Goal: Task Accomplishment & Management: Manage account settings

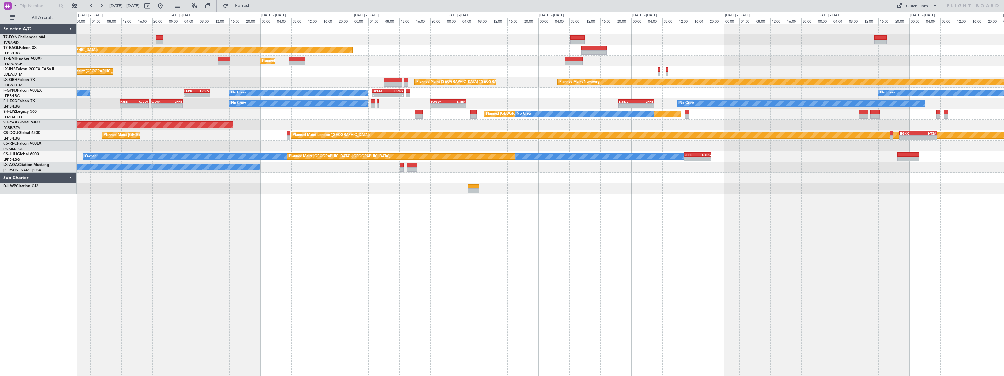
click at [45, 41] on div "Planned Maint [US_STATE] ([GEOGRAPHIC_DATA]) Planned Maint [GEOGRAPHIC_DATA] Pl…" at bounding box center [502, 194] width 1004 height 364
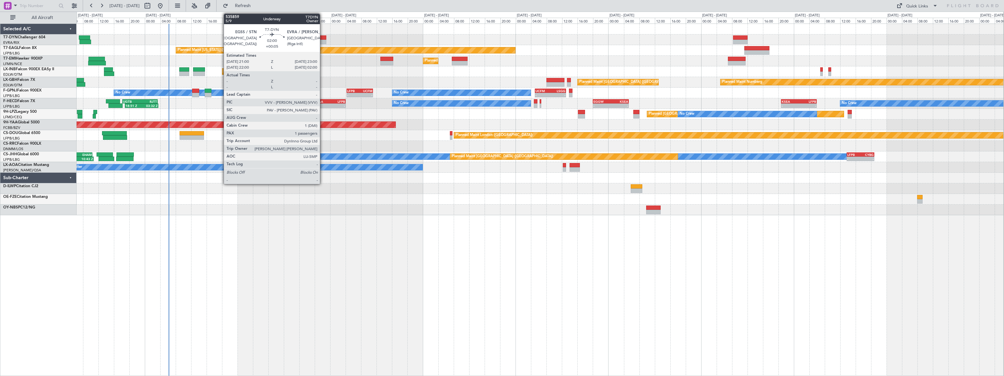
click at [323, 36] on div at bounding box center [323, 37] width 8 height 5
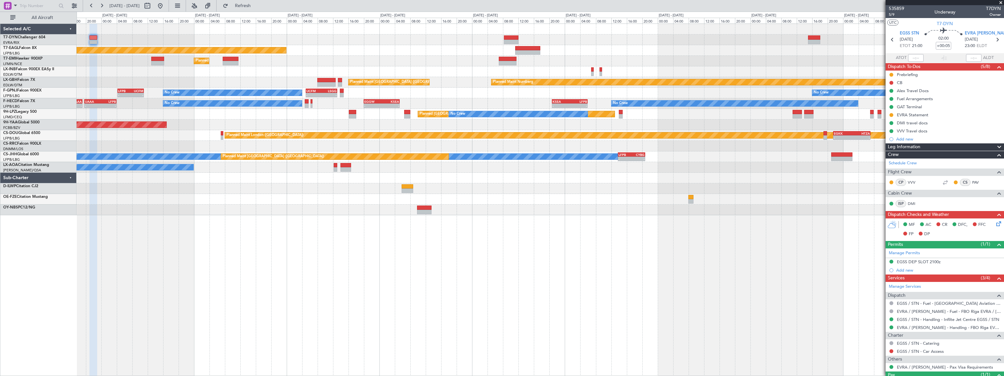
click at [434, 35] on div "Planned Maint [US_STATE] ([GEOGRAPHIC_DATA]) Planned Maint [GEOGRAPHIC_DATA] Pl…" at bounding box center [540, 119] width 927 height 191
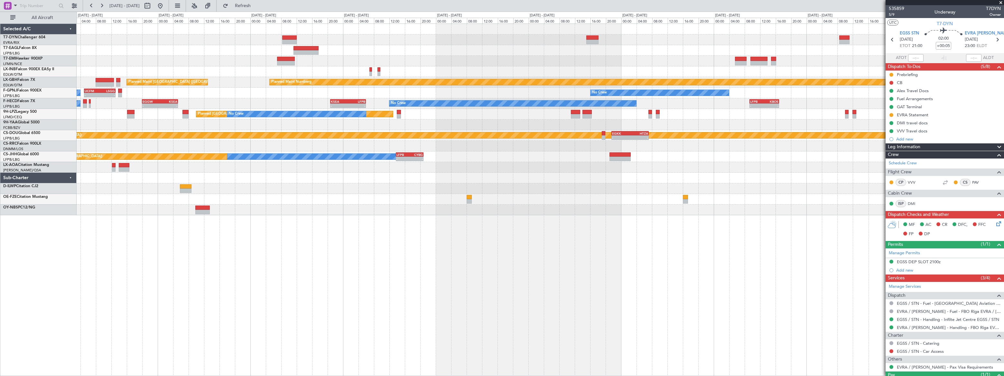
click at [477, 42] on div "Planned Maint [US_STATE] ([GEOGRAPHIC_DATA]) Planned Maint [GEOGRAPHIC_DATA] Pl…" at bounding box center [540, 119] width 927 height 191
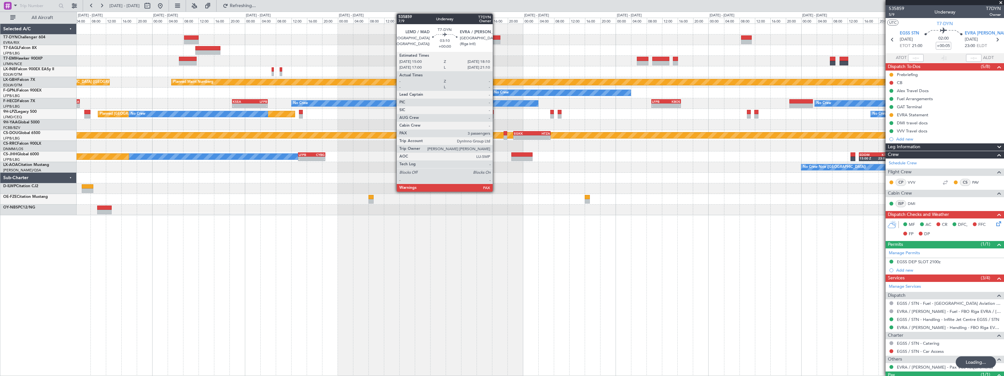
click at [496, 36] on div at bounding box center [494, 37] width 13 height 5
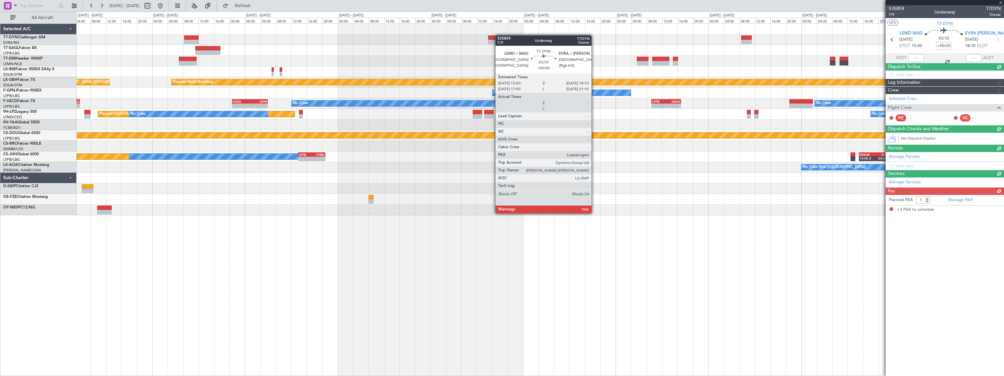
type input "3"
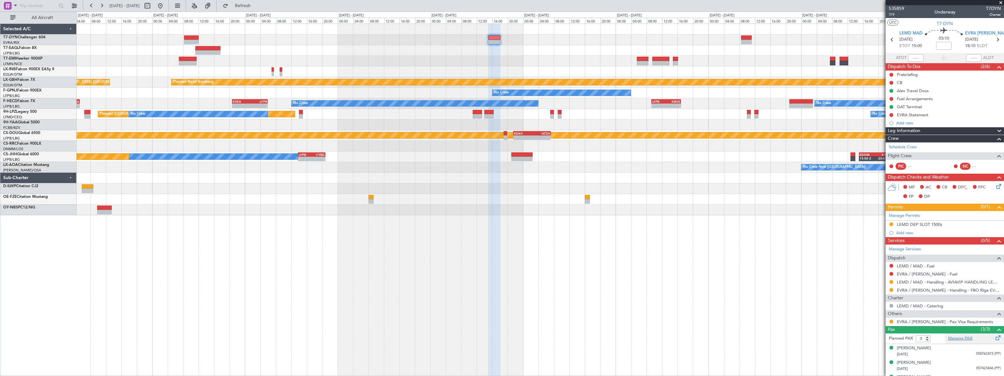
scroll to position [10, 0]
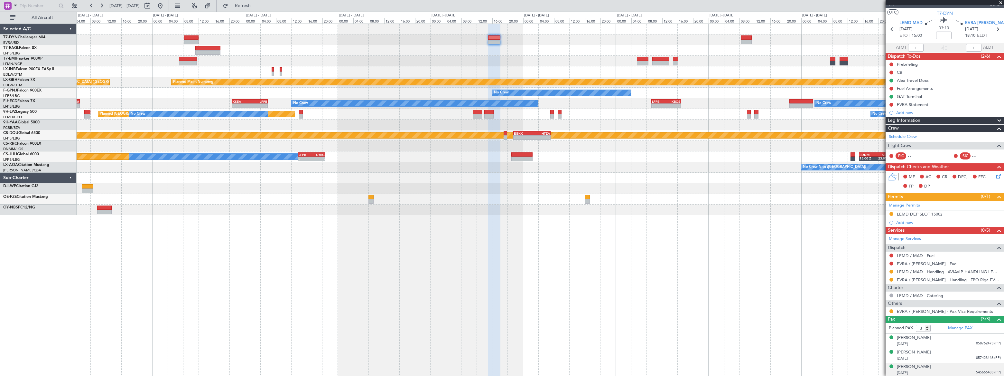
click at [955, 371] on div "[DATE] 545666483 (PP)" at bounding box center [949, 372] width 104 height 6
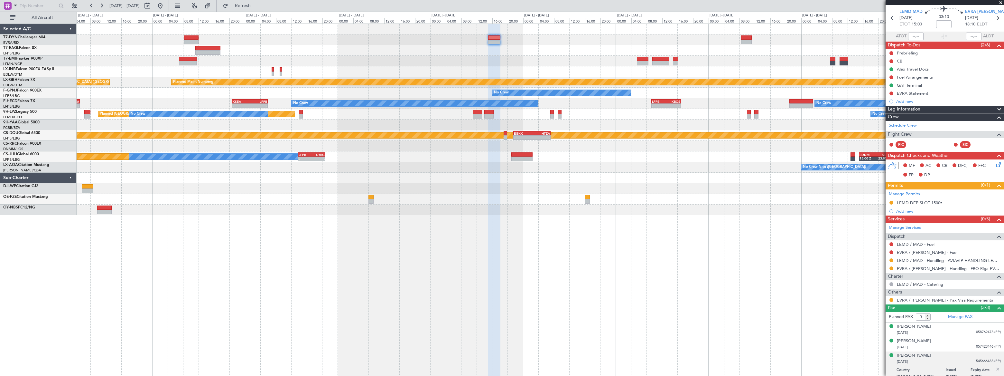
scroll to position [26, 0]
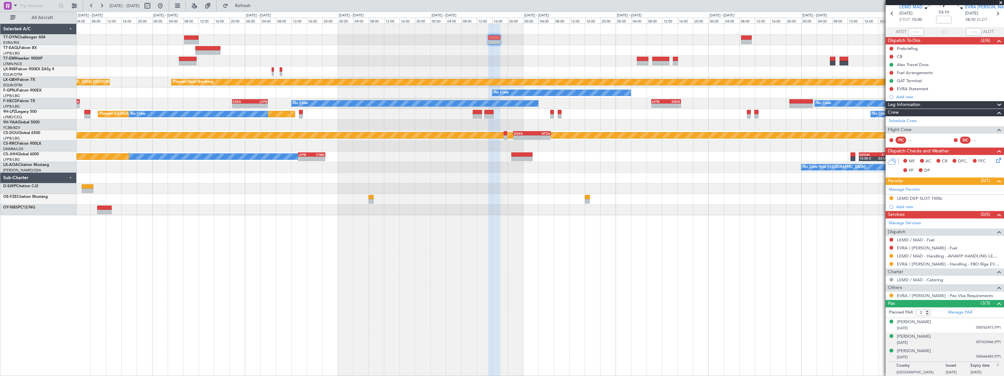
click at [941, 337] on div "[PERSON_NAME] [DATE] 057423446 (PP)" at bounding box center [949, 339] width 104 height 13
click at [952, 327] on div "[DATE] 058762473 (PP)" at bounding box center [949, 328] width 104 height 6
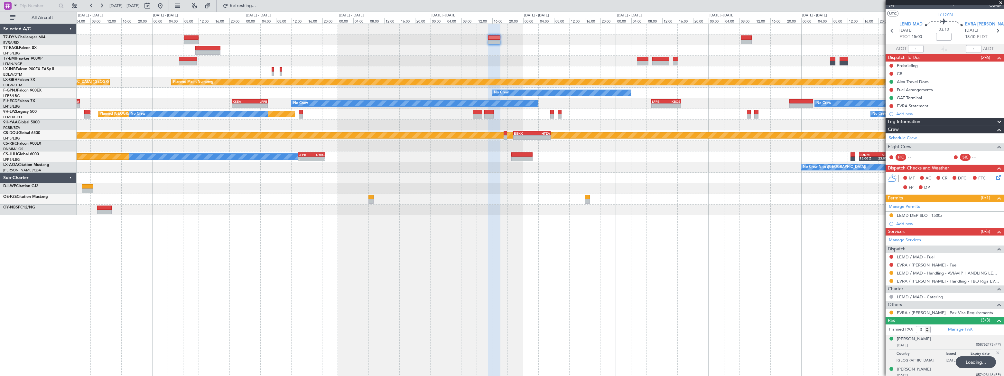
scroll to position [0, 0]
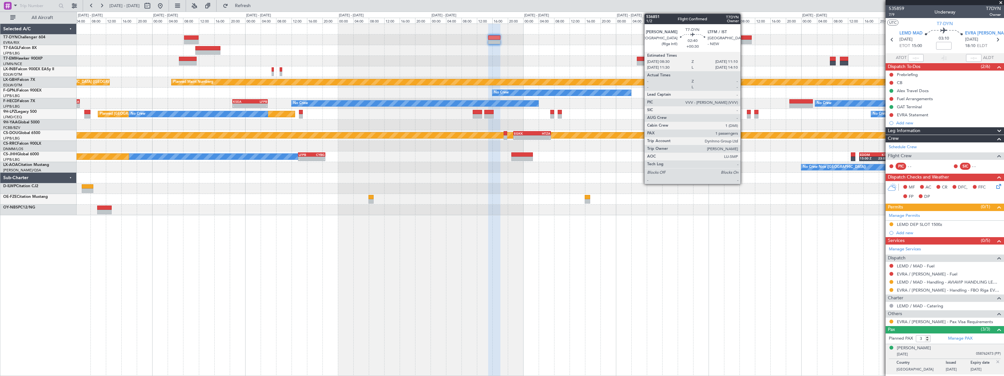
click at [743, 39] on div at bounding box center [746, 37] width 11 height 5
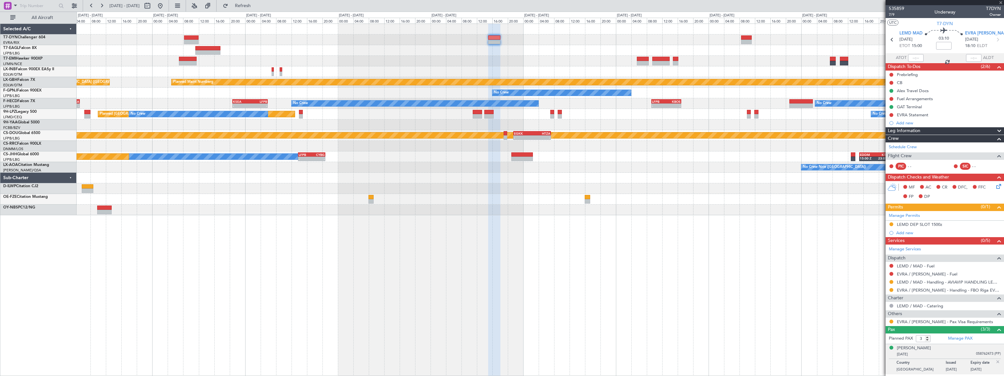
type input "+00:30"
type input "1"
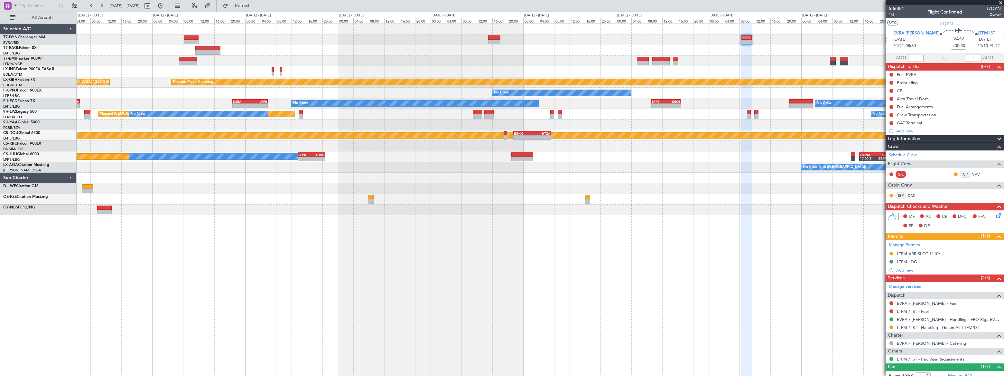
drag, startPoint x: 891, startPoint y: 98, endPoint x: 893, endPoint y: 104, distance: 6.4
click at [891, 98] on button at bounding box center [892, 99] width 4 height 4
click at [883, 129] on span "Completed" at bounding box center [893, 127] width 21 height 6
click at [937, 98] on div "Alex Travel Docs" at bounding box center [945, 99] width 118 height 8
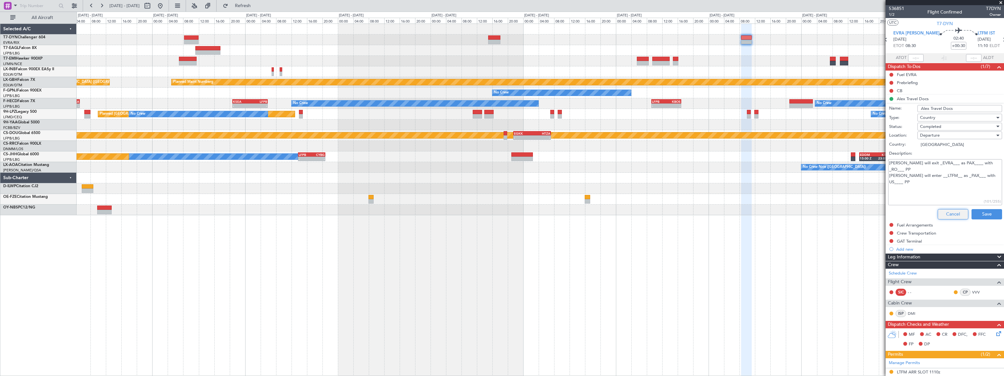
click at [955, 211] on button "Cancel" at bounding box center [953, 214] width 31 height 10
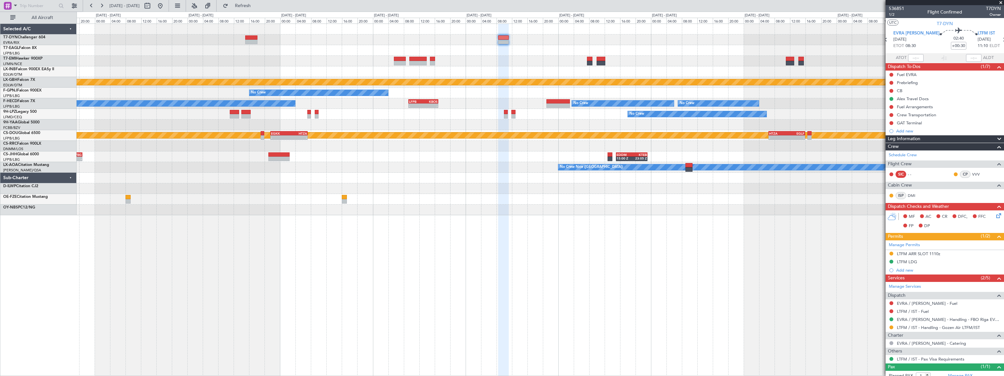
click at [362, 35] on div "Planned Maint Nurnberg Planned Maint [GEOGRAPHIC_DATA] ([GEOGRAPHIC_DATA]) No C…" at bounding box center [540, 119] width 927 height 191
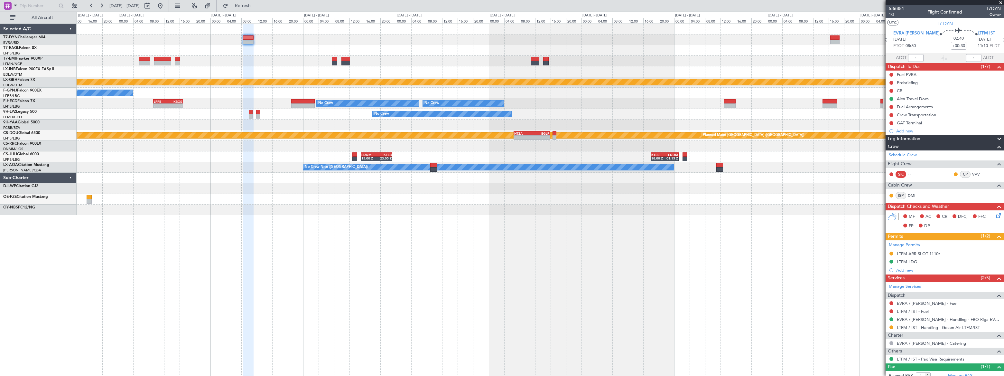
click at [431, 46] on div at bounding box center [540, 50] width 927 height 11
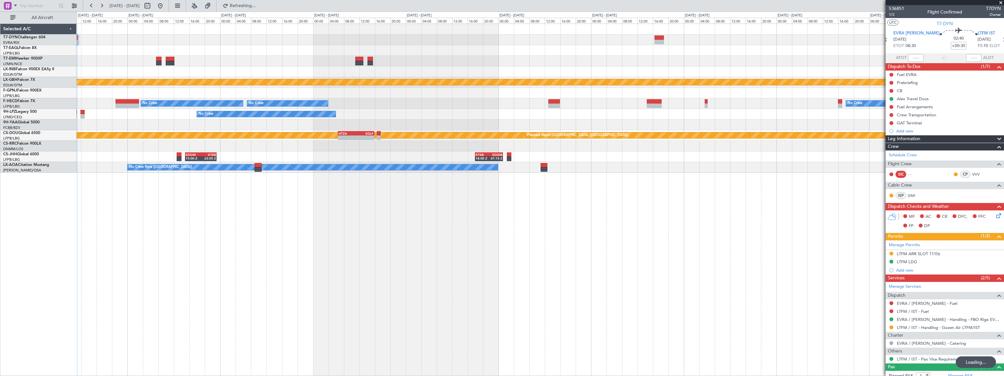
click at [693, 31] on div "Planned Maint Nurnberg No Crew No Crew No Crew No Crew LFPB 09:15 Z KBOS 16:55 …" at bounding box center [540, 98] width 927 height 149
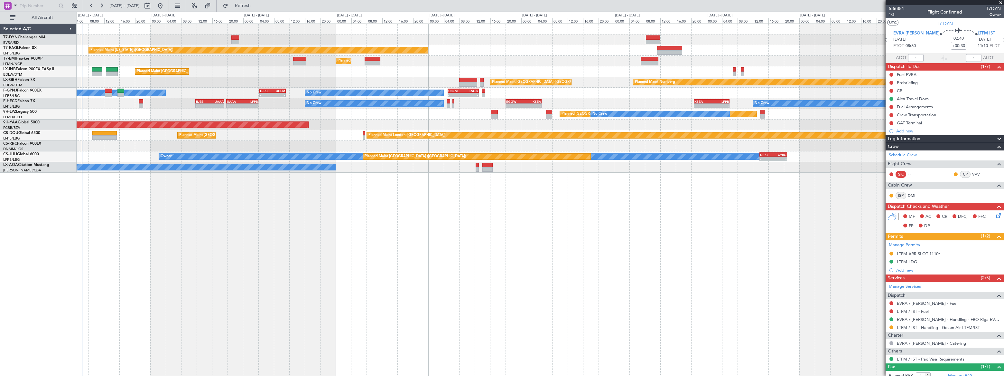
click at [441, 32] on div "Planned Maint [US_STATE] ([GEOGRAPHIC_DATA]) Planned Maint [GEOGRAPHIC_DATA] Pl…" at bounding box center [540, 98] width 927 height 149
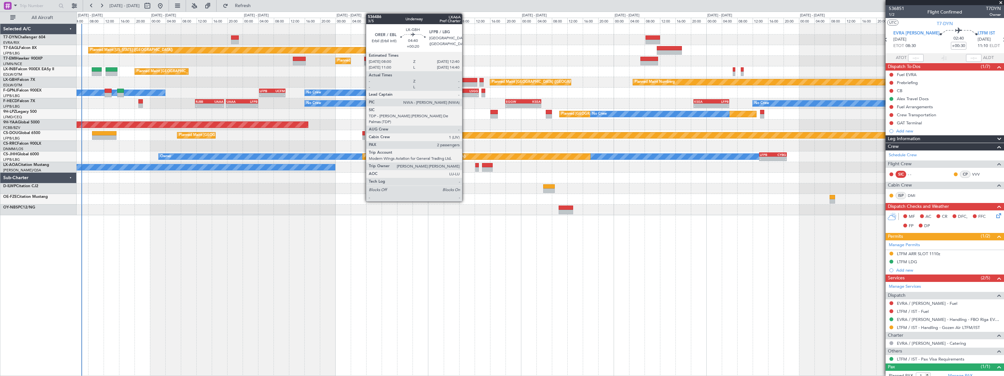
click at [465, 79] on div at bounding box center [468, 80] width 18 height 5
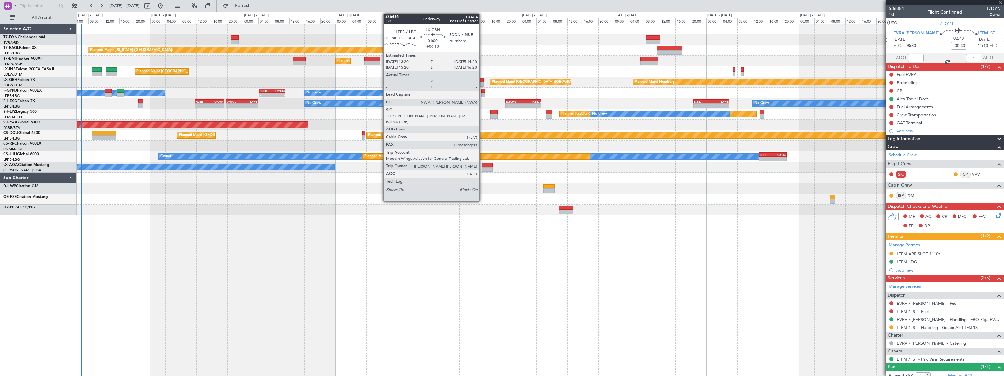
type input "+00:20"
type input "2"
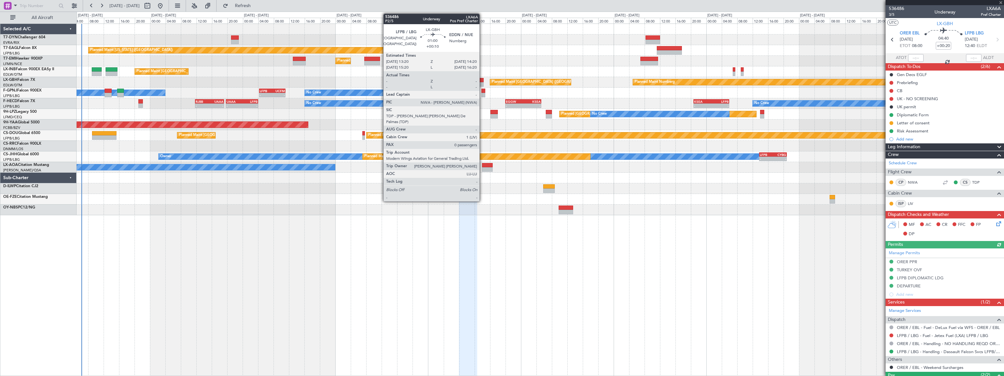
click at [482, 83] on div at bounding box center [482, 84] width 4 height 5
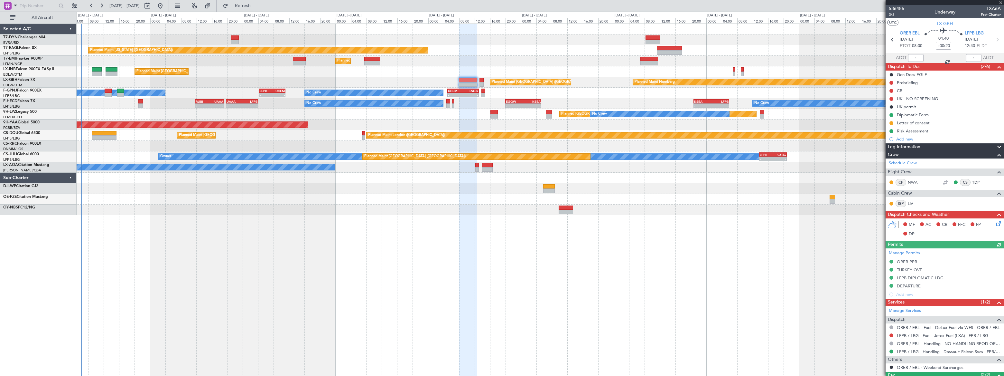
type input "+00:10"
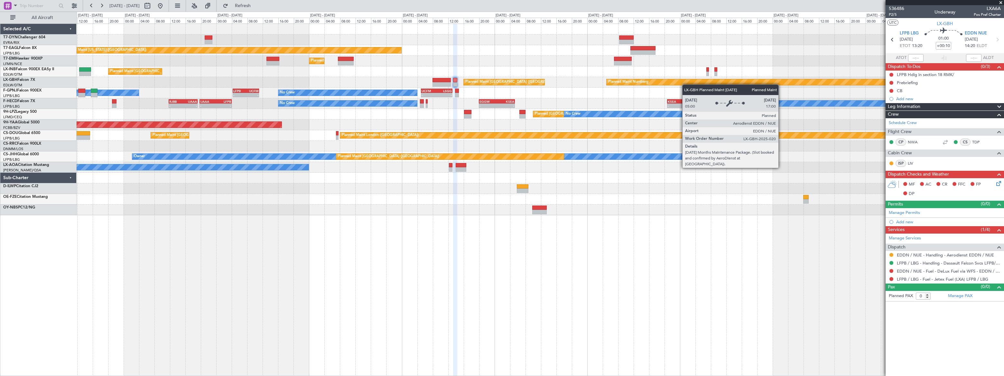
click at [729, 79] on div "Planned Maint [US_STATE] ([GEOGRAPHIC_DATA]) Planned Maint [GEOGRAPHIC_DATA] Pl…" at bounding box center [540, 119] width 927 height 191
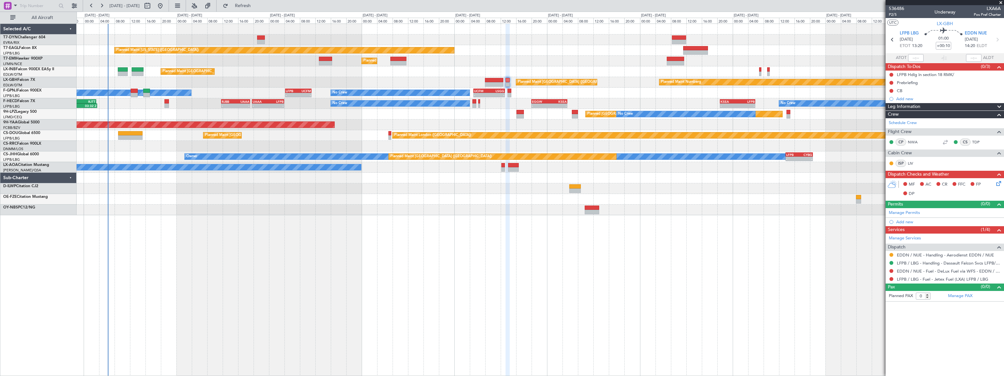
click at [218, 83] on div "Planned Maint Nurnberg Planned Maint [GEOGRAPHIC_DATA] ([GEOGRAPHIC_DATA])" at bounding box center [540, 82] width 927 height 11
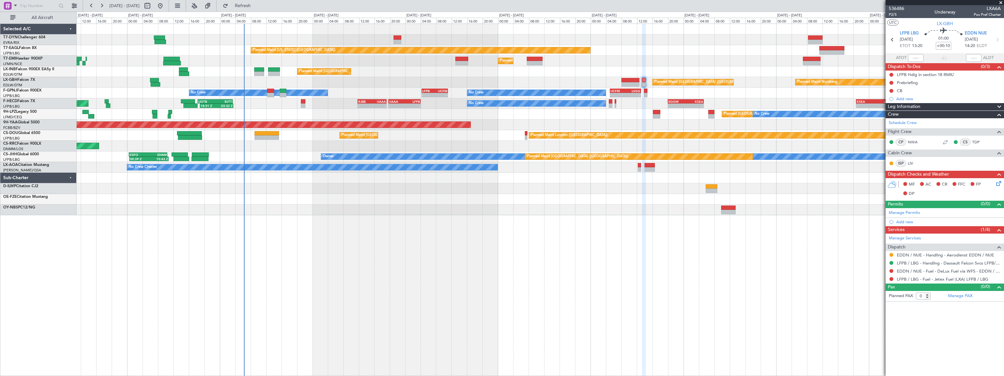
click at [296, 82] on div "Planned Maint Nurnberg Planned Maint [GEOGRAPHIC_DATA] ([GEOGRAPHIC_DATA])" at bounding box center [540, 82] width 927 height 11
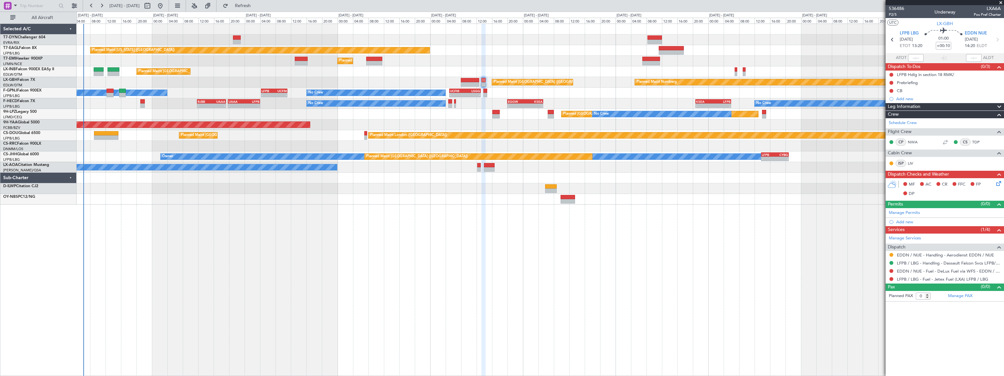
click at [106, 79] on div "Planned Maint Nurnberg Planned Maint [GEOGRAPHIC_DATA] ([GEOGRAPHIC_DATA])" at bounding box center [540, 82] width 927 height 11
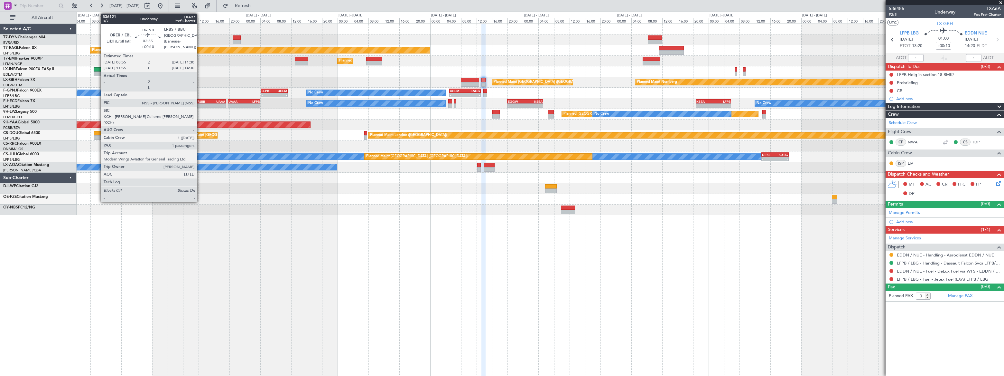
click at [98, 69] on div at bounding box center [99, 69] width 10 height 5
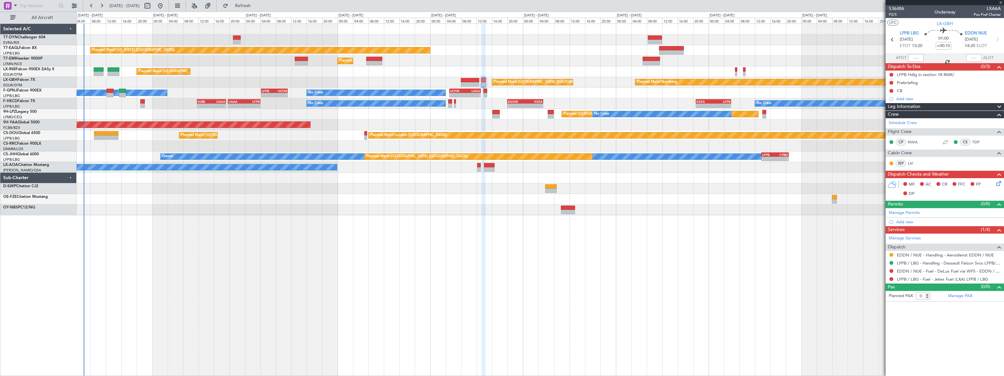
type input "1"
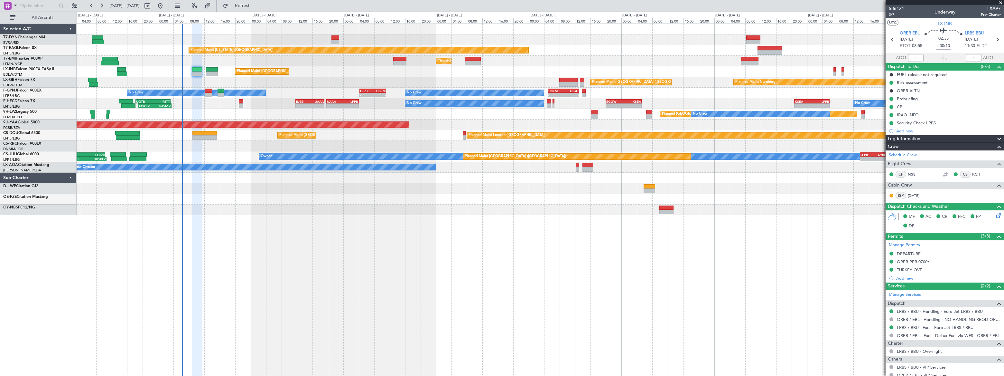
click at [448, 80] on div "Planned Maint Nurnberg Planned Maint [GEOGRAPHIC_DATA] ([GEOGRAPHIC_DATA])" at bounding box center [540, 82] width 927 height 11
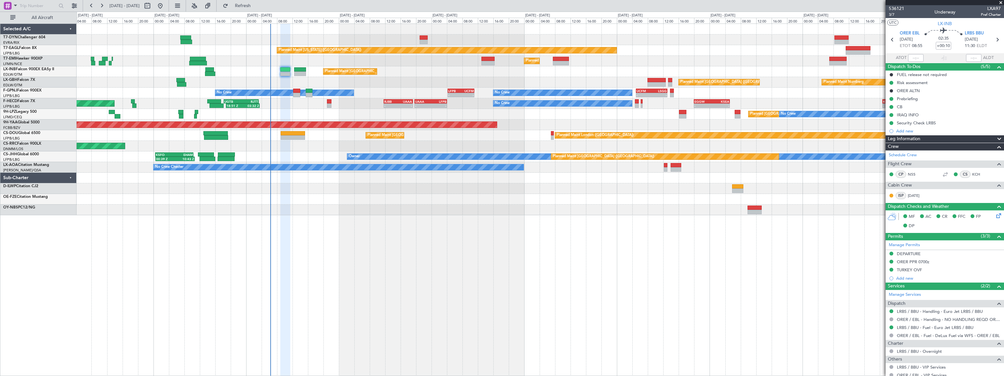
click at [416, 71] on div "Planned Maint [US_STATE] ([GEOGRAPHIC_DATA]) Planned Maint [GEOGRAPHIC_DATA] Pl…" at bounding box center [540, 119] width 927 height 191
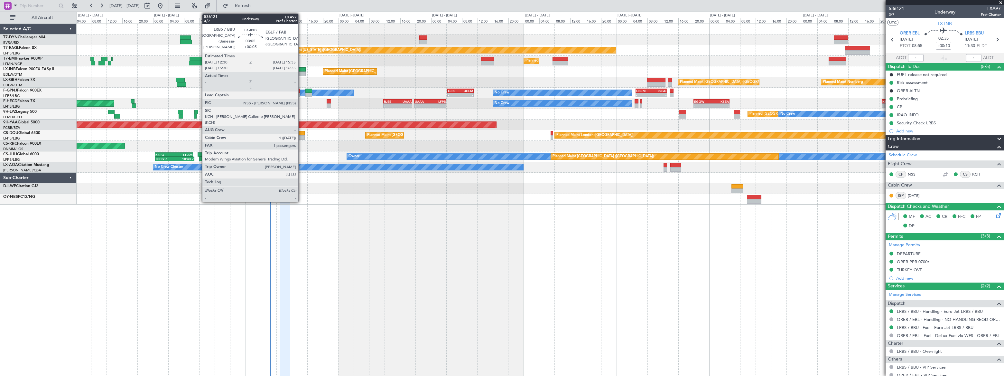
click at [301, 68] on div at bounding box center [300, 69] width 12 height 5
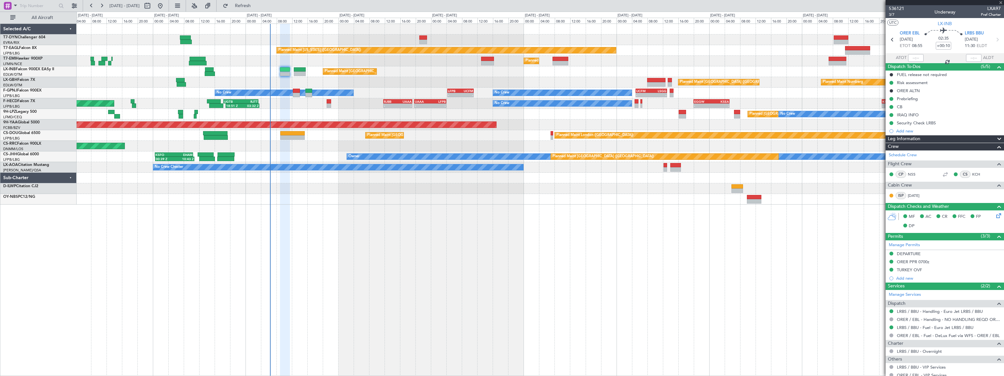
type input "+00:05"
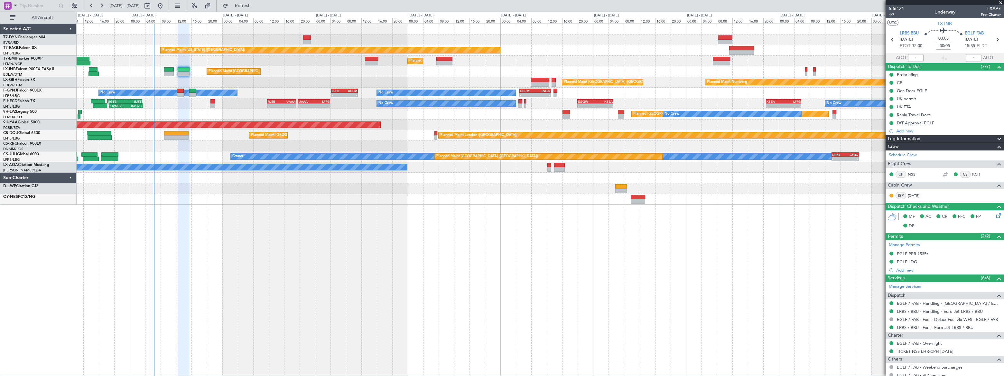
click at [247, 74] on div "Planned Maint [US_STATE] ([GEOGRAPHIC_DATA]) Planned Maint [GEOGRAPHIC_DATA] Pl…" at bounding box center [540, 114] width 927 height 181
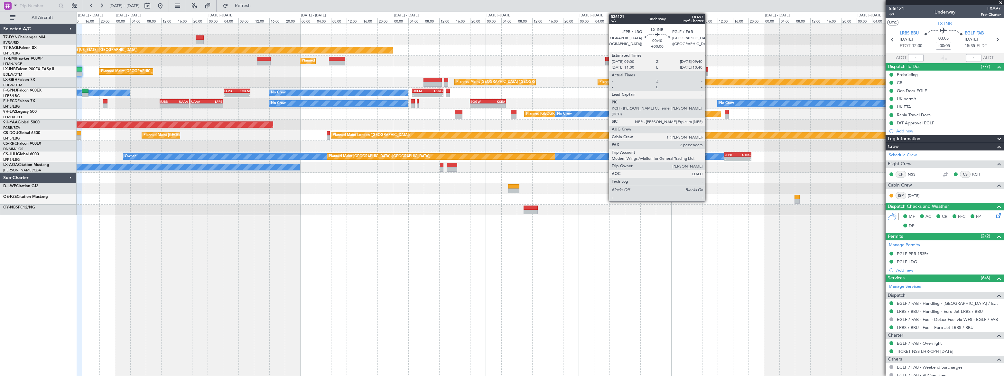
click at [708, 70] on div at bounding box center [707, 69] width 3 height 5
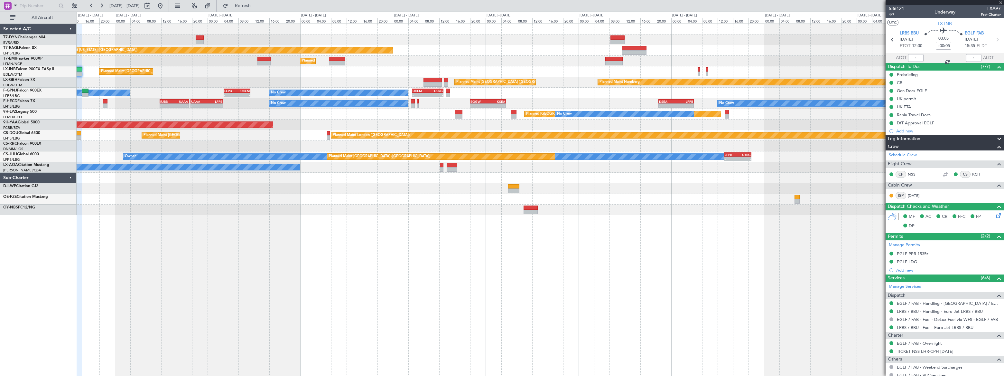
type input "2"
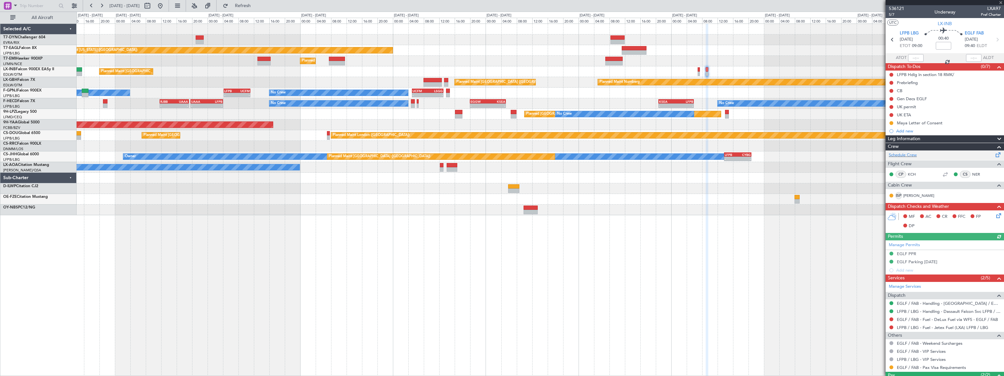
scroll to position [42, 0]
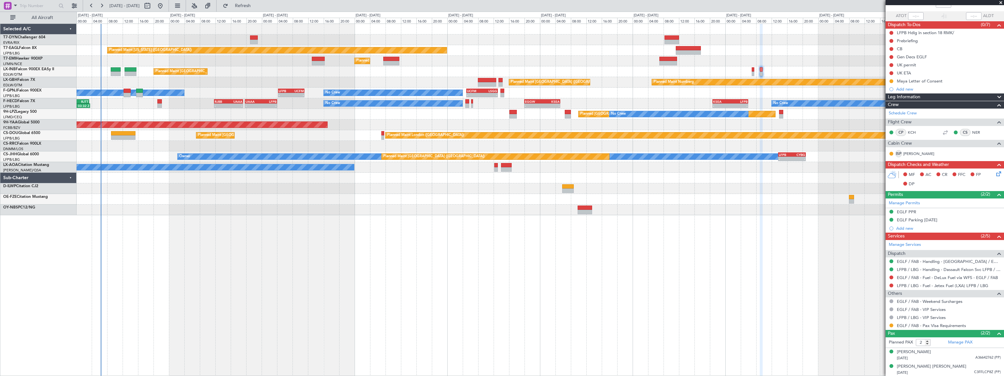
click at [268, 82] on div "Planned Maint [US_STATE] ([GEOGRAPHIC_DATA]) Planned Maint [GEOGRAPHIC_DATA] Pl…" at bounding box center [540, 119] width 927 height 191
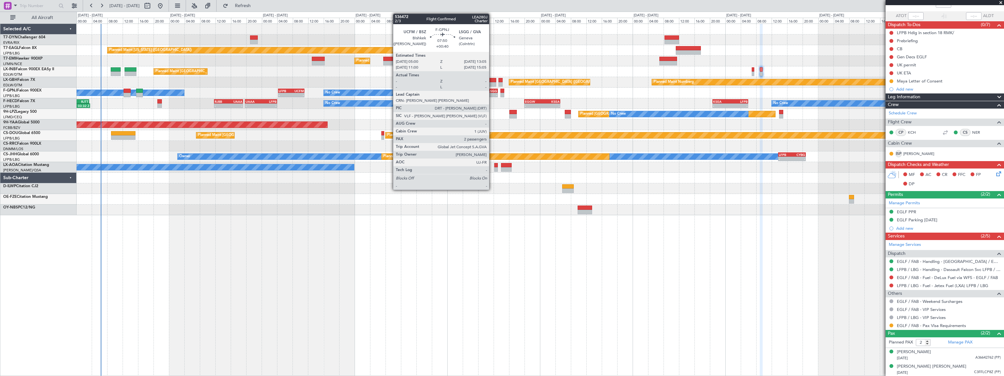
click at [492, 91] on div "LSGG" at bounding box center [489, 91] width 15 height 4
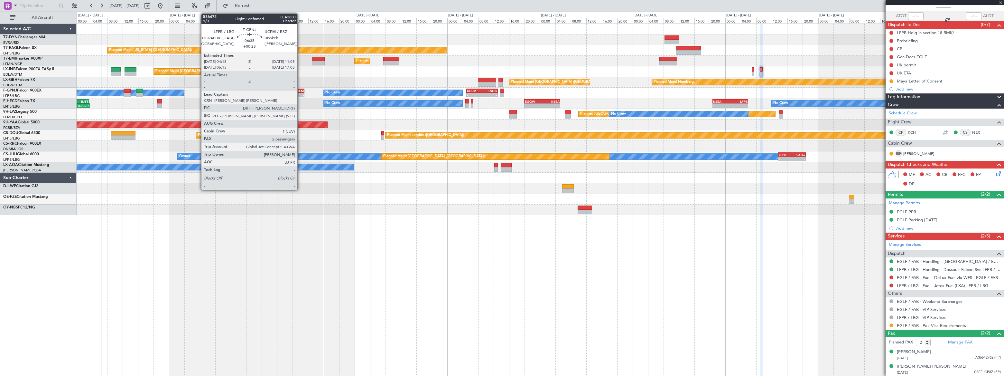
click at [300, 90] on div "UCFM" at bounding box center [297, 91] width 13 height 4
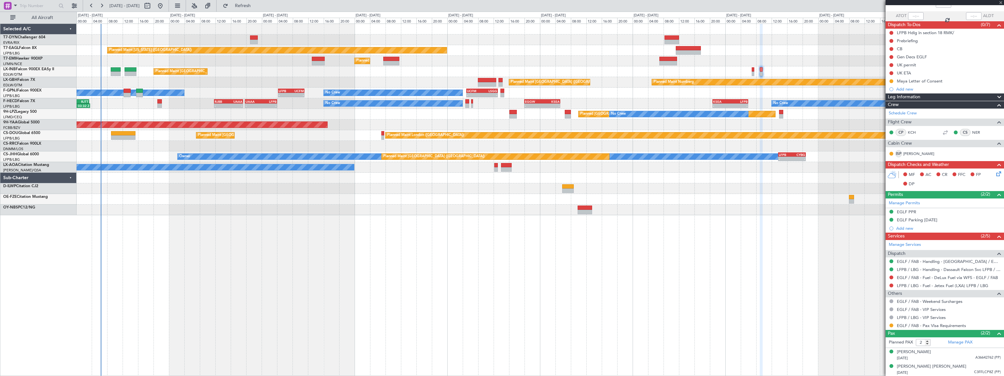
type input "+00:25"
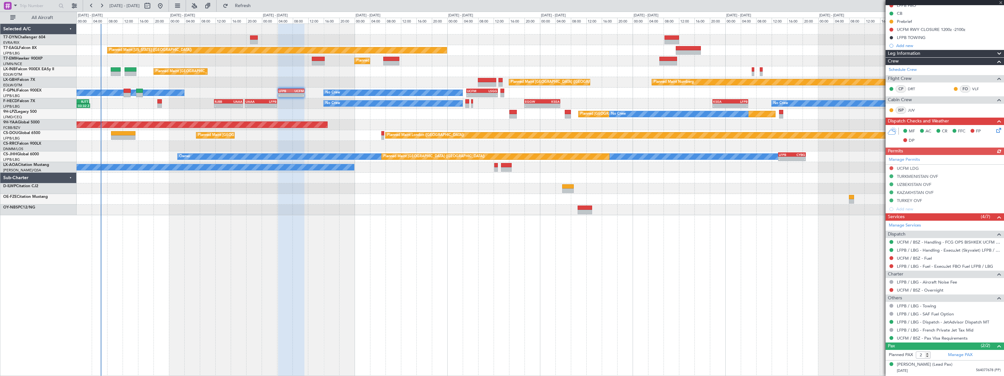
scroll to position [81, 0]
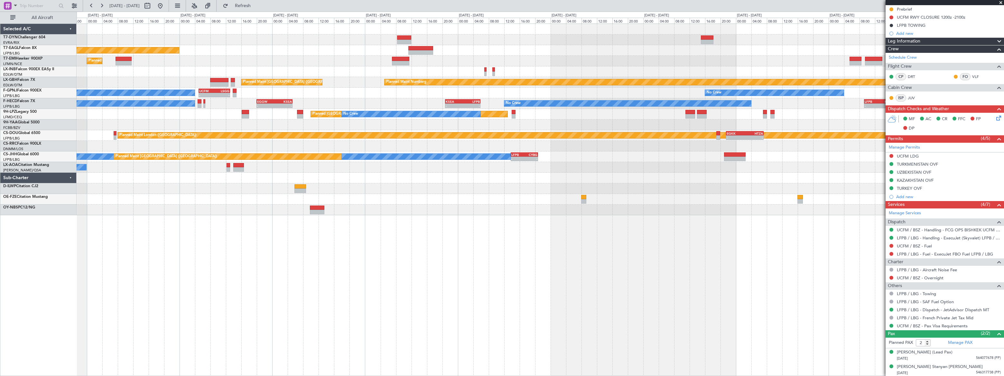
click at [498, 68] on div "Planned Maint [GEOGRAPHIC_DATA] ([GEOGRAPHIC_DATA])" at bounding box center [540, 71] width 927 height 11
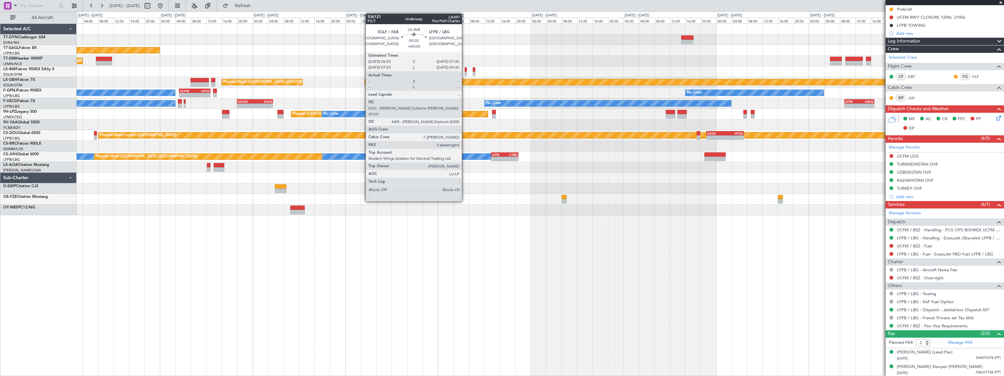
click at [465, 72] on div at bounding box center [466, 73] width 3 height 5
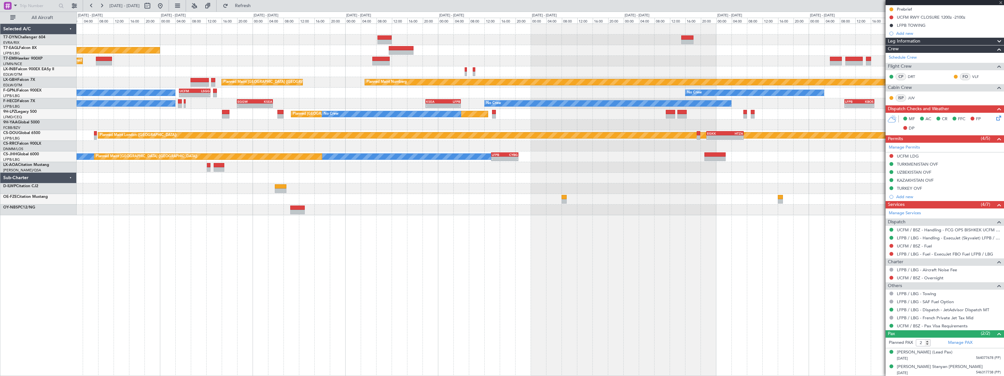
type input "0"
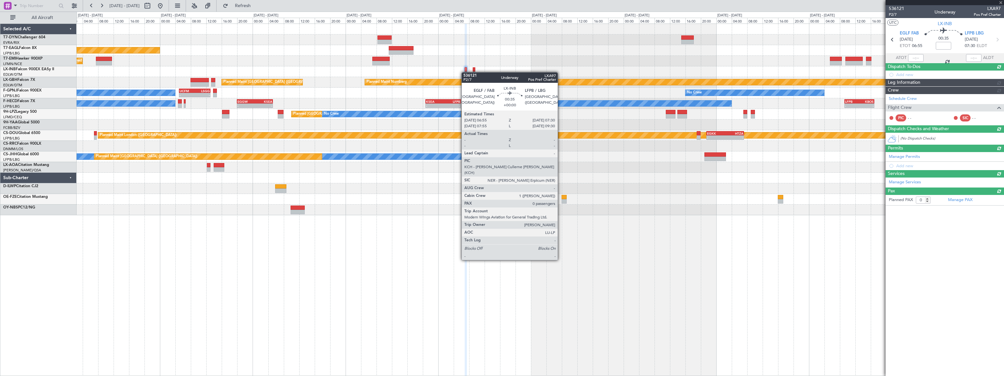
scroll to position [0, 0]
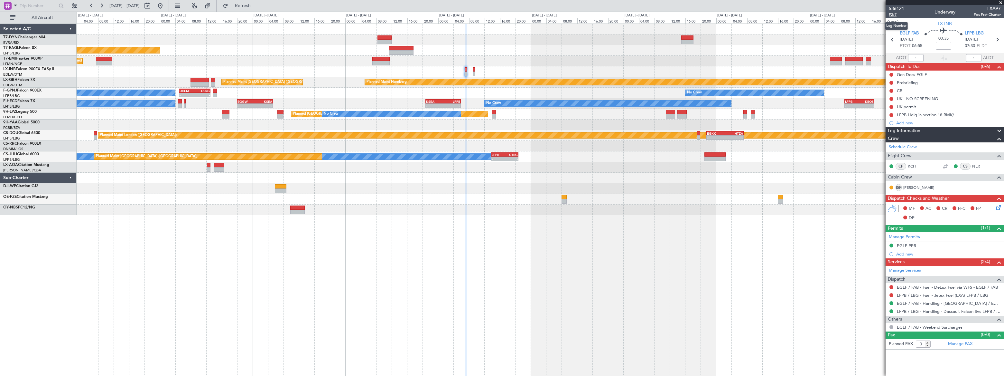
click at [892, 13] on span "P2/7" at bounding box center [896, 14] width 15 height 5
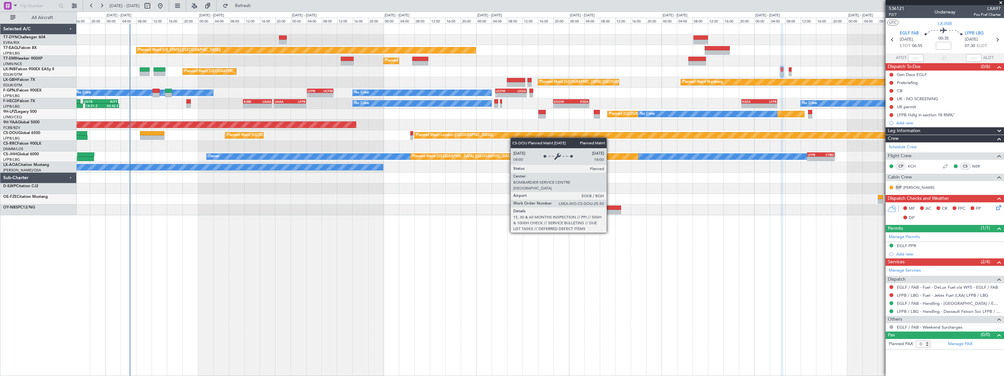
click at [500, 135] on div "Planned Maint [US_STATE] ([GEOGRAPHIC_DATA]) Planned Maint [GEOGRAPHIC_DATA] Pl…" at bounding box center [540, 119] width 927 height 191
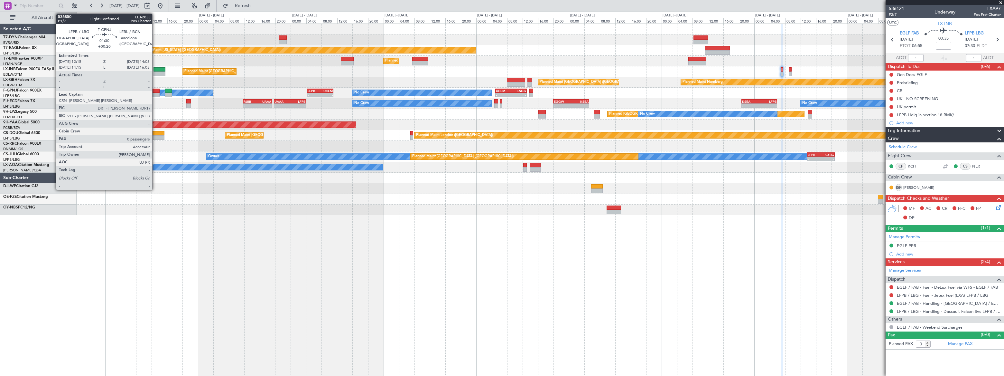
click at [155, 93] on div at bounding box center [156, 95] width 7 height 5
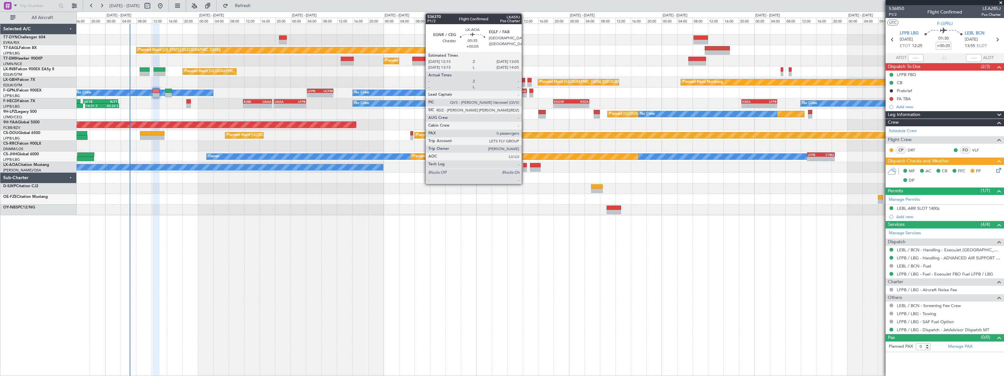
click at [525, 165] on div at bounding box center [525, 165] width 4 height 5
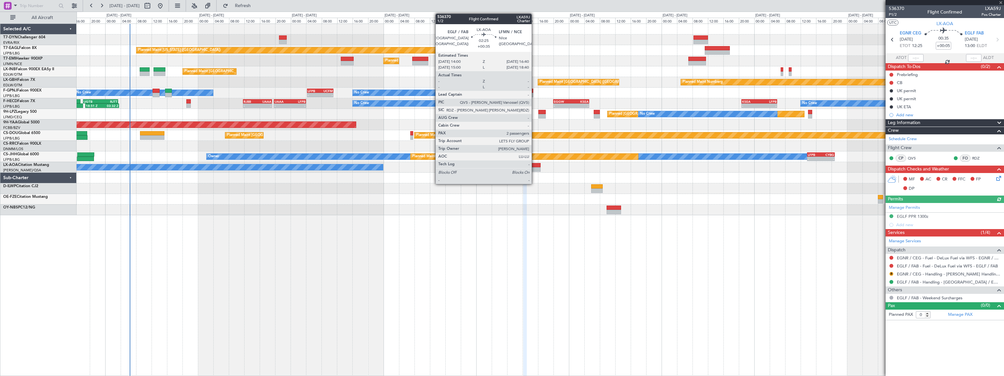
click at [535, 164] on div at bounding box center [535, 165] width 11 height 5
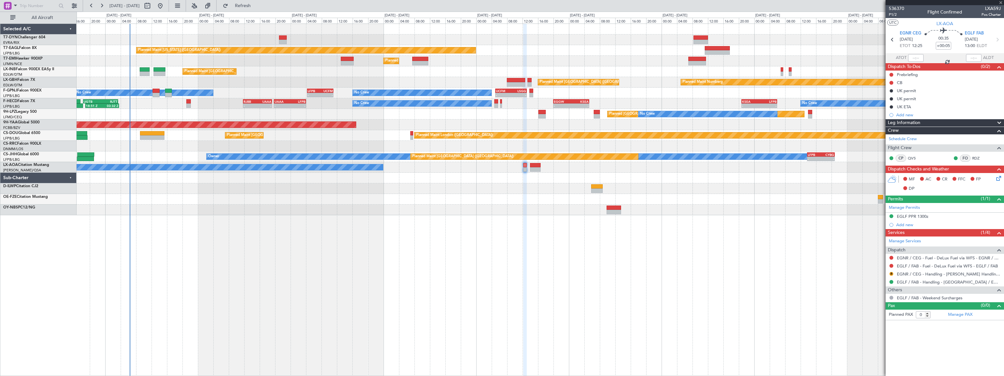
type input "+00:35"
type input "2"
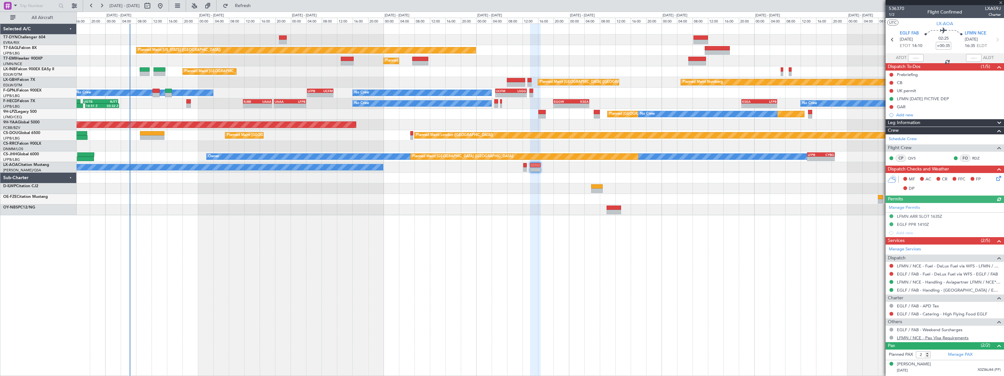
scroll to position [12, 0]
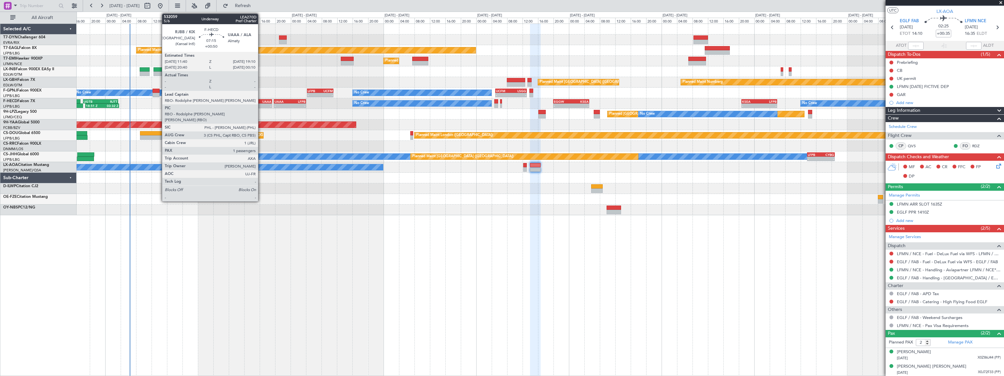
click at [261, 103] on div "- -" at bounding box center [257, 105] width 29 height 5
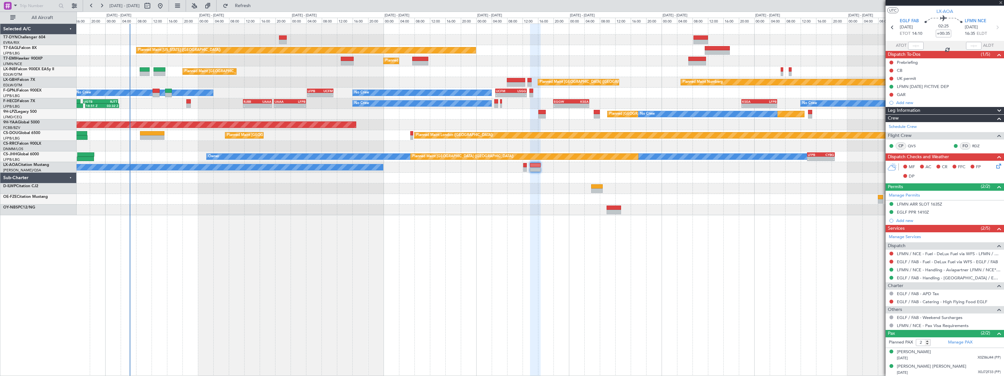
type input "+00:50"
type input "1"
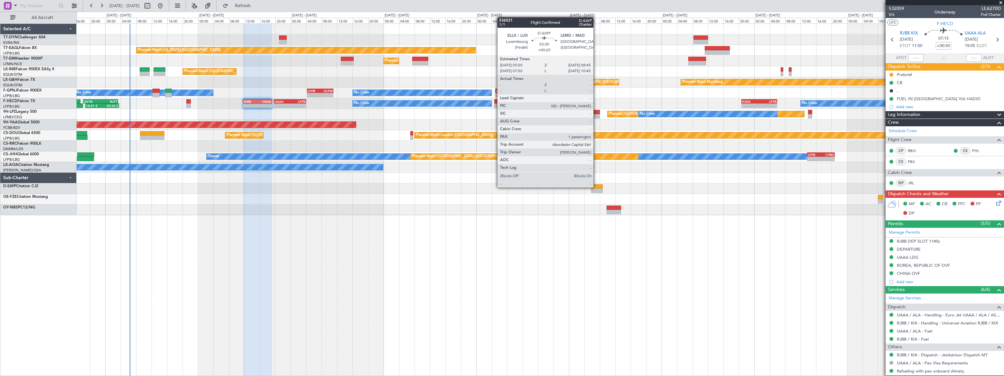
click at [596, 187] on div at bounding box center [597, 186] width 12 height 5
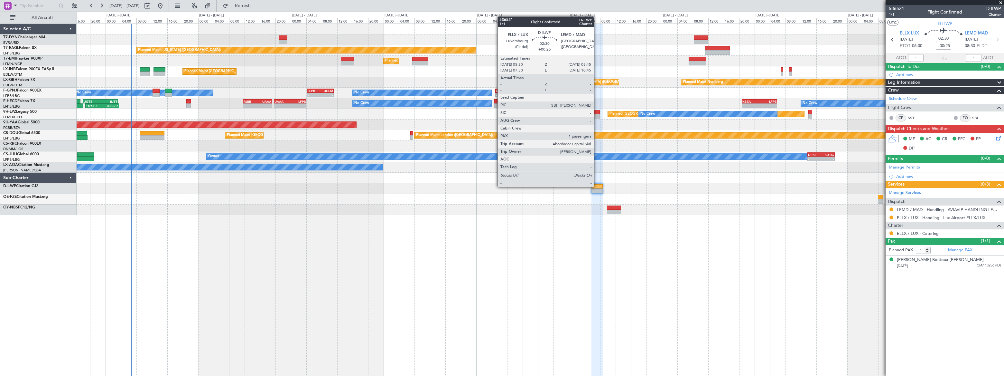
click at [596, 186] on div at bounding box center [598, 186] width 12 height 5
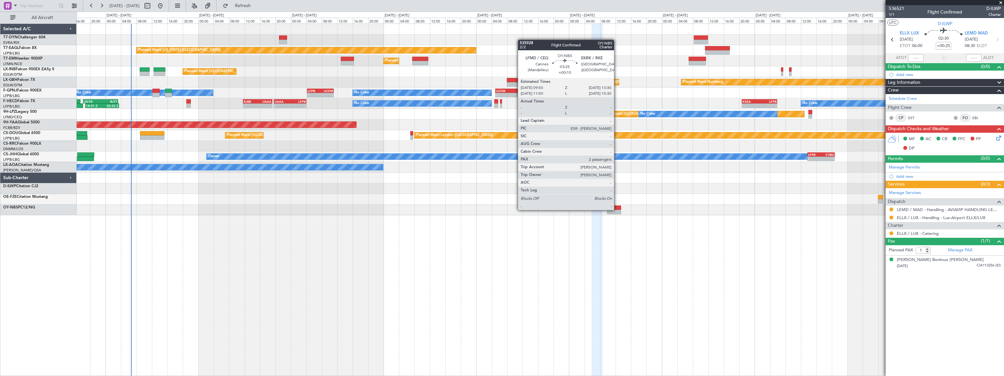
click at [617, 210] on div at bounding box center [614, 212] width 14 height 5
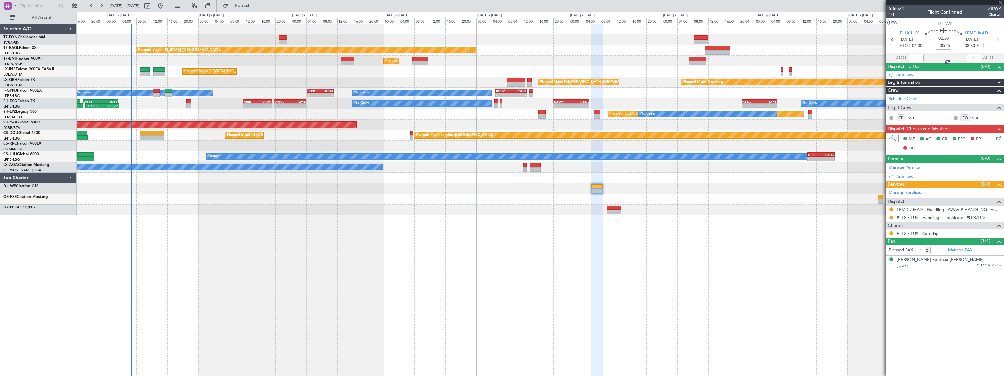
type input "+00:10"
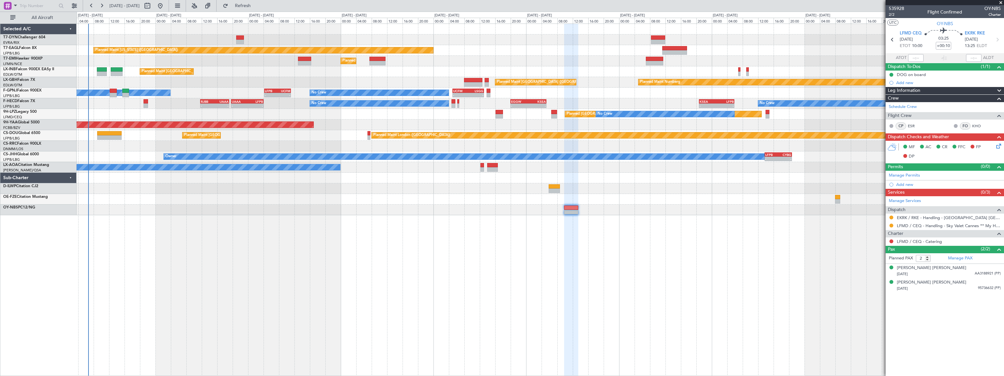
click at [147, 144] on div "Planned Maint [US_STATE] ([GEOGRAPHIC_DATA]) Planned Maint [GEOGRAPHIC_DATA] Pl…" at bounding box center [540, 119] width 927 height 191
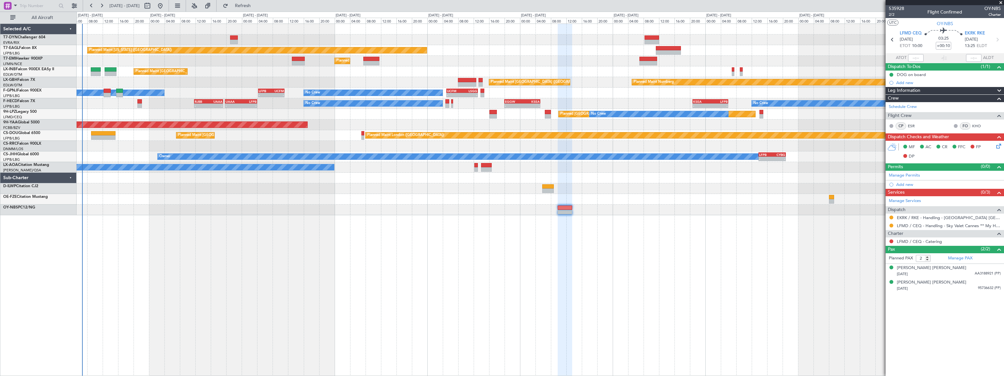
click at [107, 112] on div "Planned [GEOGRAPHIC_DATA] ([GEOGRAPHIC_DATA]) No Crew" at bounding box center [540, 114] width 927 height 11
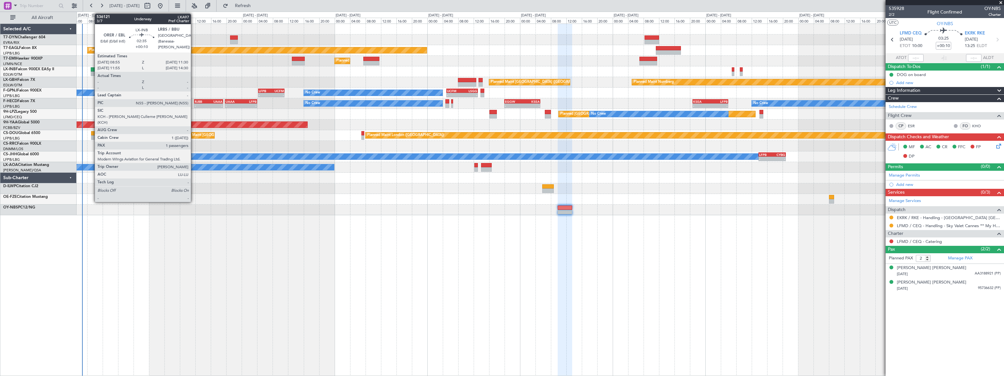
click at [91, 69] on div at bounding box center [96, 69] width 10 height 5
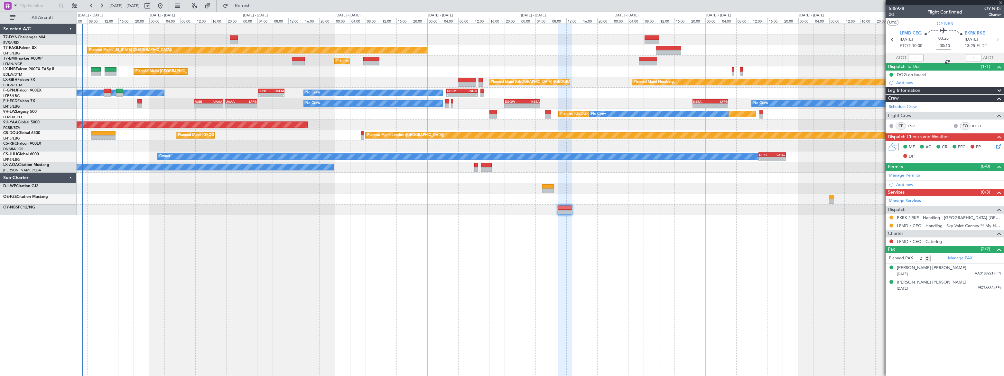
type input "1"
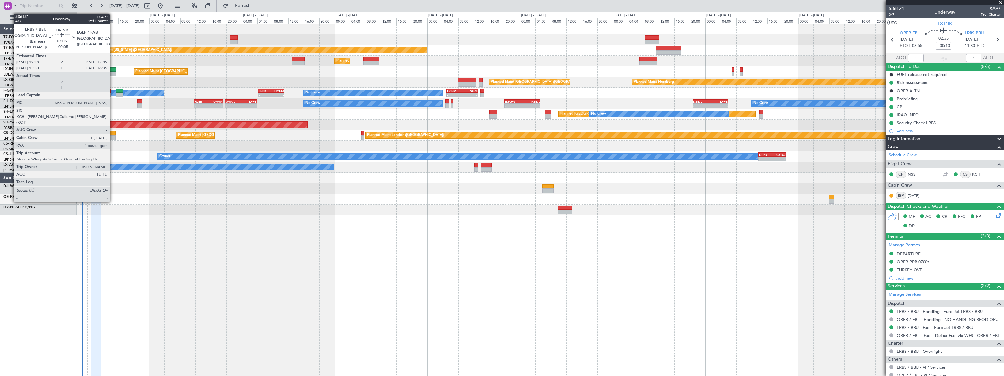
click at [113, 69] on div at bounding box center [111, 69] width 12 height 5
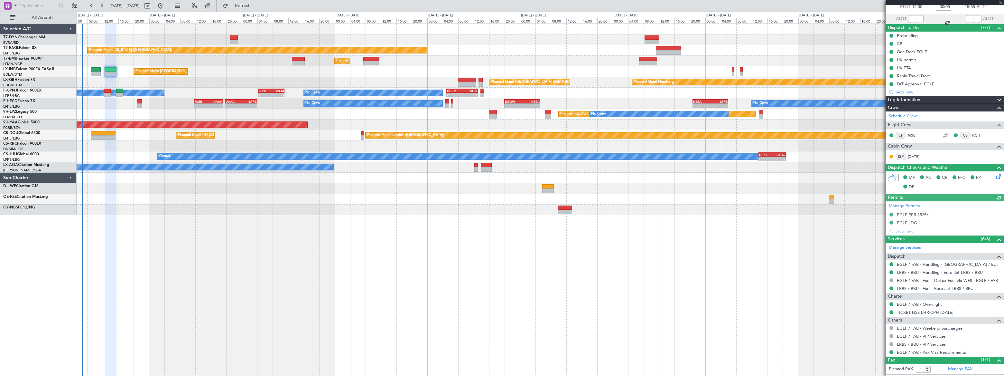
scroll to position [51, 0]
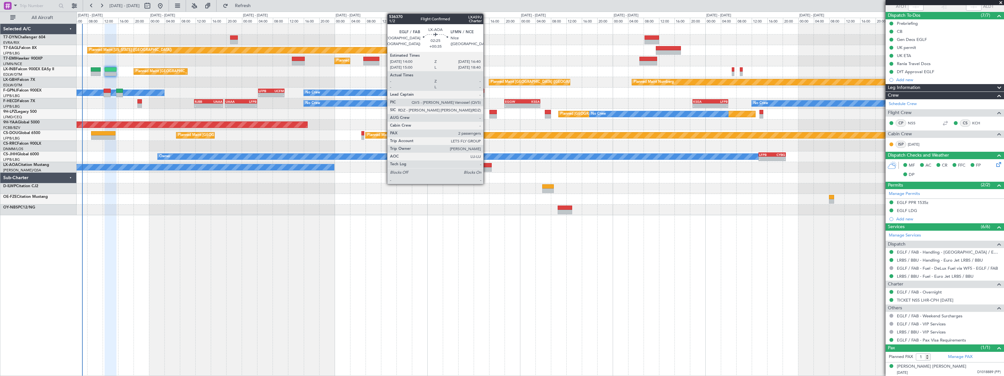
click at [487, 165] on div at bounding box center [486, 165] width 11 height 5
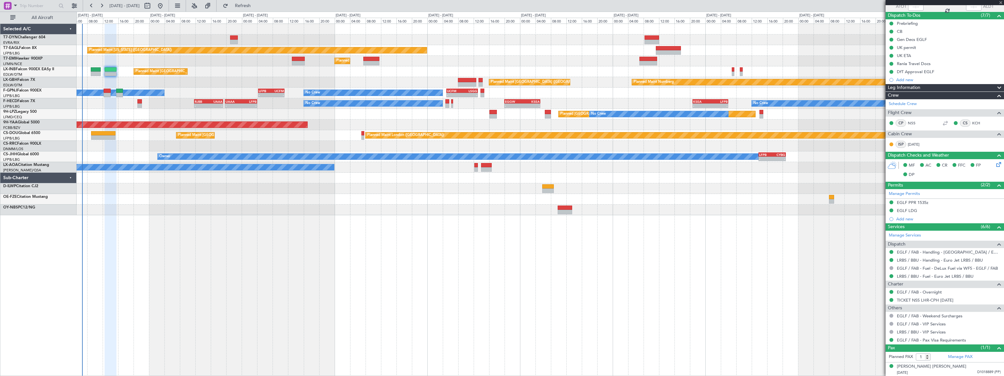
type input "+00:35"
type input "2"
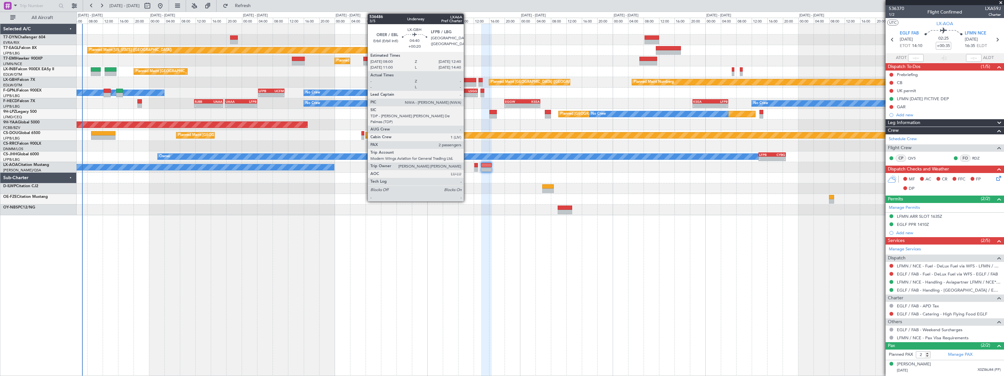
click at [467, 80] on div at bounding box center [467, 80] width 18 height 5
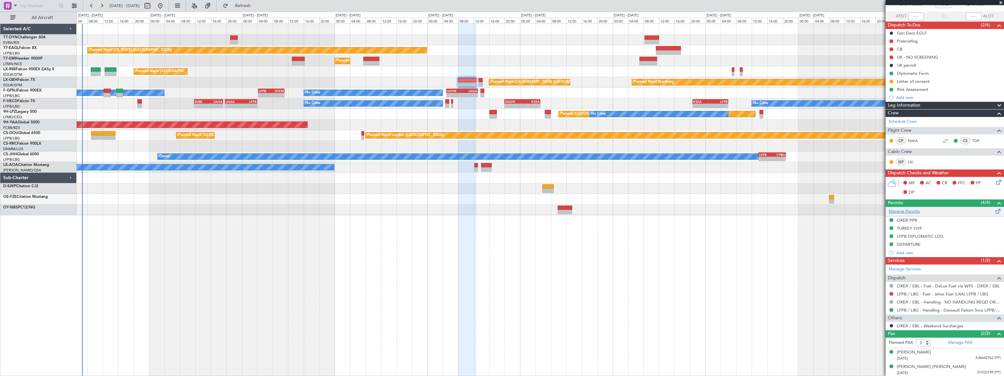
scroll to position [42, 0]
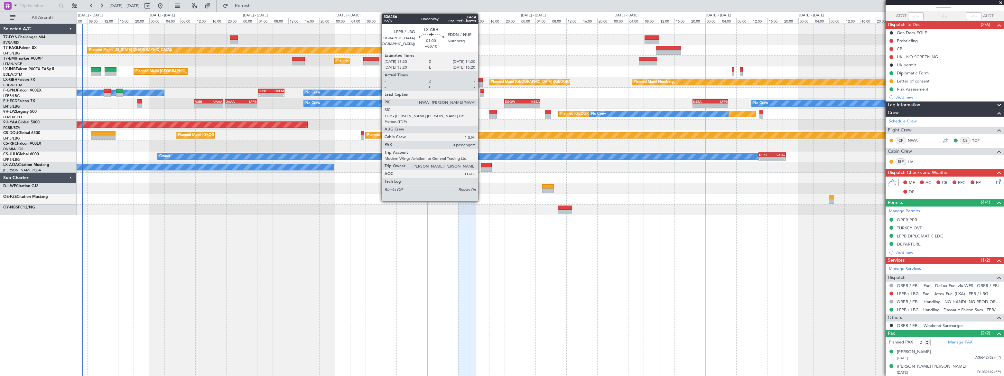
click at [480, 79] on div at bounding box center [481, 80] width 4 height 5
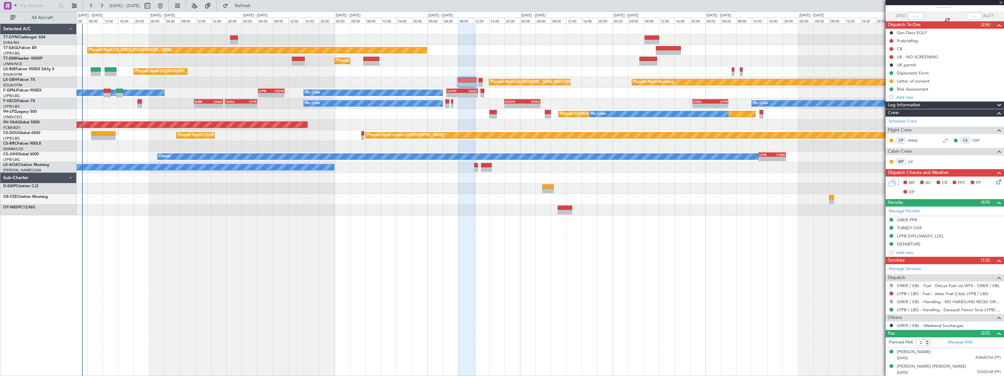
type input "+00:10"
type input "0"
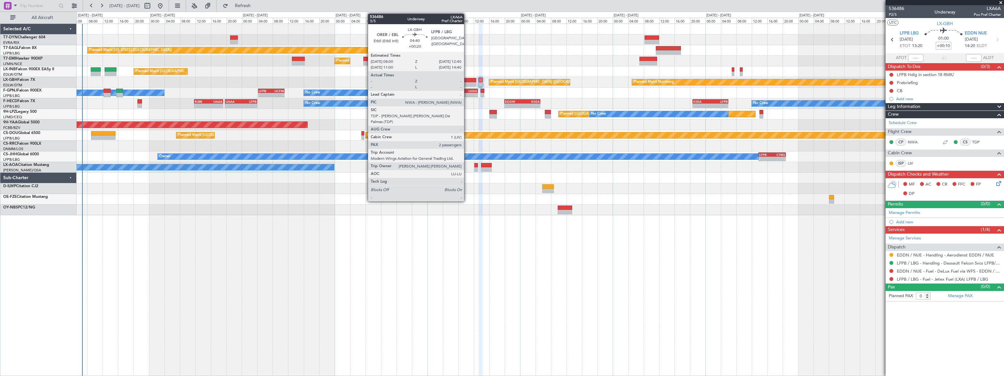
click at [467, 80] on div at bounding box center [467, 80] width 18 height 5
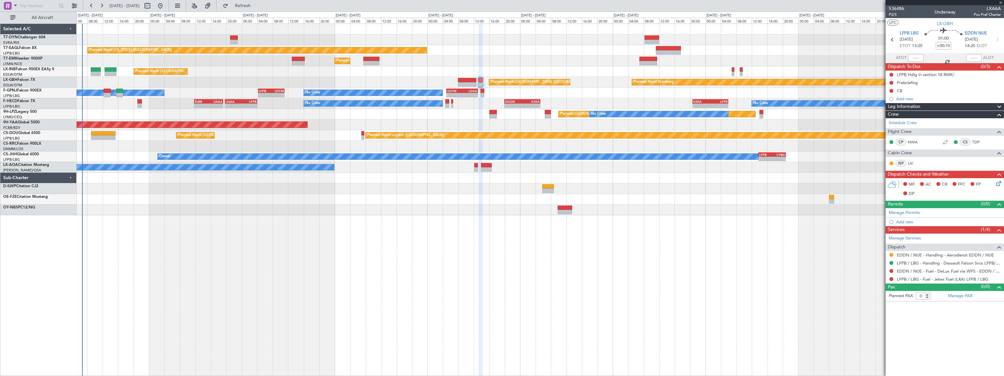
type input "+00:20"
type input "2"
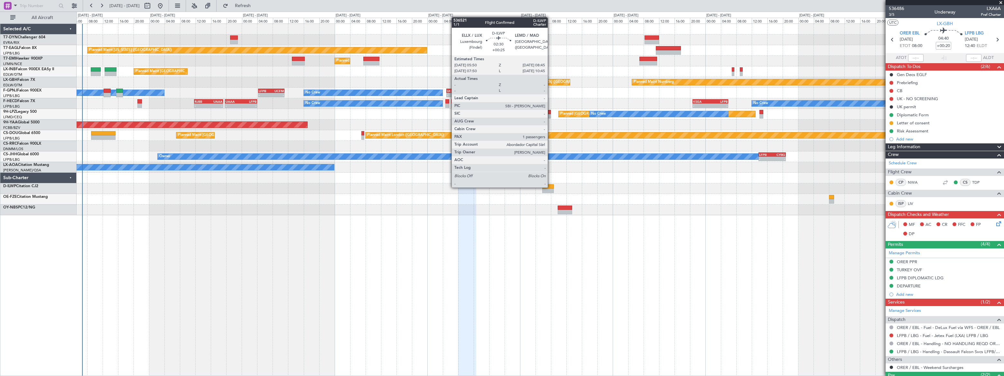
click at [549, 186] on div at bounding box center [548, 186] width 12 height 5
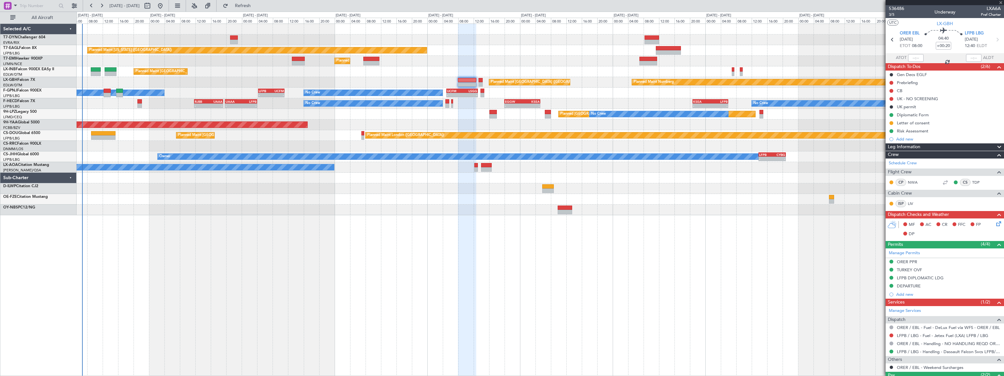
type input "+00:25"
type input "1"
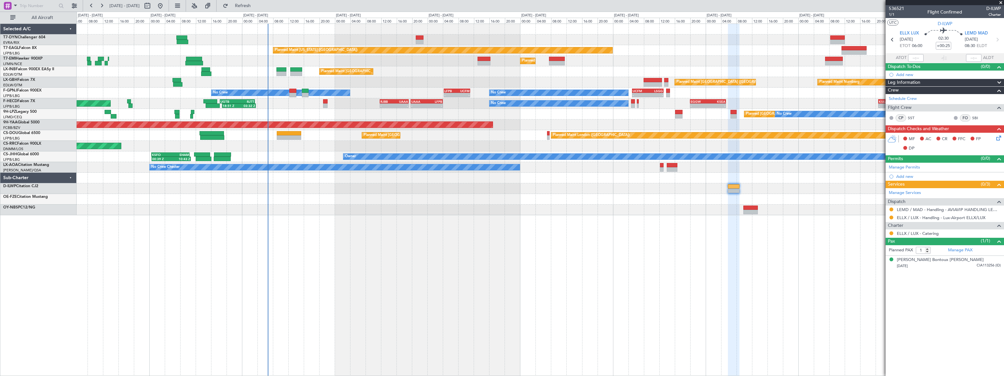
click at [353, 187] on div "Planned Maint [US_STATE] ([GEOGRAPHIC_DATA]) Planned Maint [GEOGRAPHIC_DATA] Pl…" at bounding box center [540, 119] width 927 height 191
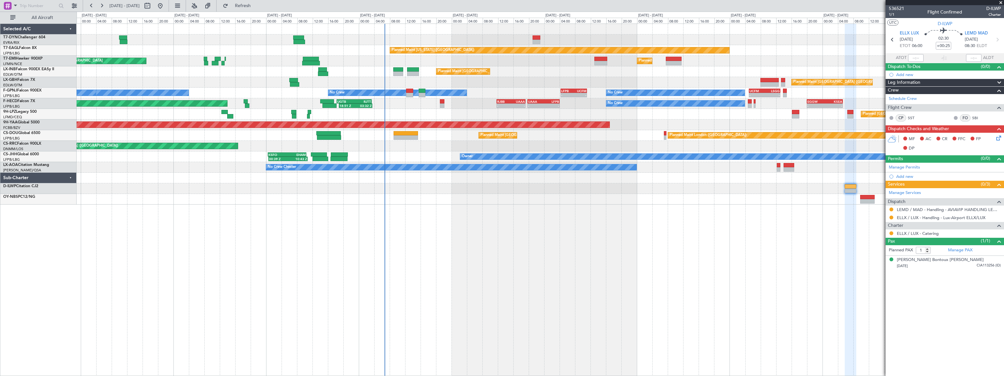
click at [129, 177] on div at bounding box center [540, 177] width 927 height 11
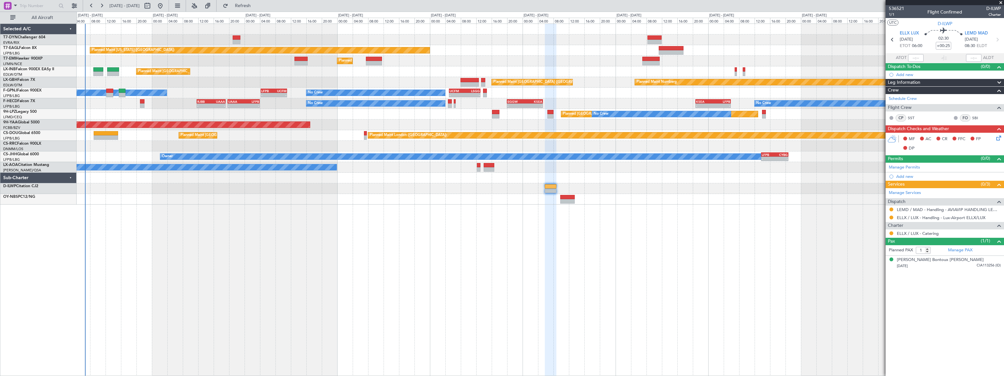
click at [160, 176] on div "Planned Maint [US_STATE] ([GEOGRAPHIC_DATA]) Planned Maint [GEOGRAPHIC_DATA] Pl…" at bounding box center [540, 114] width 927 height 181
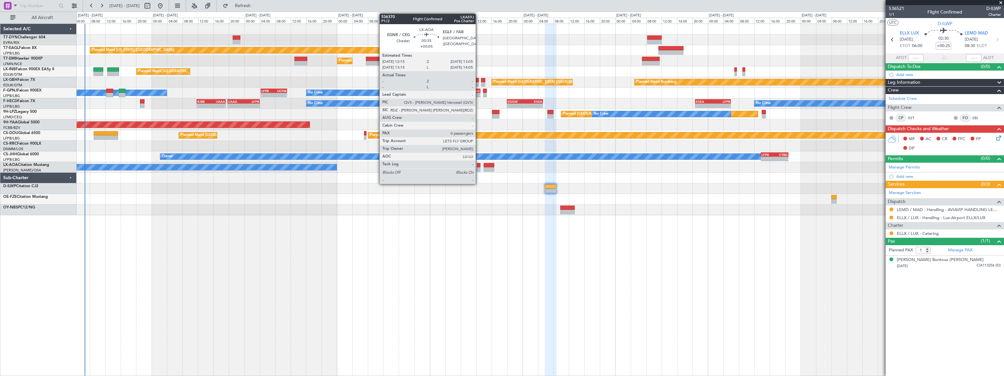
click at [478, 165] on div at bounding box center [479, 165] width 4 height 5
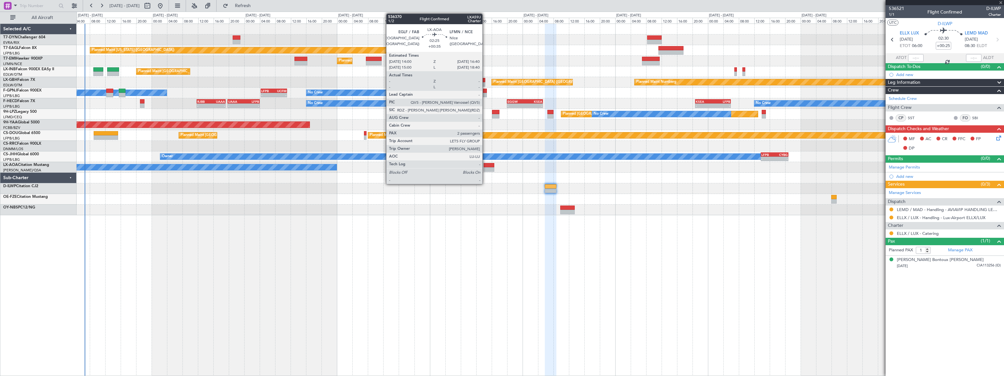
type input "+00:05"
type input "0"
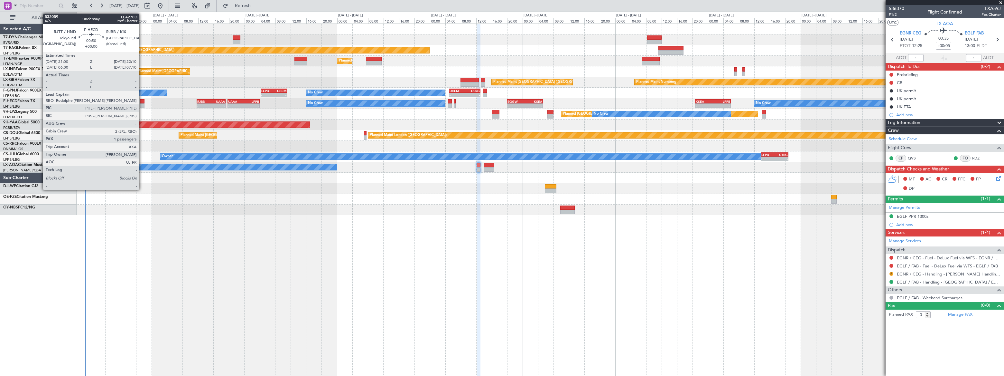
click at [142, 103] on div at bounding box center [142, 101] width 5 height 5
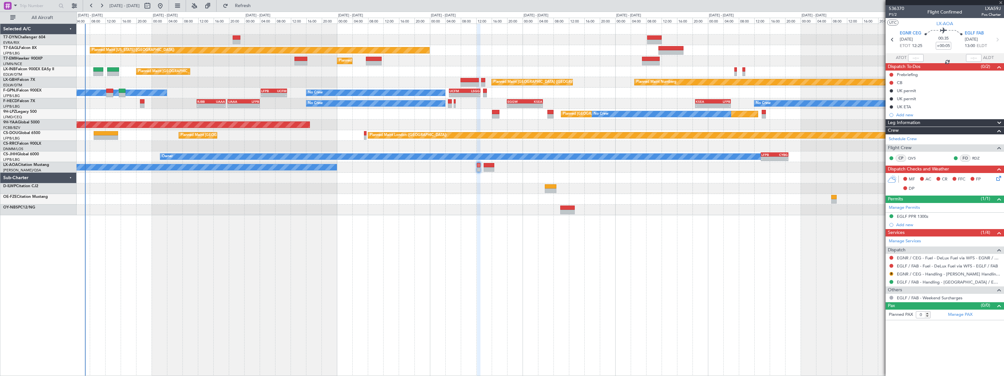
type input "1"
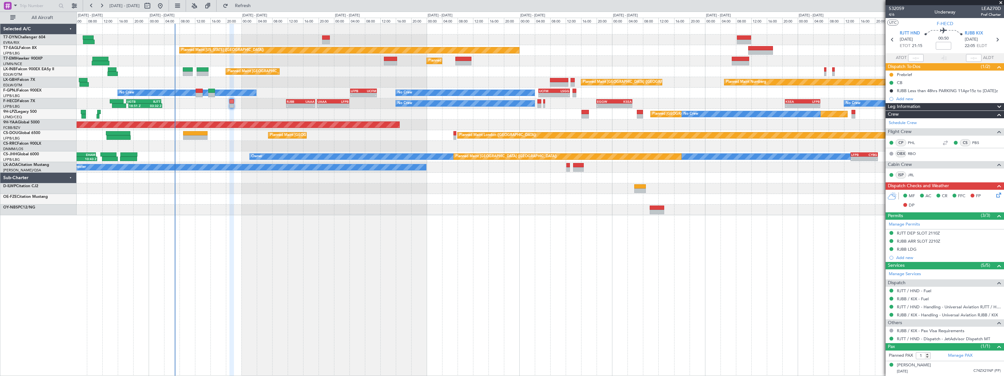
click at [188, 109] on div "Planned Maint [US_STATE] ([GEOGRAPHIC_DATA]) Planned Maint [GEOGRAPHIC_DATA] Pl…" at bounding box center [540, 119] width 927 height 191
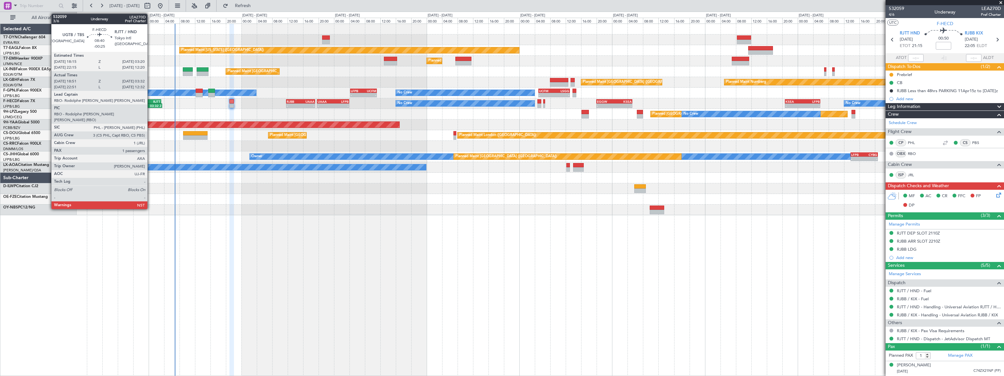
click at [150, 101] on div "RJTT" at bounding box center [152, 101] width 17 height 4
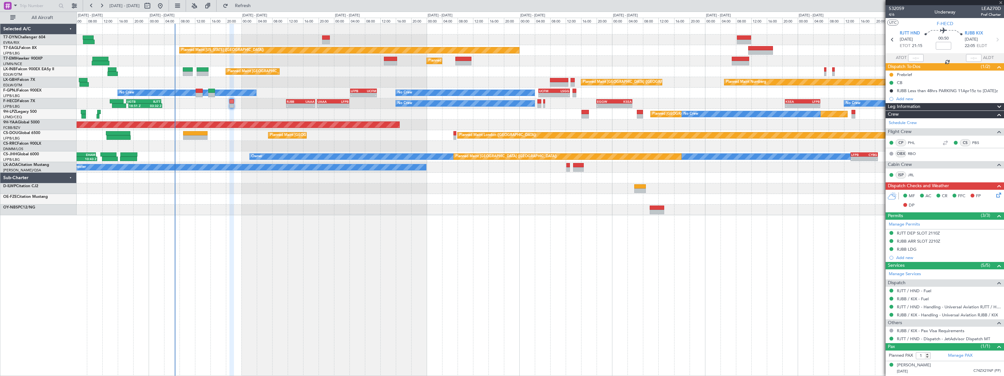
type input "-00:25"
type input "19:01"
type input "03:17"
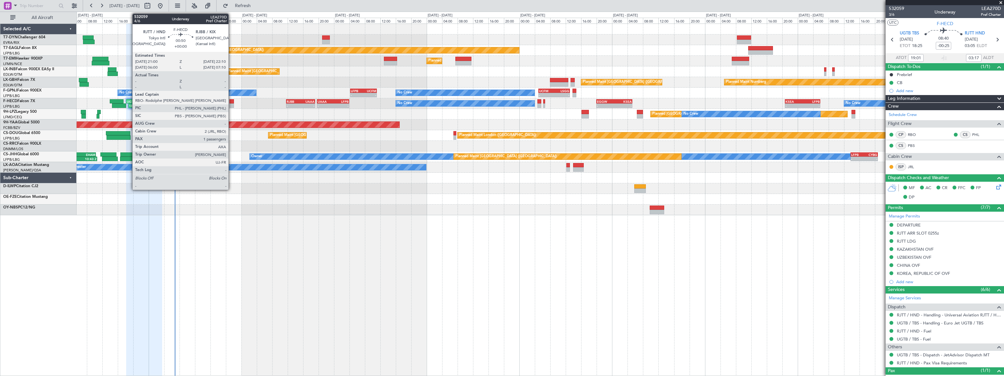
click at [231, 103] on div at bounding box center [231, 105] width 5 height 5
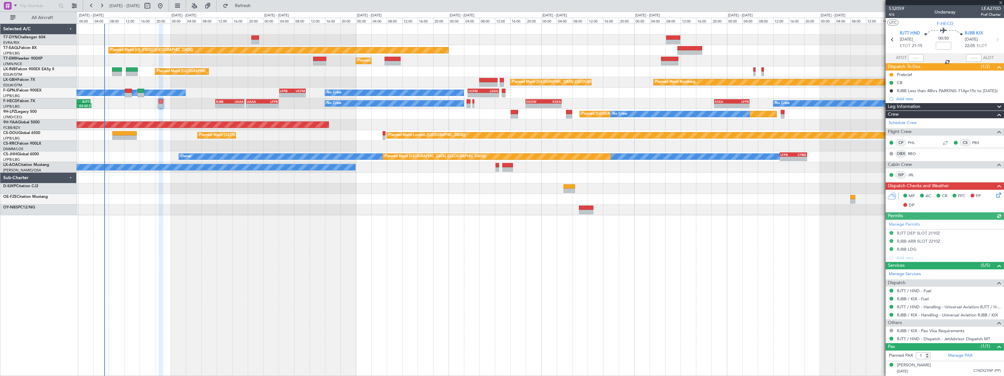
click at [144, 109] on div "Planned [GEOGRAPHIC_DATA] ([GEOGRAPHIC_DATA]) No Crew" at bounding box center [540, 114] width 927 height 11
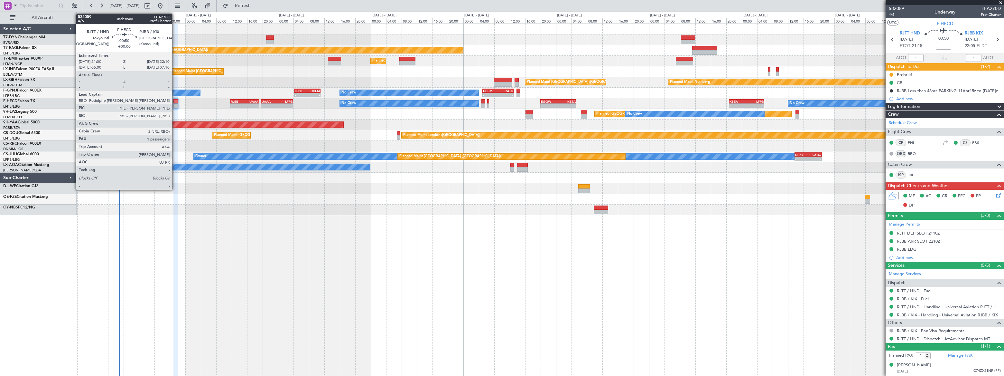
click at [175, 101] on div at bounding box center [175, 101] width 5 height 5
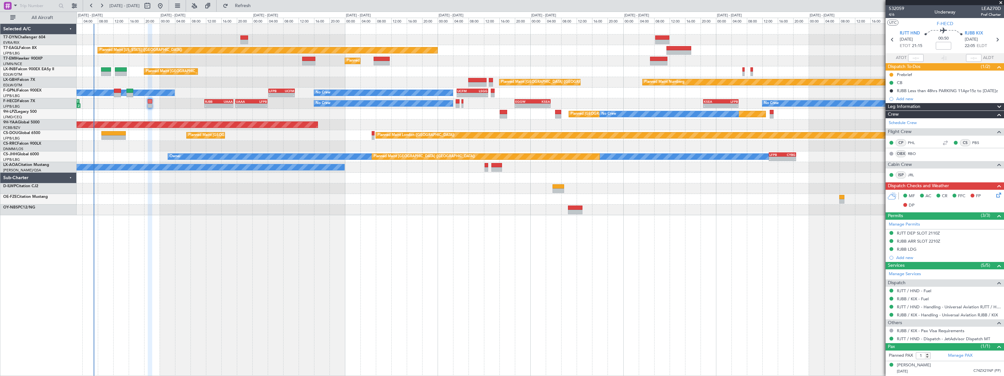
click at [123, 113] on div "Planned Maint New York (Teterboro) Planned Maint Zurich Planned Maint Zurich Pl…" at bounding box center [540, 119] width 927 height 191
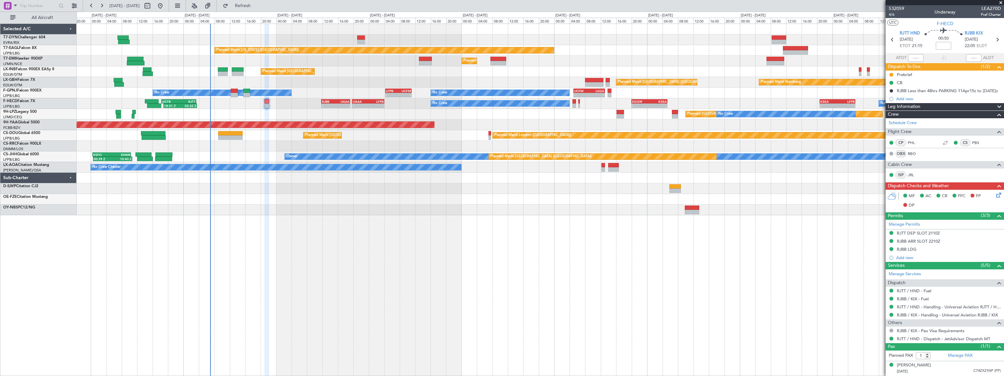
click at [375, 137] on div "Planned Maint Paris (Le Bourget) Planned Maint London (Biggin Hill) - - EGKK 21…" at bounding box center [540, 135] width 927 height 11
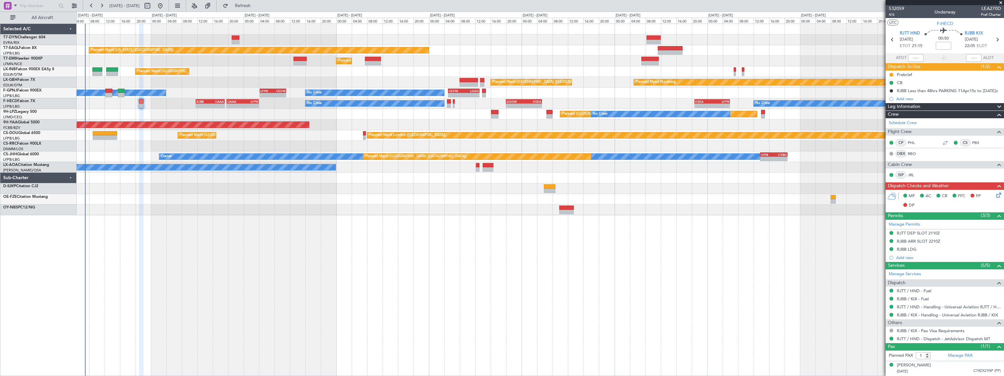
click at [246, 208] on div "Planned Maint [US_STATE] ([GEOGRAPHIC_DATA]) Planned Maint [GEOGRAPHIC_DATA] Pl…" at bounding box center [540, 199] width 927 height 352
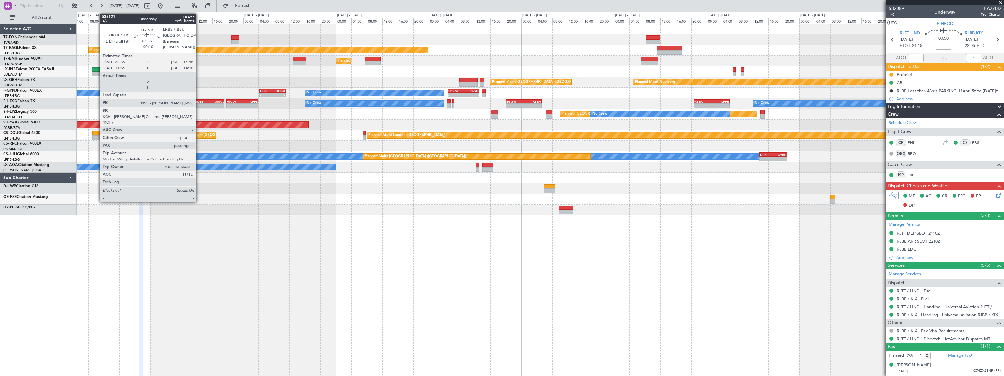
click at [97, 70] on div at bounding box center [97, 69] width 10 height 5
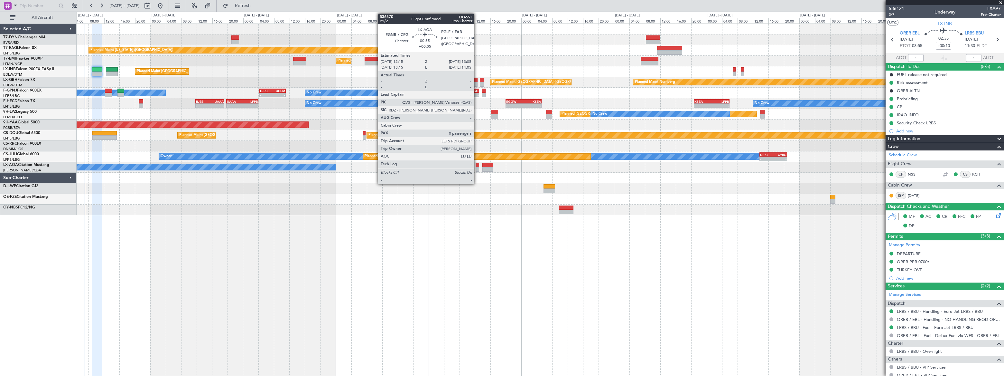
click at [477, 165] on div at bounding box center [478, 165] width 4 height 5
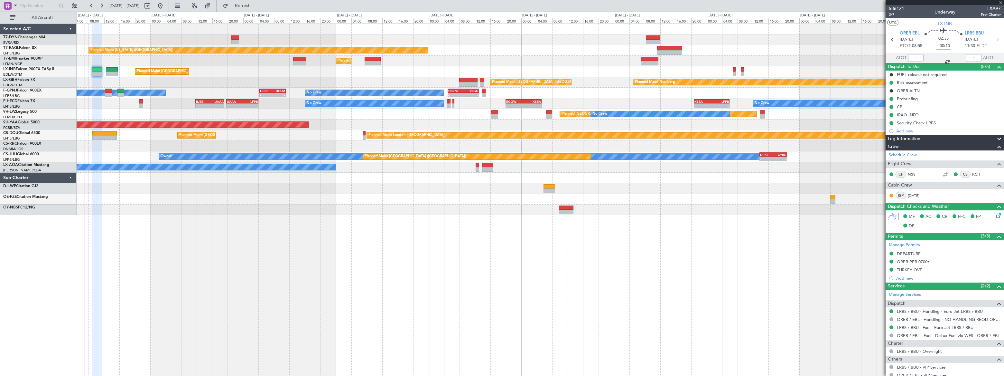
type input "+00:05"
type input "0"
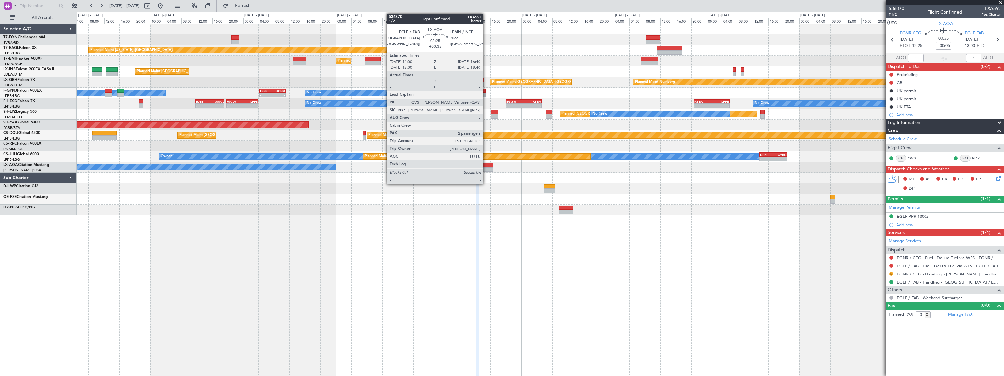
click at [487, 166] on div at bounding box center [487, 165] width 11 height 5
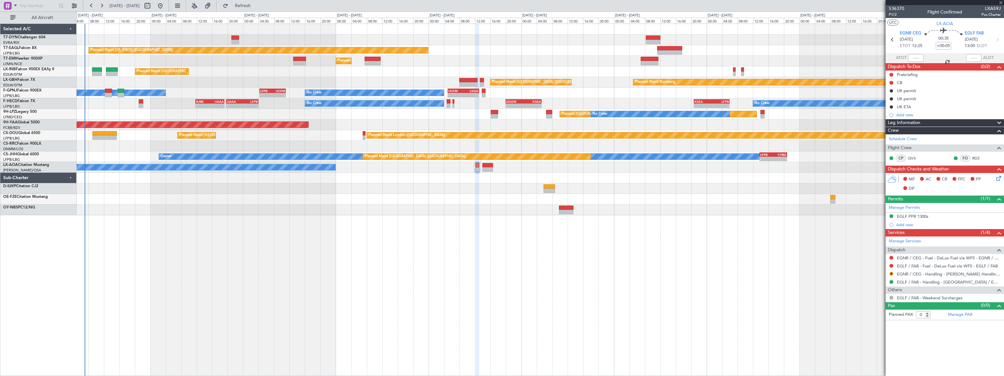
type input "+00:35"
type input "2"
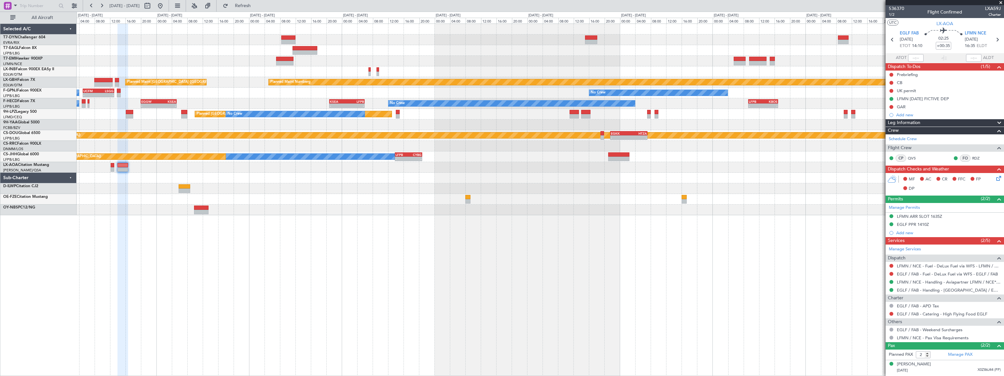
click at [384, 205] on div at bounding box center [540, 209] width 927 height 11
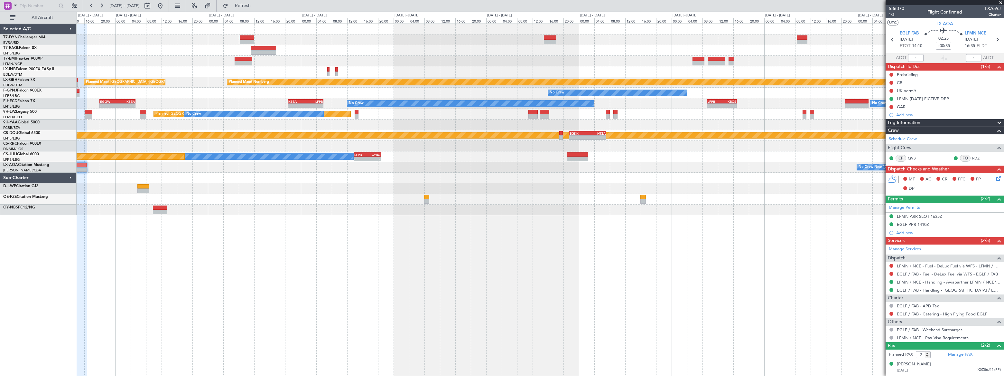
click at [443, 188] on div "Planned Maint New York (Teterboro) Planned Maint Zurich Planned Maint Nurnberg …" at bounding box center [540, 119] width 927 height 191
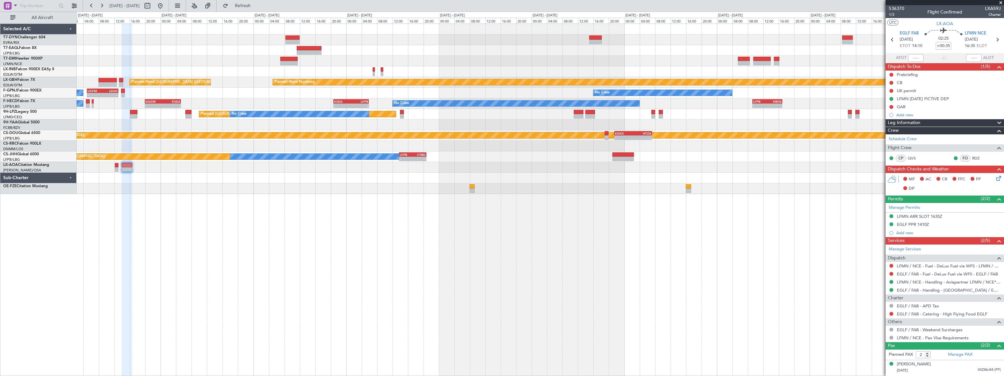
click at [650, 251] on div "Planned Maint New York (Teterboro) Planned Maint Zurich Planned Maint Nurnberg …" at bounding box center [540, 199] width 927 height 352
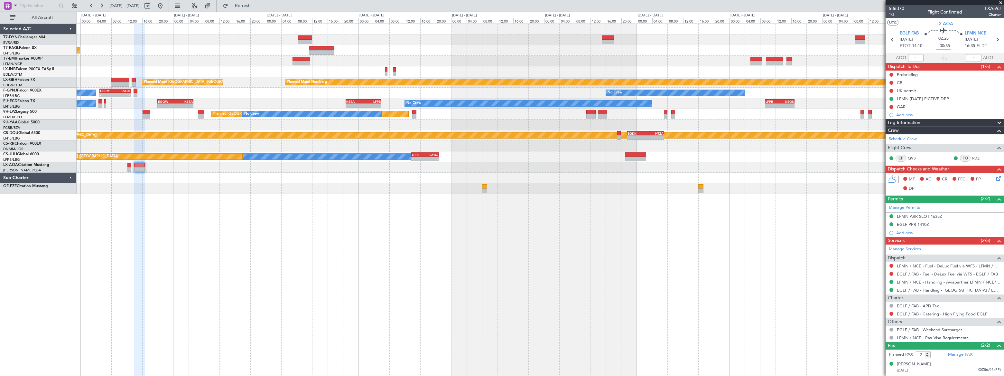
click at [674, 247] on div "Planned Maint New York (Teterboro) Planned Maint Zurich Planned Maint Nurnberg …" at bounding box center [540, 199] width 927 height 352
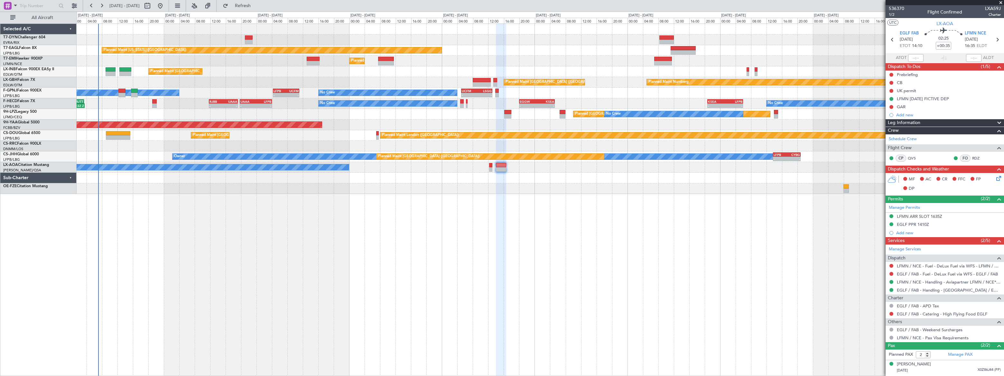
click at [215, 200] on div "Planned Maint New York (Teterboro) Planned Maint Zurich Planned Maint Zurich Pl…" at bounding box center [540, 199] width 927 height 352
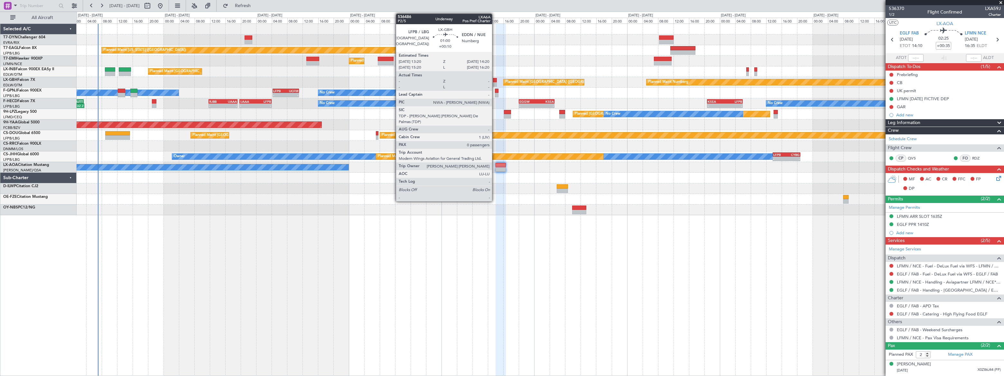
click at [495, 84] on div at bounding box center [495, 84] width 4 height 5
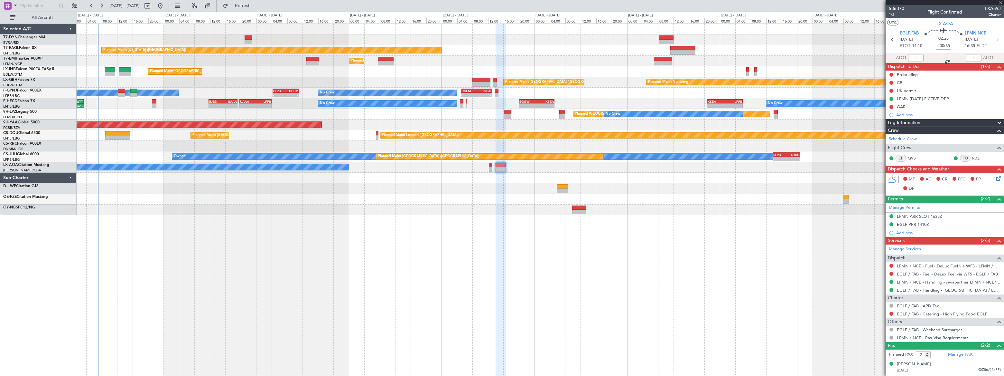
type input "+00:10"
type input "0"
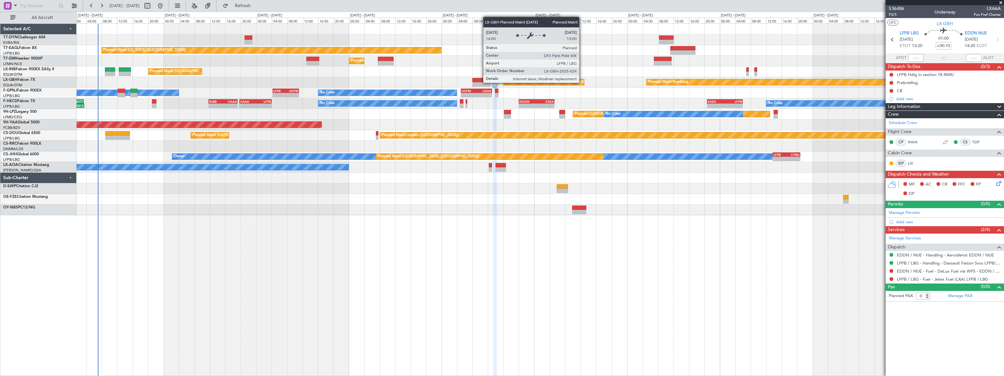
click at [582, 82] on div "Planned Maint [GEOGRAPHIC_DATA] ([GEOGRAPHIC_DATA])" at bounding box center [544, 82] width 81 height 6
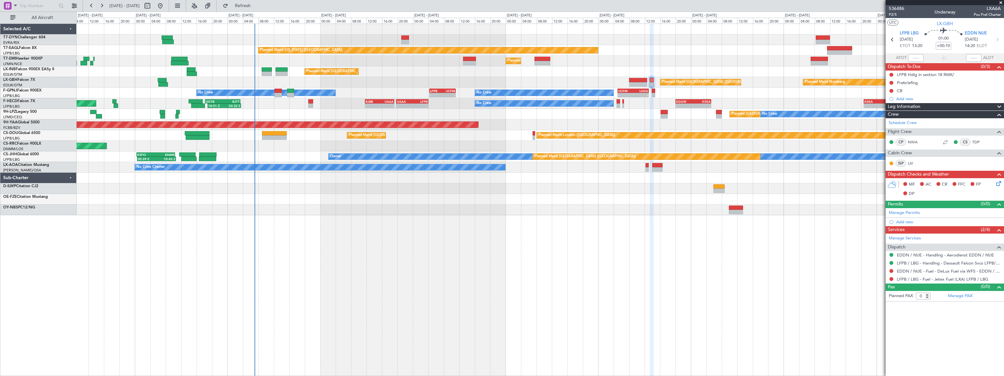
click at [317, 81] on div "Planned Maint Nurnberg Planned Maint [GEOGRAPHIC_DATA] ([GEOGRAPHIC_DATA])" at bounding box center [540, 82] width 927 height 11
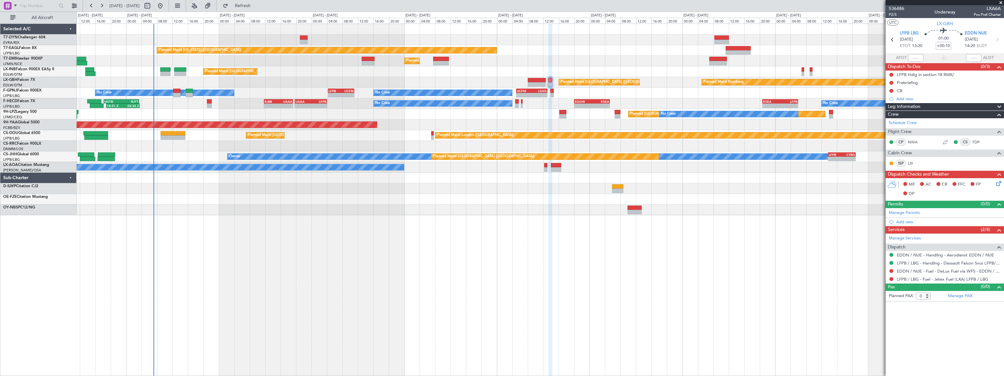
click at [457, 168] on div "Planned Maint [US_STATE] ([GEOGRAPHIC_DATA]) Planned Maint [GEOGRAPHIC_DATA] Pl…" at bounding box center [540, 199] width 927 height 352
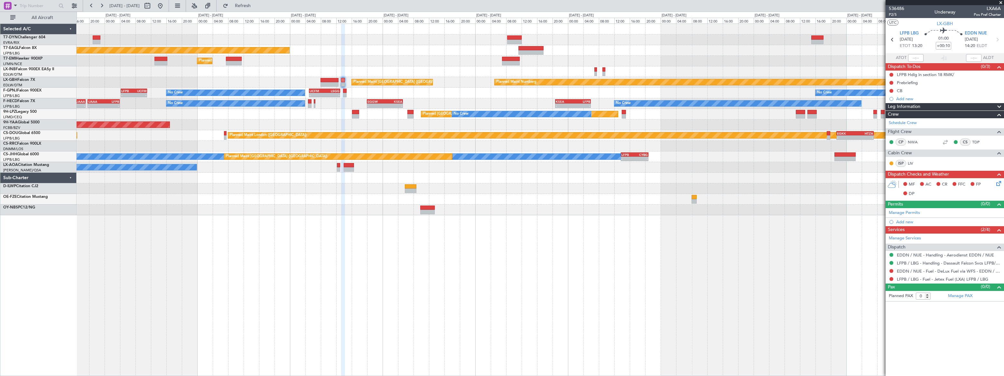
click at [473, 202] on div at bounding box center [540, 199] width 927 height 11
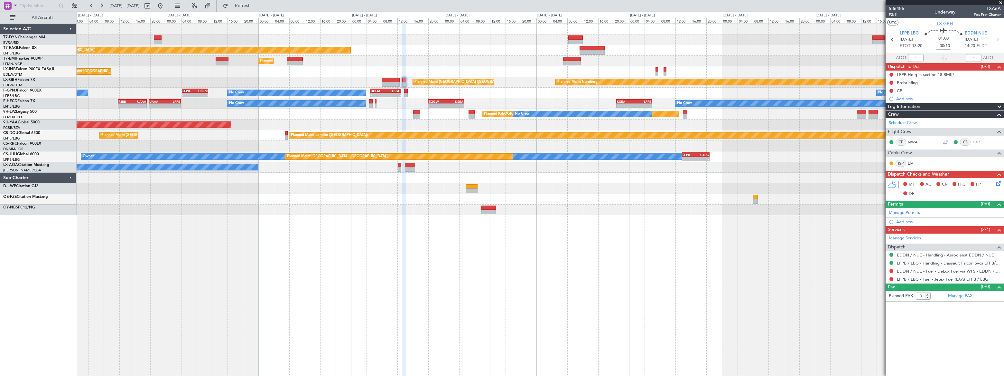
click at [284, 218] on div "Planned Maint New York (Teterboro) Planned Maint Zurich Planned Maint London (F…" at bounding box center [540, 199] width 927 height 352
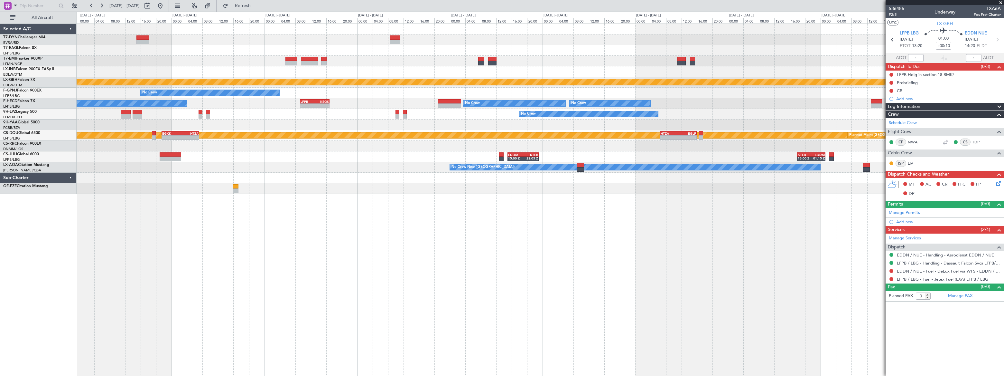
click at [562, 229] on div "Planned Maint Nurnberg No Crew No Crew - - LFPB 09:15 Z KBOS 16:55 Z No Crew No…" at bounding box center [540, 199] width 927 height 352
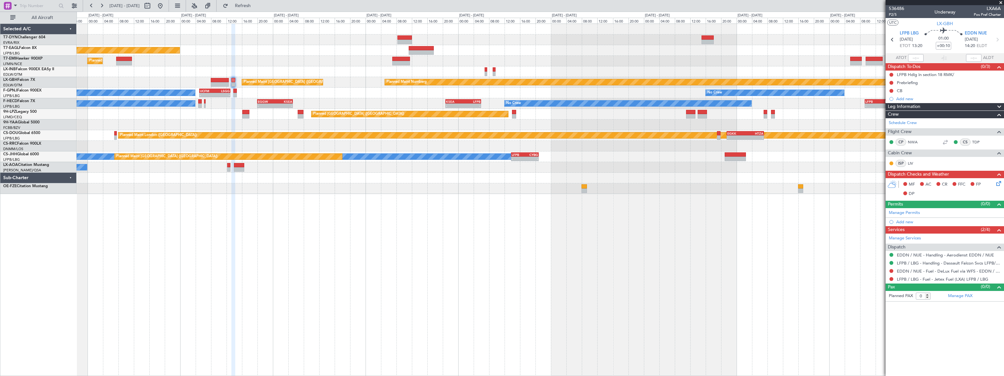
click at [639, 202] on div "Planned Maint New York (Teterboro) Planned Maint Zurich Planned Maint London (F…" at bounding box center [540, 199] width 927 height 352
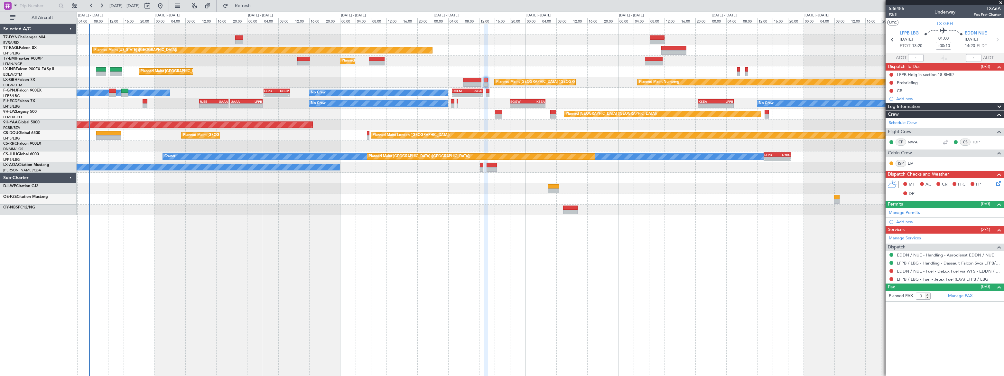
click at [637, 210] on div "Planned Maint New York (Teterboro) Planned Maint Zurich Planned Maint Zurich Pl…" at bounding box center [540, 199] width 927 height 352
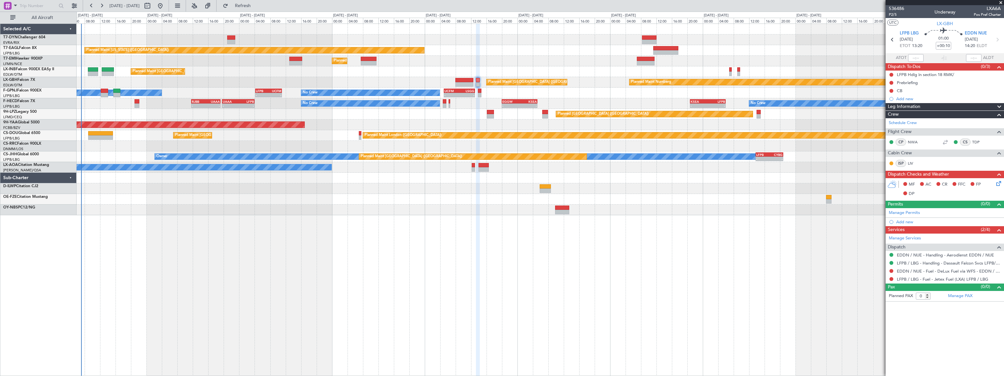
click at [479, 222] on div at bounding box center [478, 200] width 4 height 352
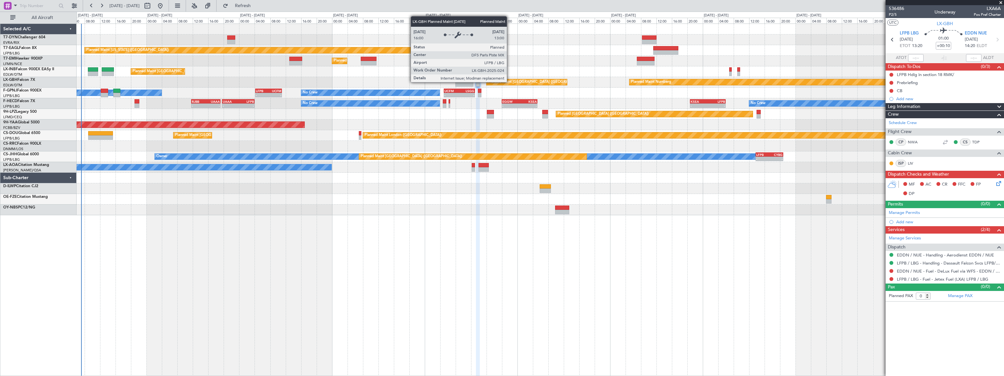
click at [510, 82] on div "Planned Maint [GEOGRAPHIC_DATA] ([GEOGRAPHIC_DATA])" at bounding box center [538, 82] width 101 height 10
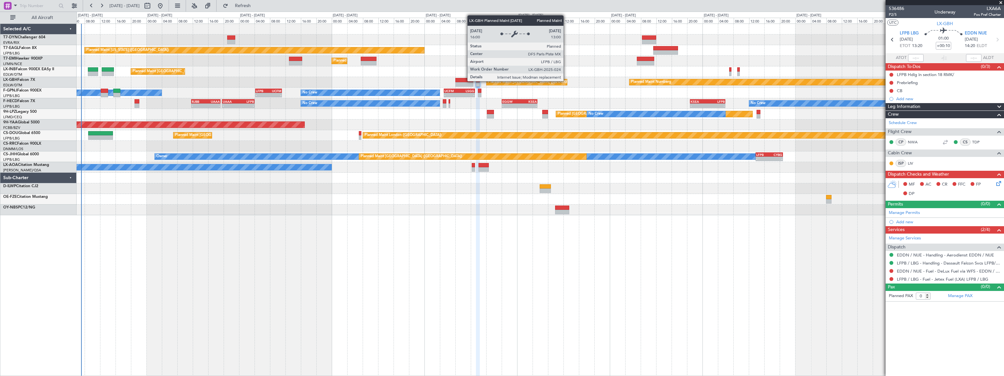
click at [566, 81] on div "Planned Maint [GEOGRAPHIC_DATA] ([GEOGRAPHIC_DATA])" at bounding box center [527, 82] width 81 height 6
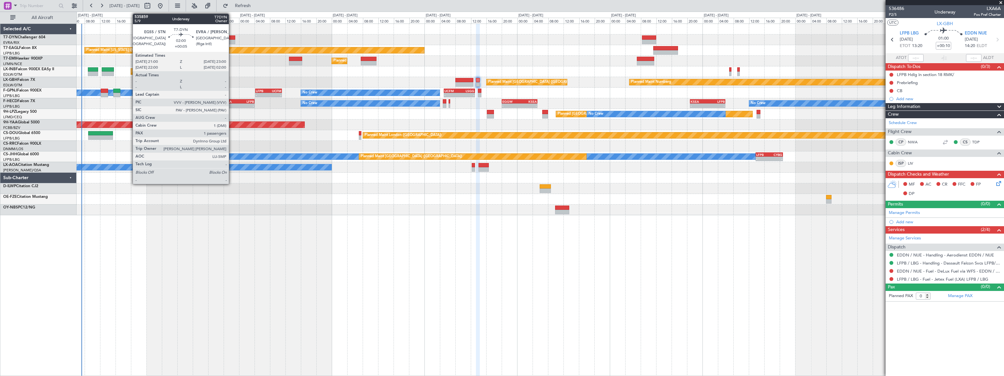
click at [232, 38] on div at bounding box center [231, 37] width 8 height 5
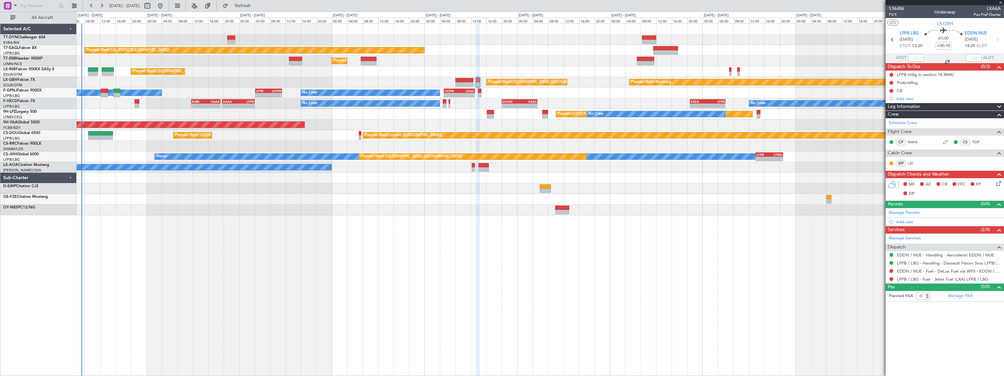
type input "+00:05"
type input "1"
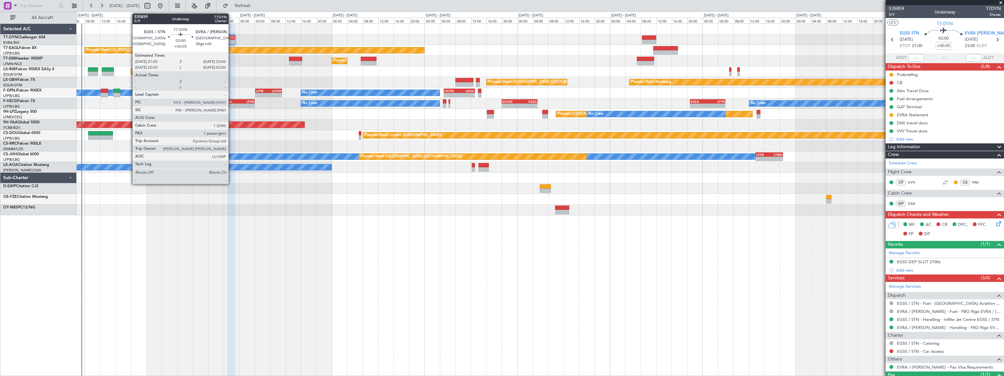
click at [231, 39] on div at bounding box center [231, 37] width 8 height 5
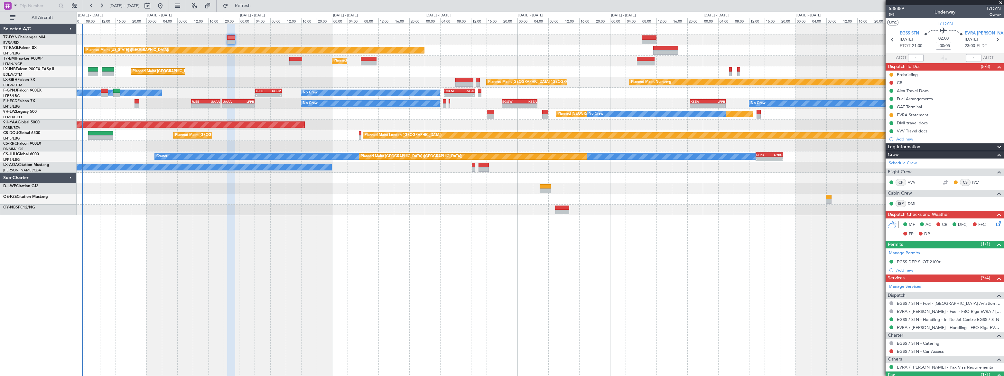
click at [215, 76] on div "Planned Maint [GEOGRAPHIC_DATA] ([GEOGRAPHIC_DATA])" at bounding box center [540, 71] width 927 height 11
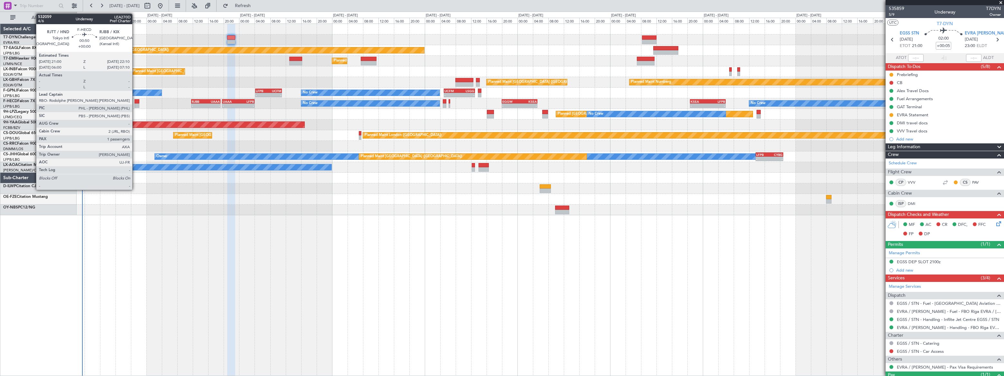
click at [135, 102] on div at bounding box center [137, 101] width 5 height 5
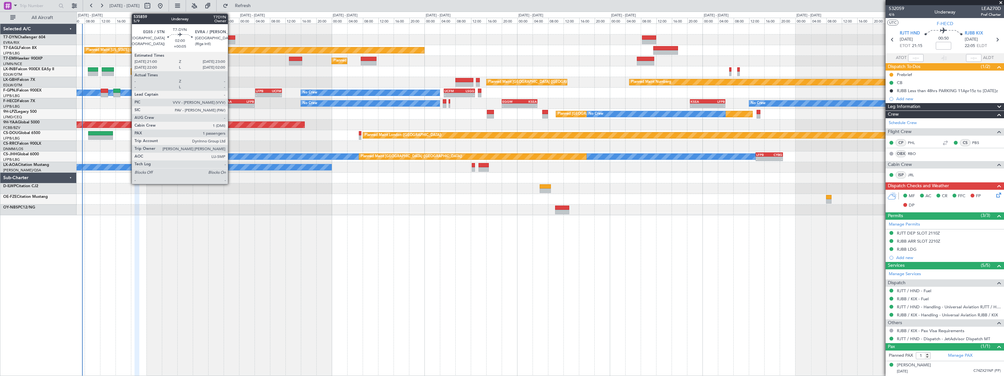
click at [230, 39] on div at bounding box center [231, 37] width 8 height 5
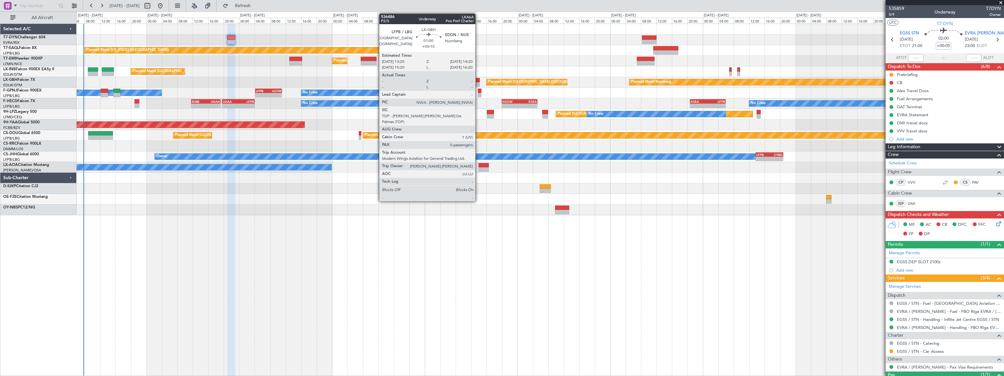
click at [478, 83] on div at bounding box center [478, 84] width 4 height 5
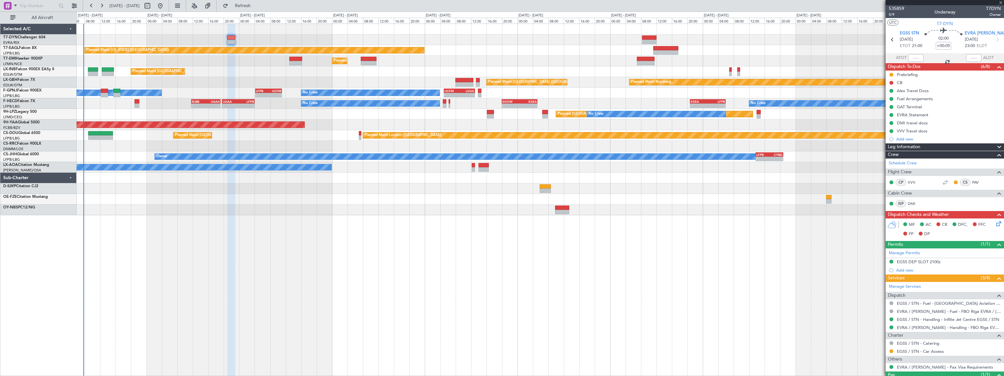
type input "+00:10"
type input "0"
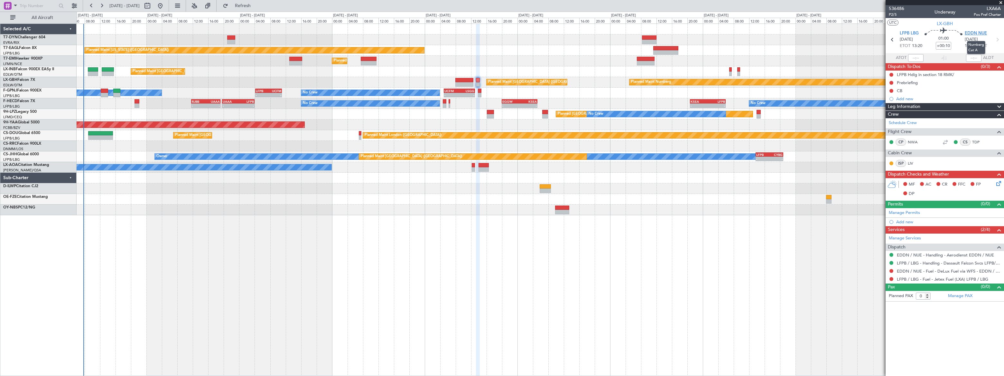
click at [970, 33] on span "EDDN NUE" at bounding box center [976, 33] width 22 height 6
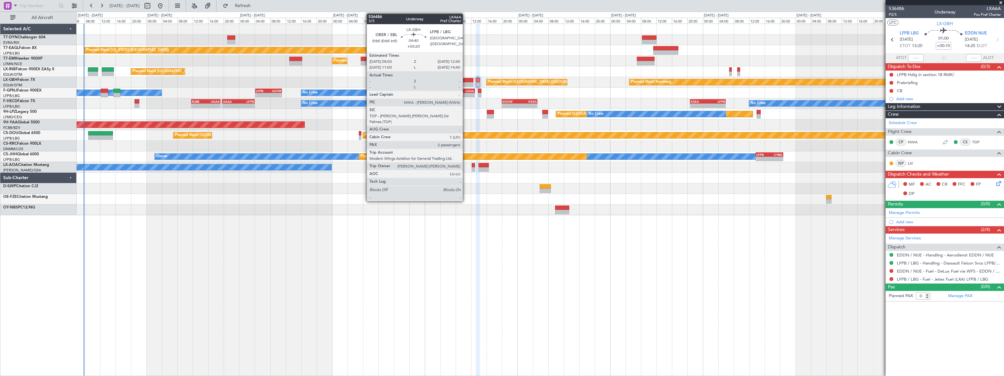
click at [466, 80] on div at bounding box center [464, 80] width 18 height 5
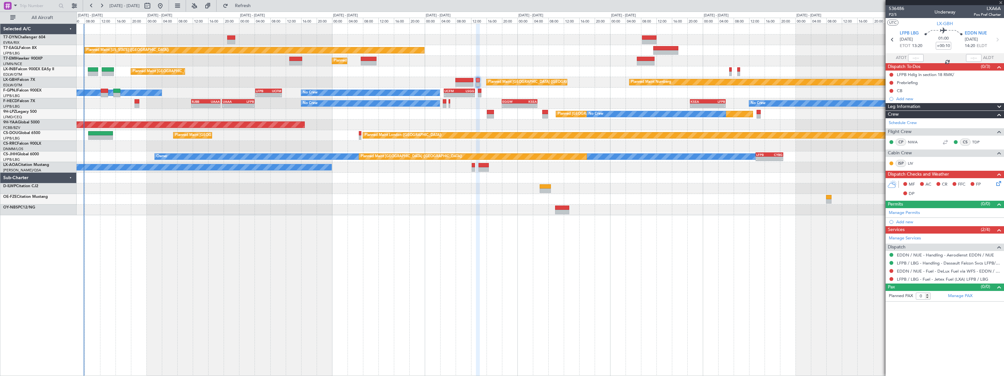
type input "+00:20"
type input "2"
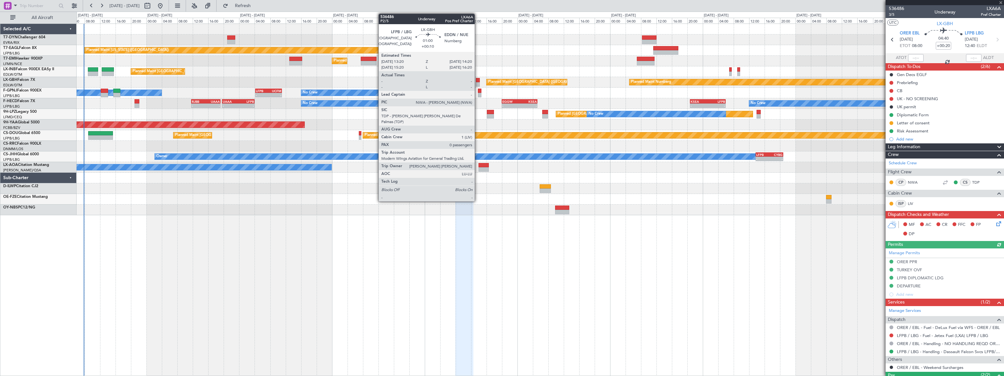
click at [478, 81] on div at bounding box center [478, 80] width 4 height 5
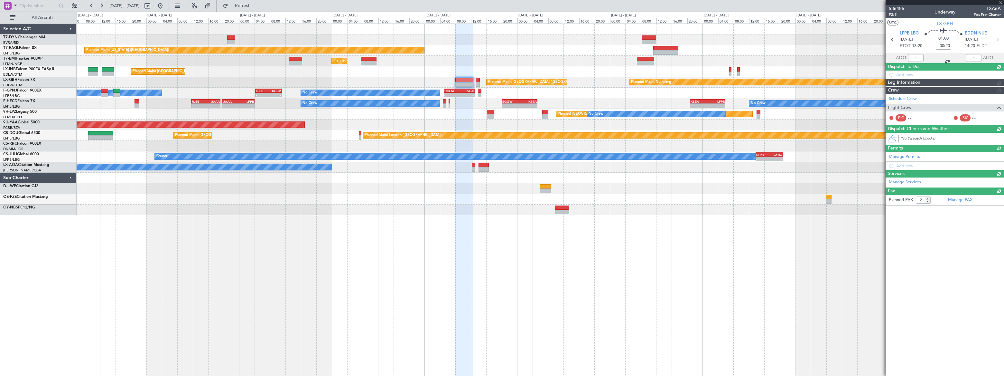
type input "+00:10"
type input "0"
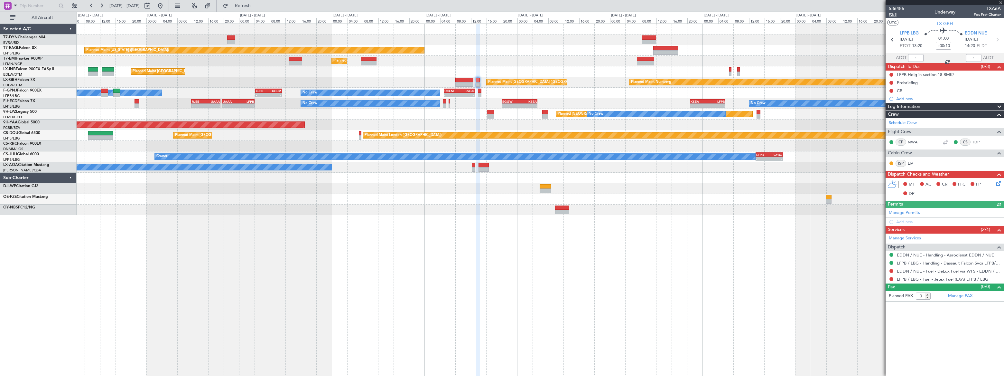
click at [891, 15] on span "P2/5" at bounding box center [896, 14] width 15 height 5
click at [256, 4] on span "Refresh" at bounding box center [242, 6] width 27 height 5
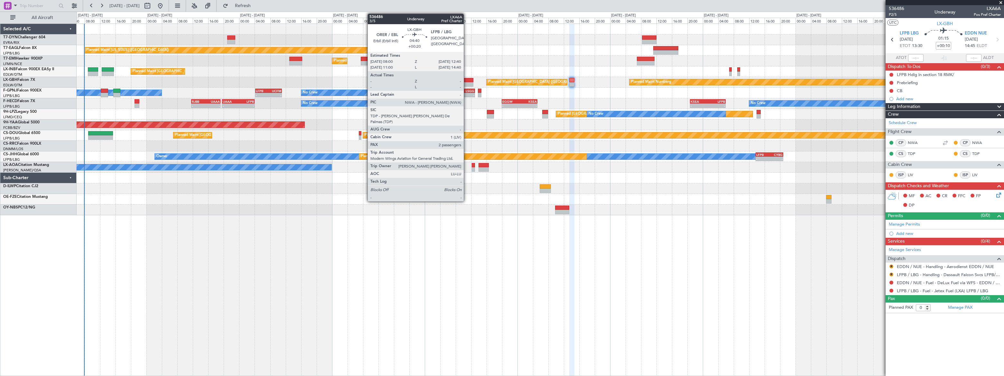
click at [467, 79] on div at bounding box center [464, 80] width 18 height 5
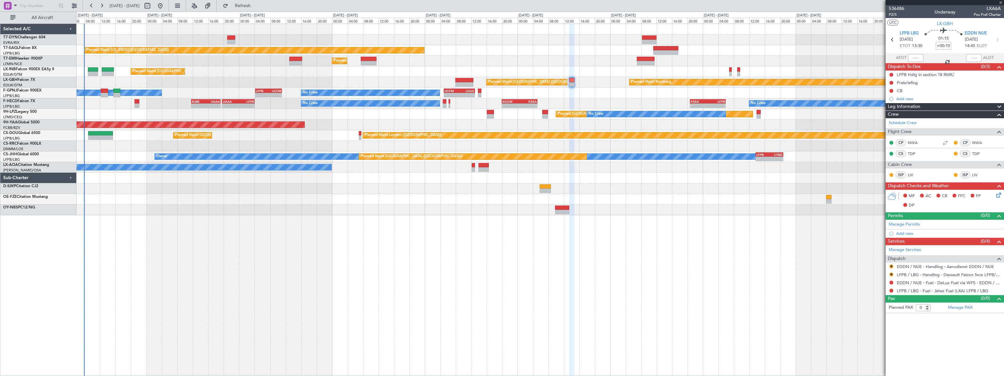
type input "+00:20"
type input "2"
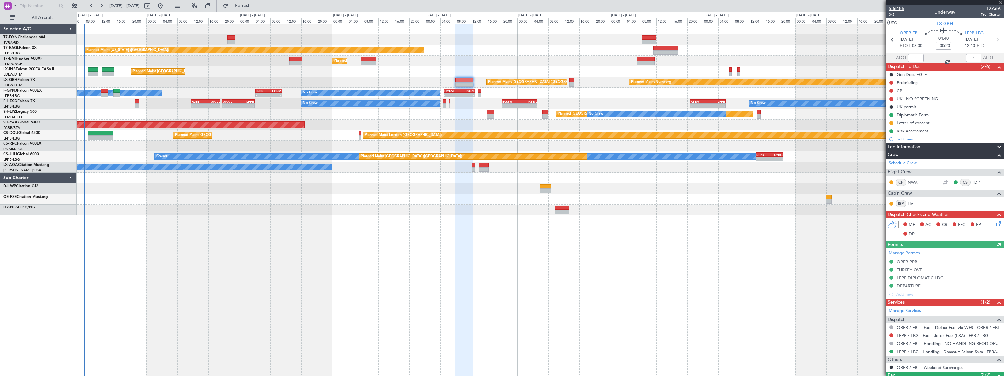
click at [899, 6] on span "536486" at bounding box center [896, 8] width 15 height 7
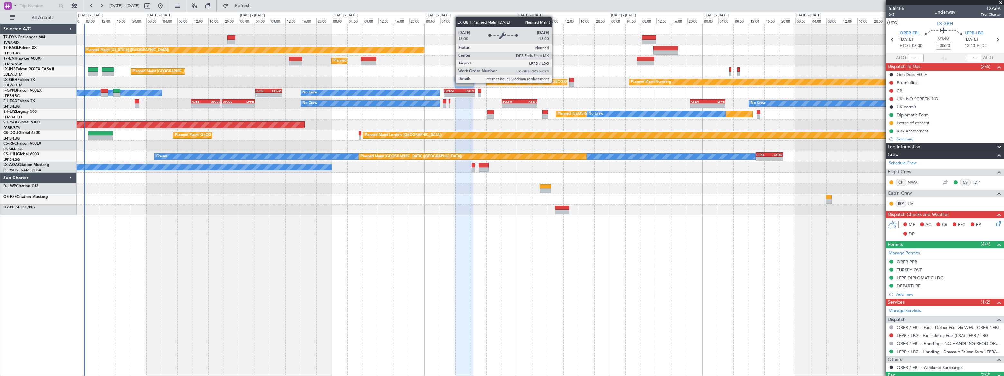
click at [555, 82] on div "Planned Maint [GEOGRAPHIC_DATA] ([GEOGRAPHIC_DATA])" at bounding box center [527, 82] width 81 height 6
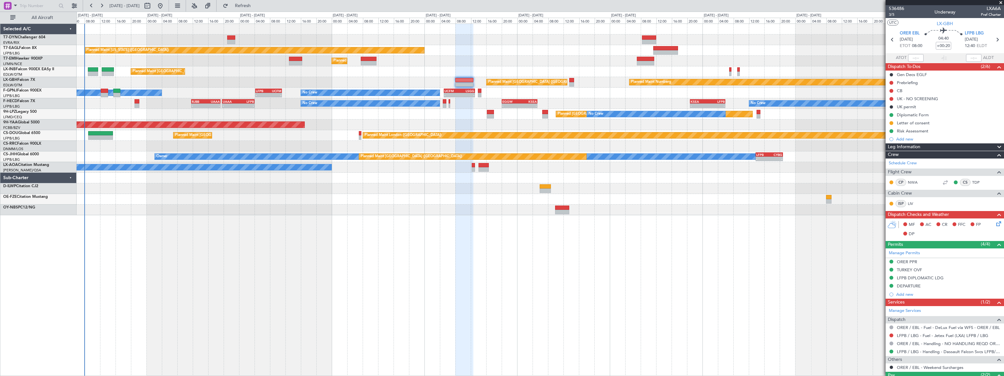
click at [340, 19] on div "Planned Maint New York (Teterboro) Planned Maint Zurich Planned Maint London (F…" at bounding box center [502, 194] width 1004 height 364
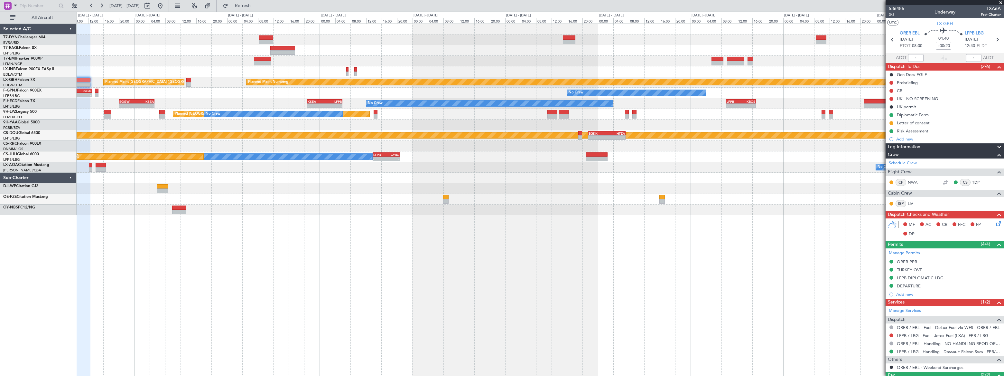
click at [533, 34] on div "Planned Maint New York (Teterboro) Planned Maint Zurich Planned Maint Nurnberg …" at bounding box center [540, 119] width 927 height 191
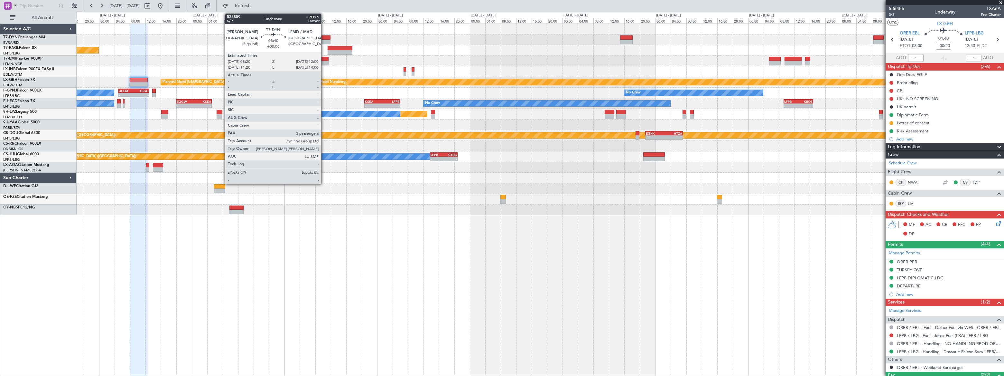
click at [324, 38] on div at bounding box center [323, 37] width 14 height 5
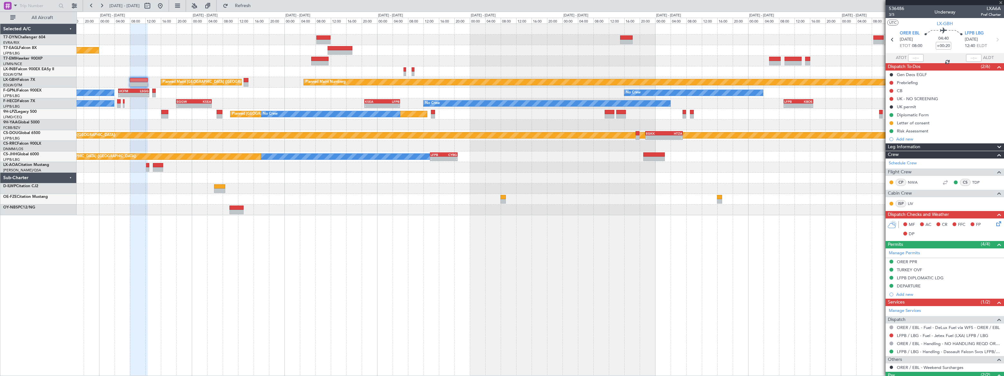
type input "3"
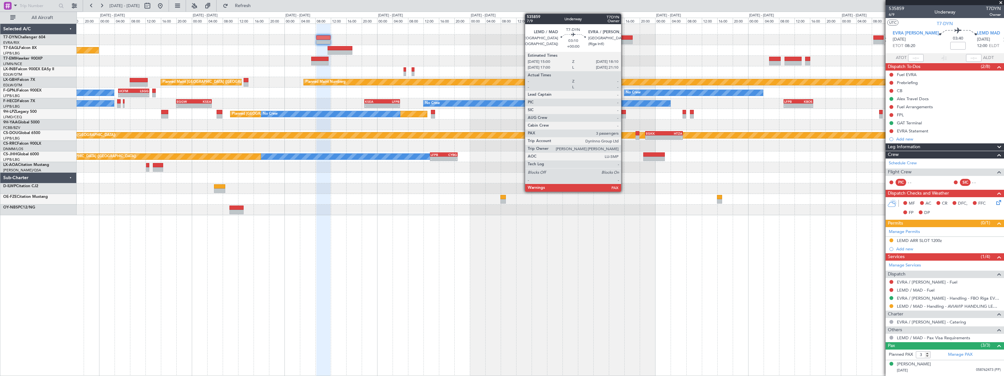
click at [624, 37] on div at bounding box center [626, 37] width 13 height 5
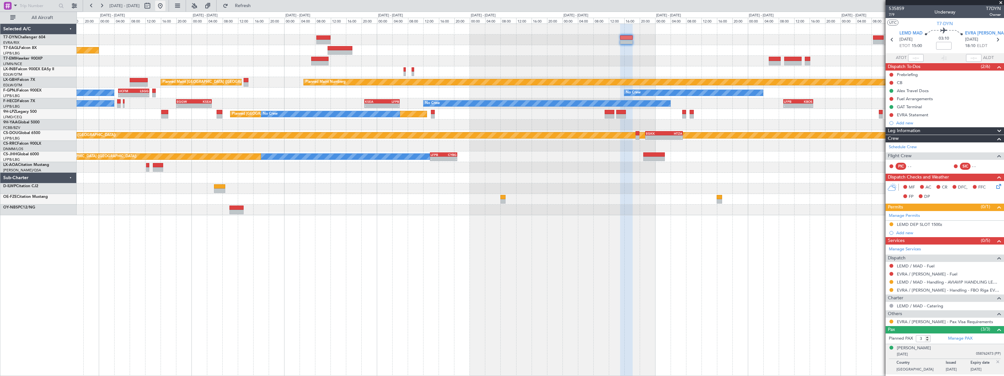
click at [165, 6] on button at bounding box center [160, 6] width 10 height 10
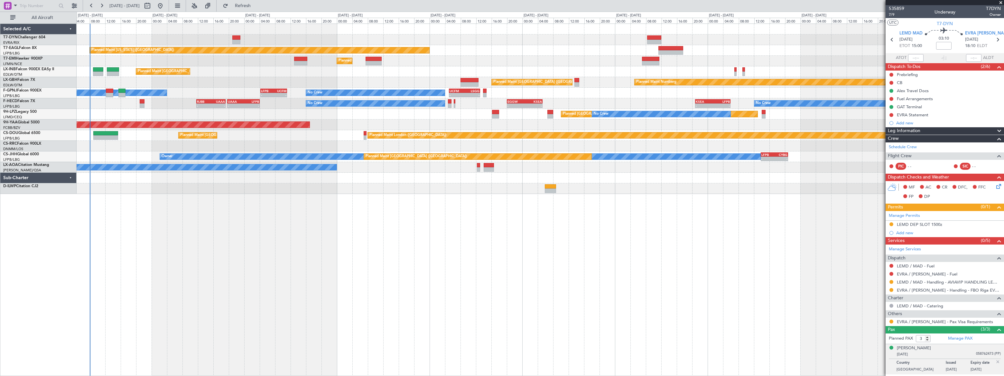
click at [48, 94] on div "Planned Maint New York (Teterboro) Planned Maint Zurich Planned Maint Zurich Pl…" at bounding box center [502, 194] width 1004 height 364
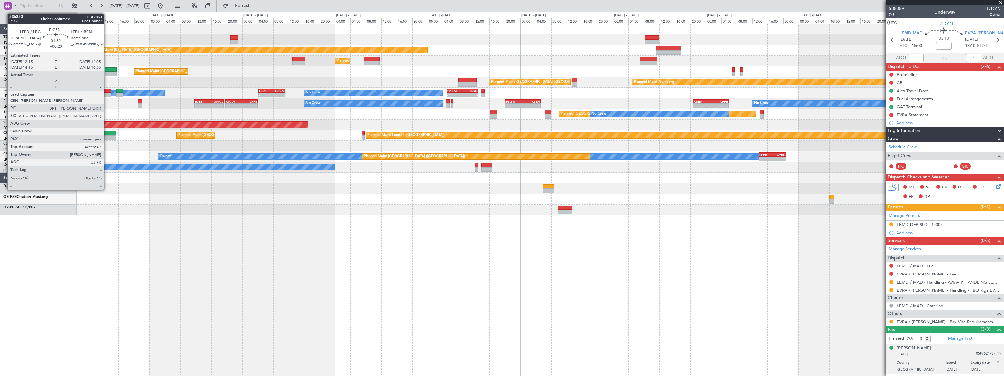
click at [107, 92] on div at bounding box center [107, 91] width 7 height 5
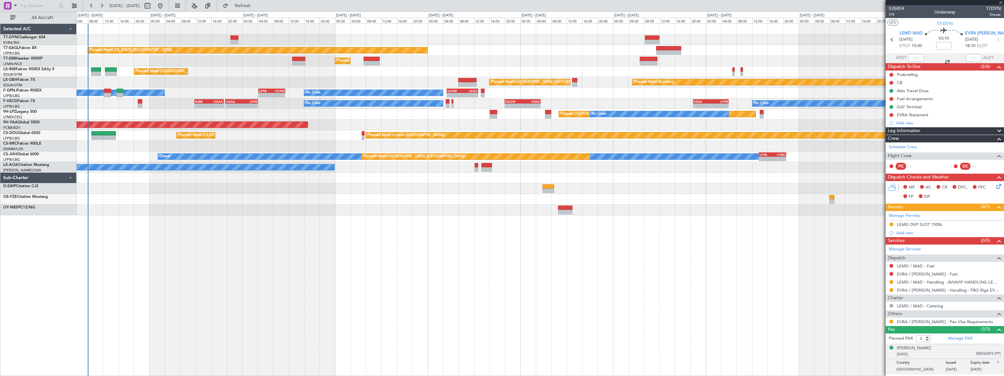
type input "+00:20"
type input "0"
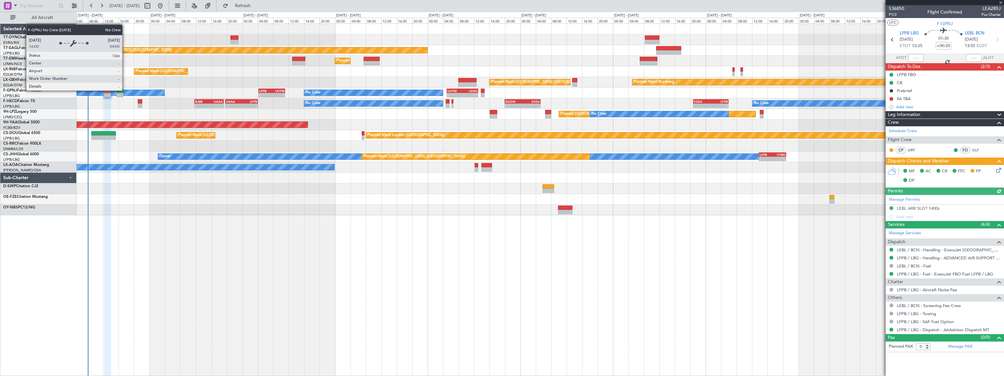
click at [125, 90] on div "No Crew" at bounding box center [95, 93] width 139 height 6
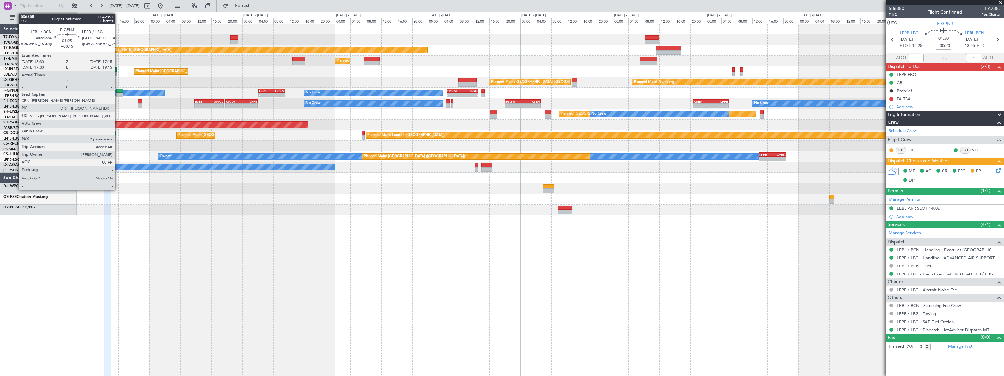
click at [118, 93] on div at bounding box center [119, 95] width 7 height 5
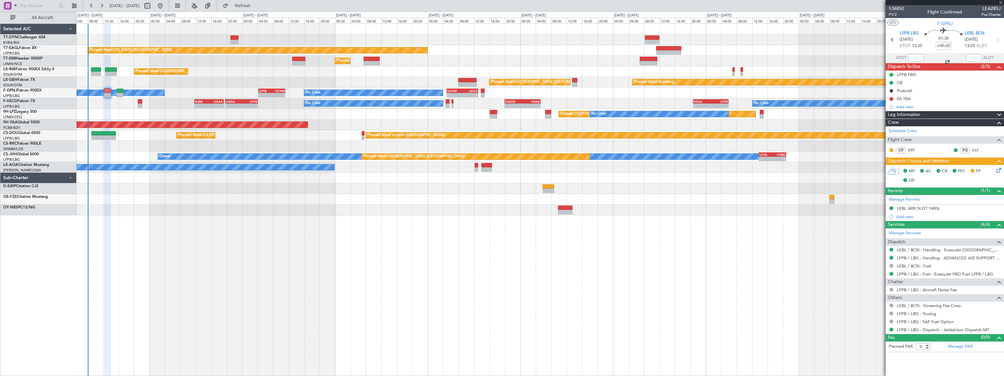
type input "+00:15"
type input "2"
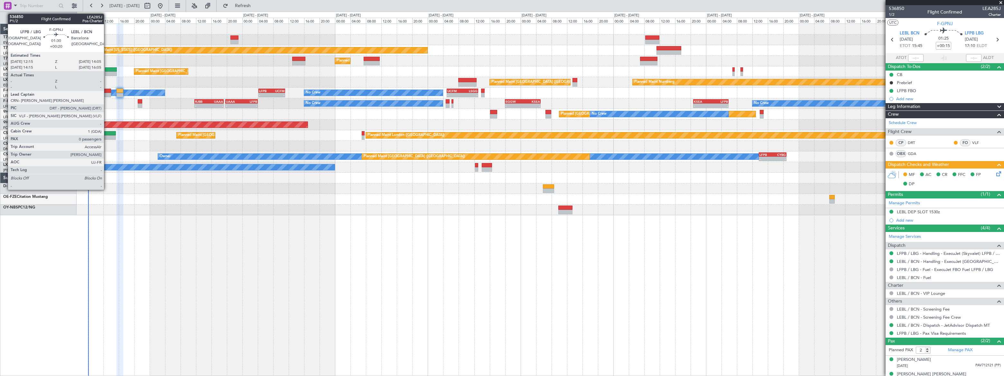
click at [107, 91] on div at bounding box center [107, 91] width 7 height 5
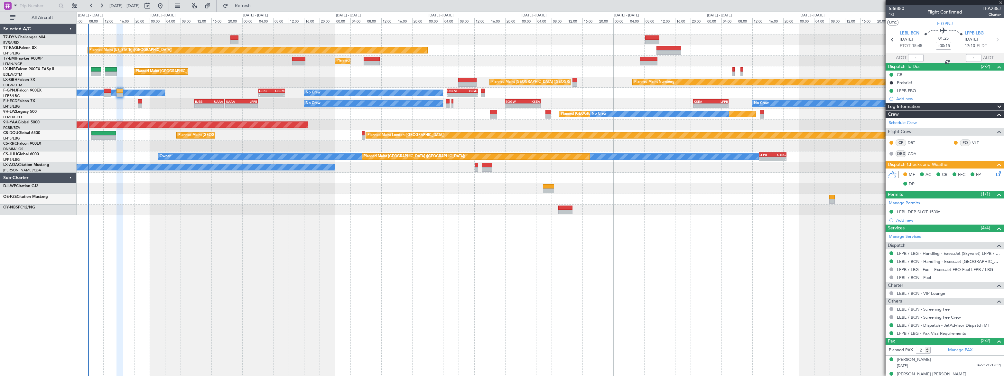
type input "+00:20"
type input "0"
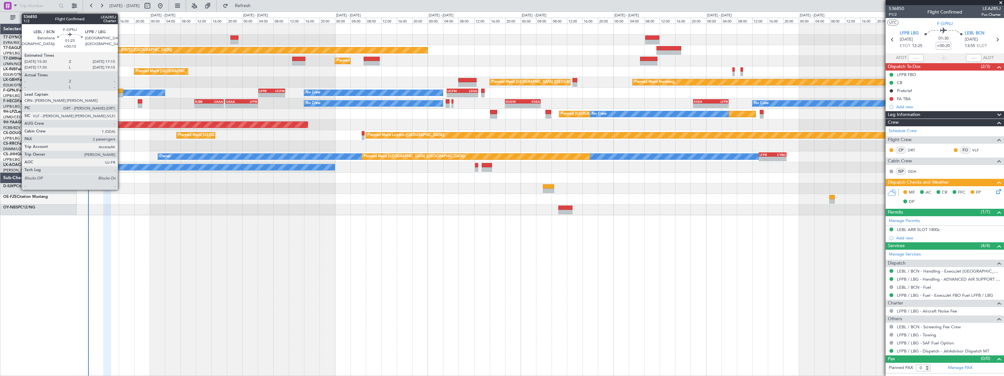
click at [121, 90] on div at bounding box center [119, 91] width 7 height 5
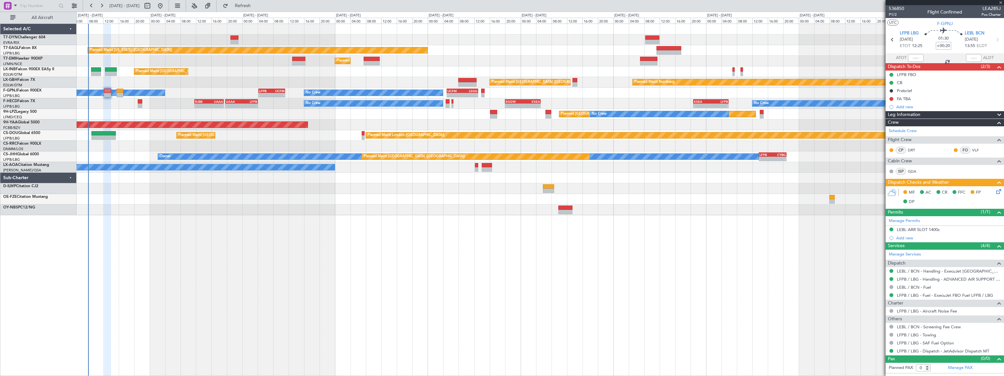
type input "+00:15"
type input "2"
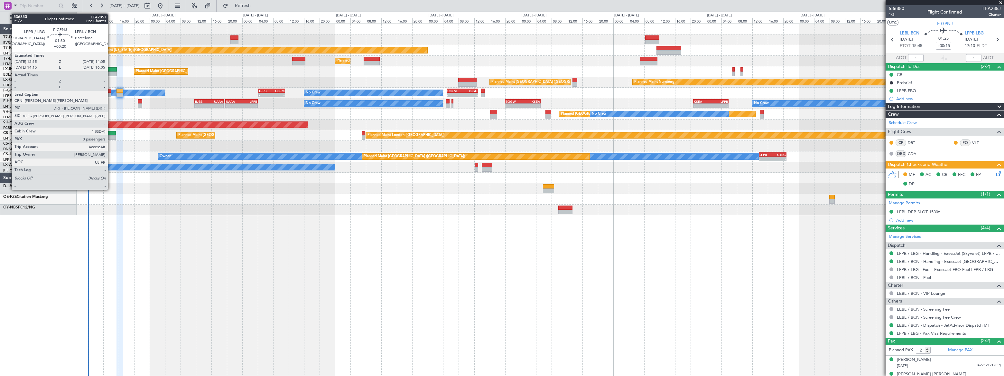
click at [109, 90] on div at bounding box center [107, 91] width 7 height 5
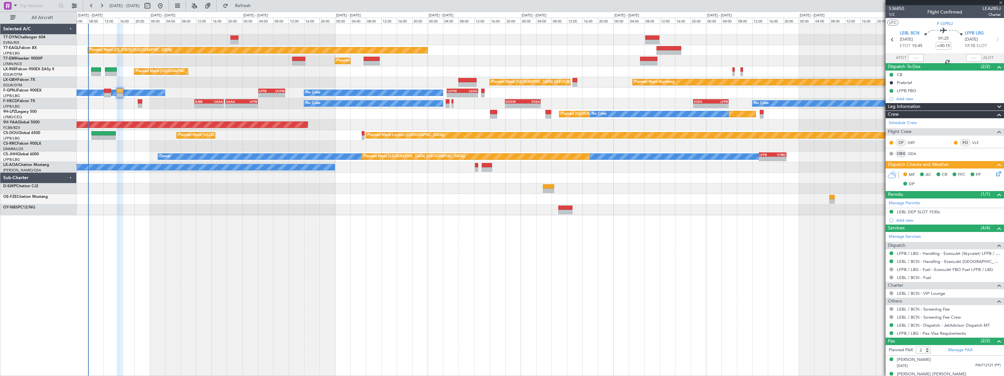
type input "+00:20"
type input "0"
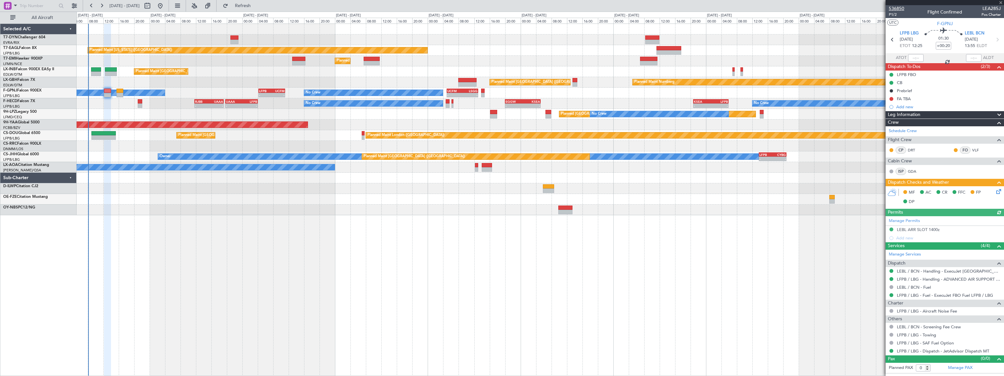
click at [901, 6] on span "536850" at bounding box center [896, 8] width 15 height 7
drag, startPoint x: 892, startPoint y: 14, endPoint x: 898, endPoint y: 21, distance: 9.6
click at [892, 14] on mat-tooltip-component "Trip Number" at bounding box center [897, 20] width 32 height 17
click at [891, 14] on span "P1/2" at bounding box center [896, 14] width 15 height 5
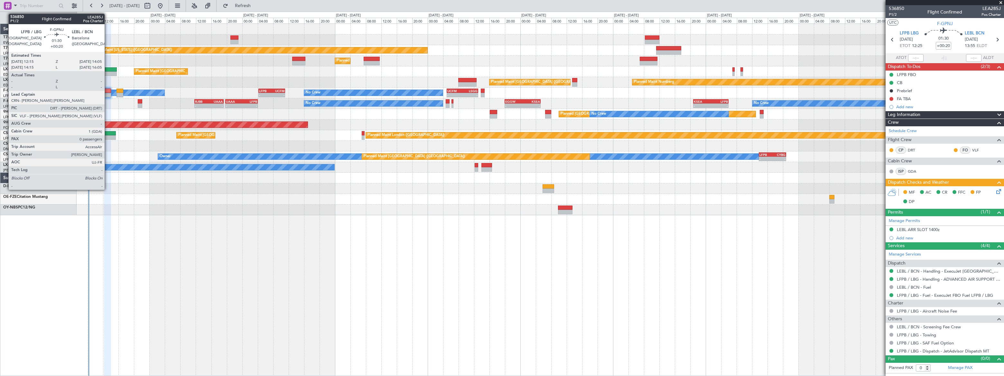
click at [106, 92] on div at bounding box center [107, 91] width 7 height 5
click at [107, 93] on div at bounding box center [107, 95] width 7 height 5
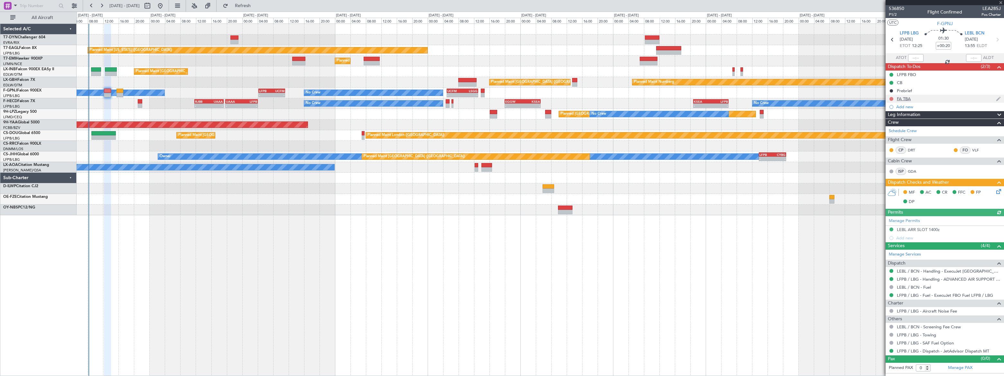
click at [891, 97] on button at bounding box center [892, 99] width 4 height 4
click at [880, 128] on span at bounding box center [879, 127] width 4 height 4
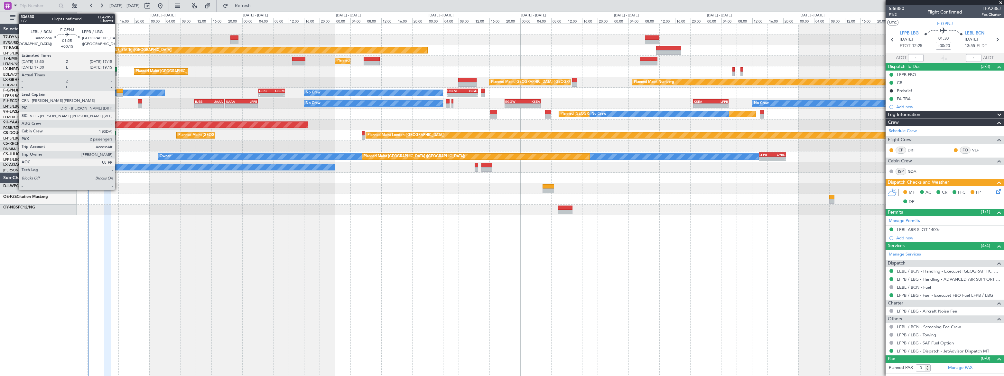
click at [117, 93] on div at bounding box center [119, 95] width 7 height 5
type input "+00:15"
type input "2"
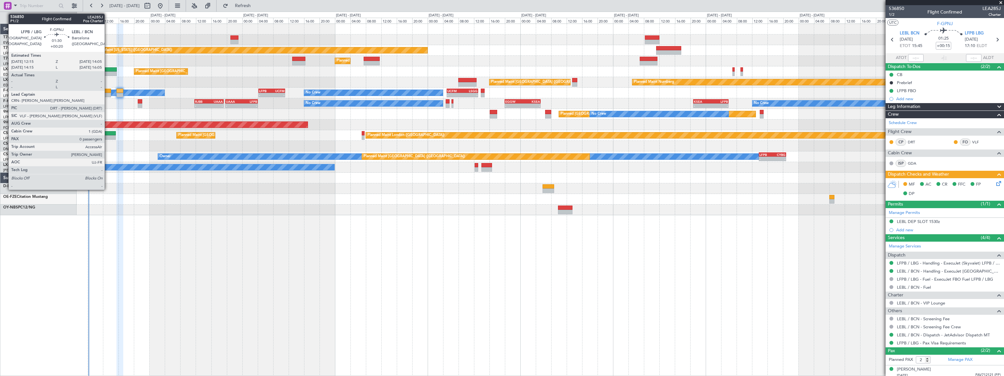
click at [107, 89] on div at bounding box center [107, 91] width 7 height 5
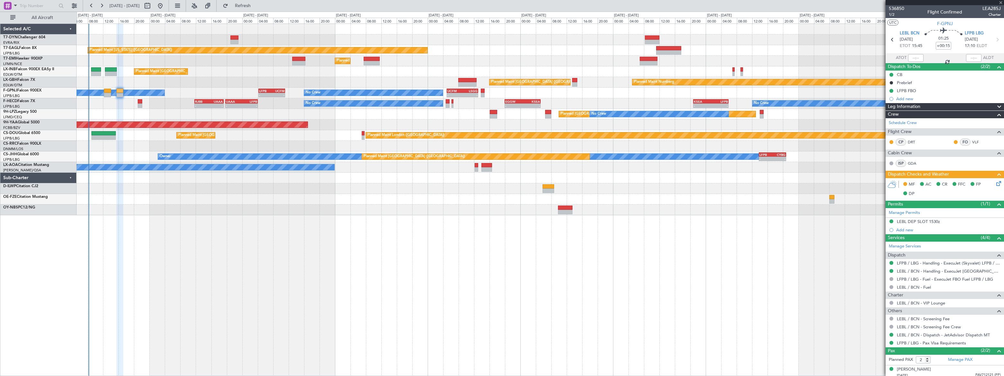
type input "+00:20"
type input "0"
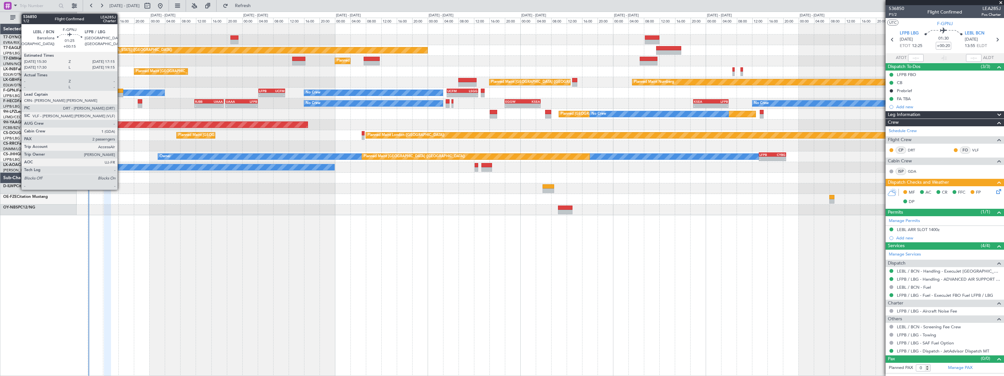
click at [120, 91] on div at bounding box center [119, 91] width 7 height 5
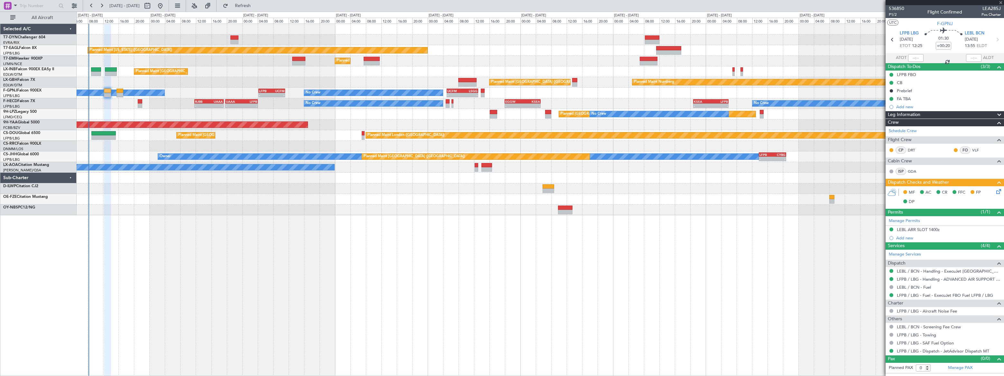
type input "+00:15"
type input "2"
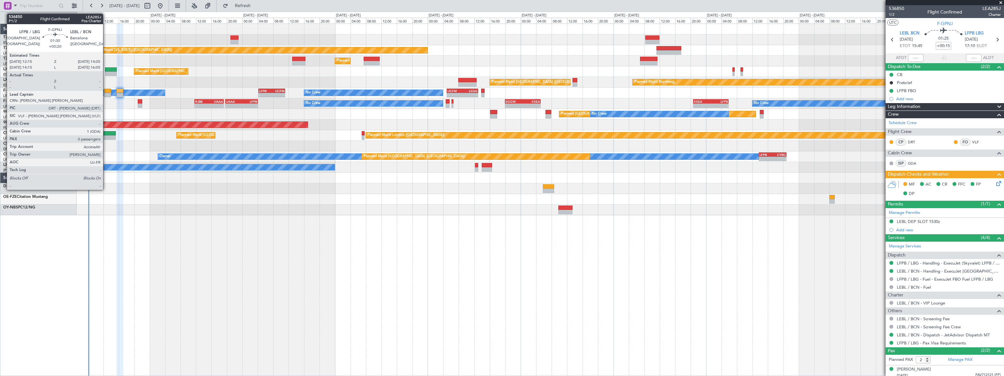
click at [106, 91] on div at bounding box center [107, 91] width 7 height 5
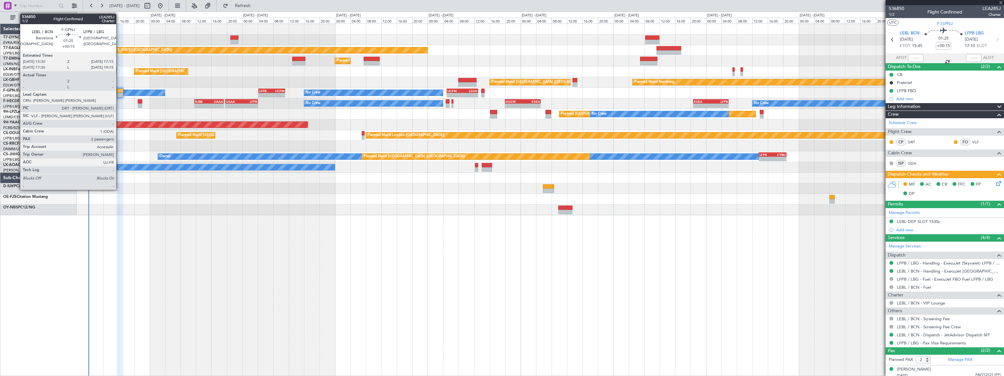
type input "+00:20"
type input "0"
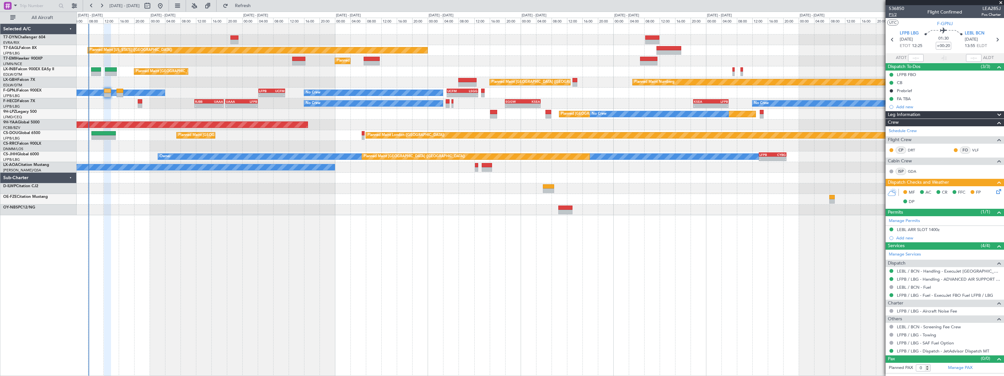
click at [891, 15] on span "P1/2" at bounding box center [896, 14] width 15 height 5
click at [998, 193] on icon at bounding box center [997, 190] width 5 height 5
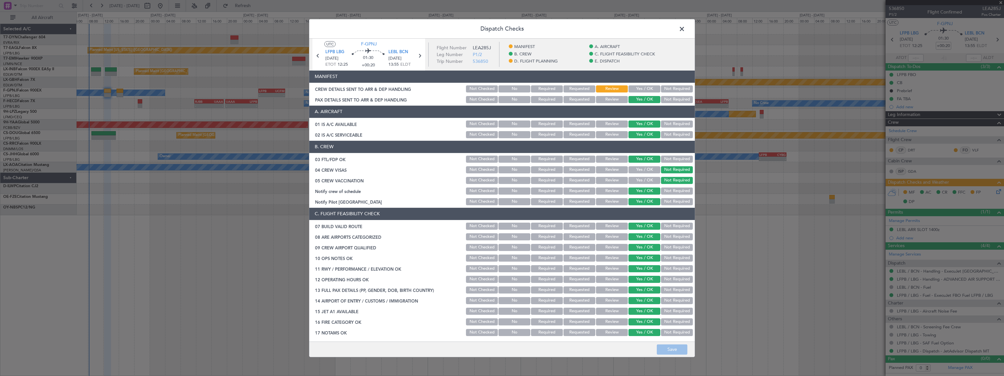
drag, startPoint x: 636, startPoint y: 84, endPoint x: 640, endPoint y: 98, distance: 15.1
click at [637, 84] on div "Yes / OK" at bounding box center [644, 88] width 33 height 9
click at [639, 85] on button "Yes / OK" at bounding box center [645, 88] width 32 height 7
click at [671, 353] on button "Save" at bounding box center [672, 349] width 31 height 10
drag, startPoint x: 680, startPoint y: 28, endPoint x: 676, endPoint y: 29, distance: 3.9
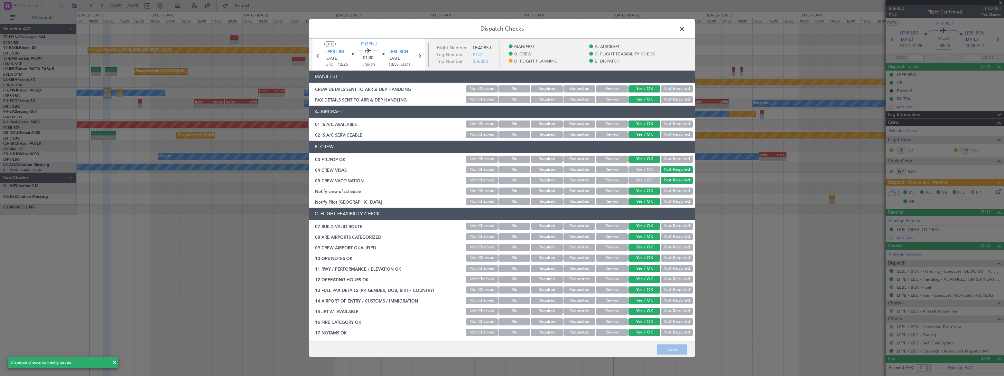
click at [685, 28] on span at bounding box center [685, 30] width 0 height 13
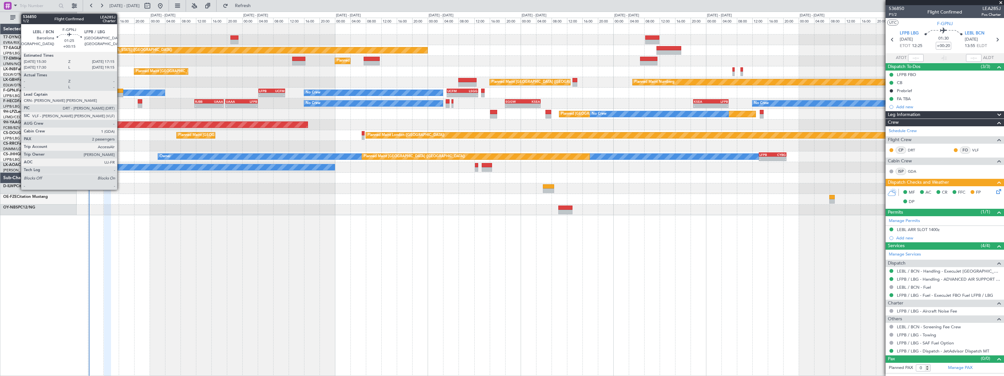
click at [120, 93] on div at bounding box center [119, 95] width 7 height 5
type input "+00:15"
type input "2"
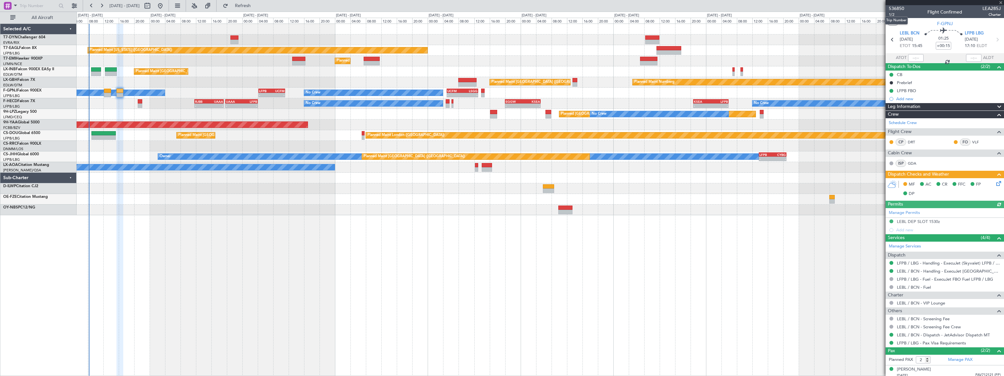
click at [890, 16] on mat-tooltip-component "Trip Number" at bounding box center [897, 20] width 32 height 17
click at [892, 13] on span "1/2" at bounding box center [896, 14] width 15 height 5
click at [995, 182] on icon at bounding box center [997, 182] width 5 height 5
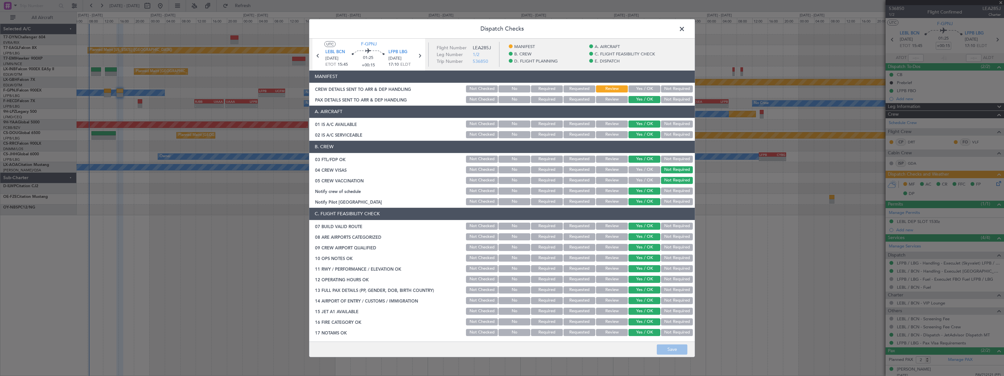
click at [647, 85] on button "Yes / OK" at bounding box center [645, 88] width 32 height 7
click at [682, 348] on button "Save" at bounding box center [672, 349] width 31 height 10
click at [685, 27] on span at bounding box center [685, 30] width 0 height 13
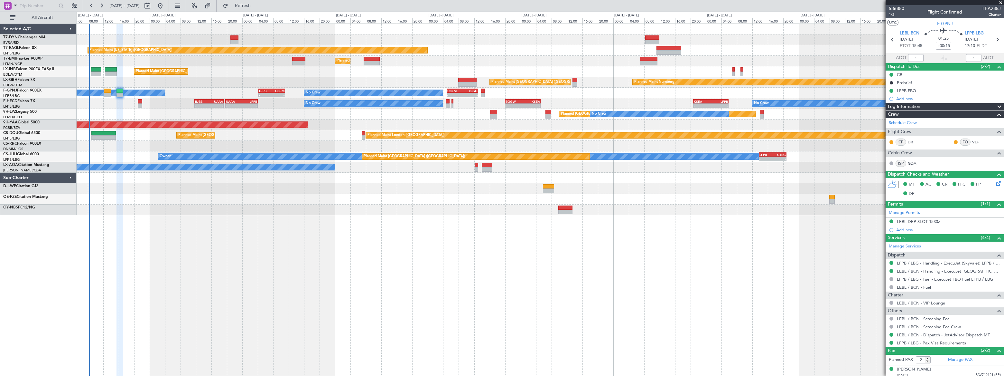
click at [381, 228] on div "Planned Maint New York (Teterboro) Planned Maint Zurich Planned Maint London (F…" at bounding box center [540, 199] width 927 height 352
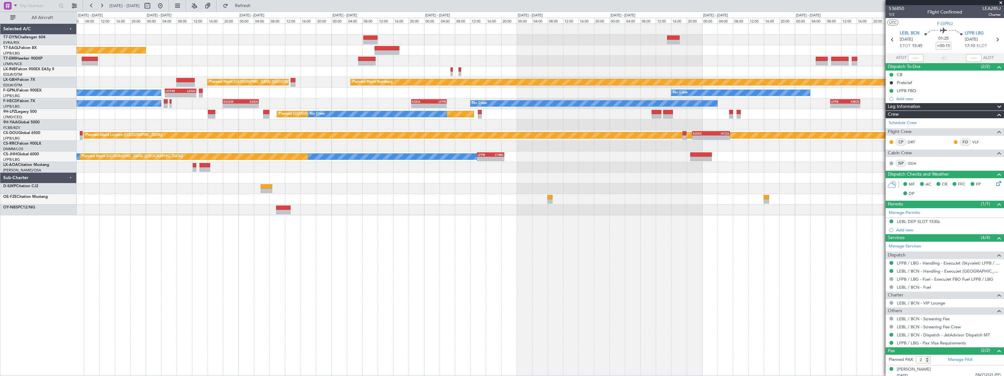
click at [320, 217] on div "Planned Maint New York (Teterboro) Planned Maint Zurich Planned Maint London (F…" at bounding box center [540, 199] width 927 height 352
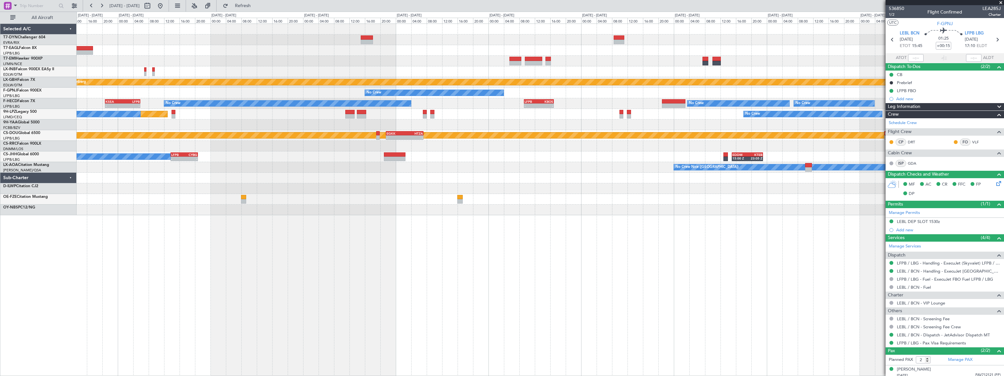
click at [359, 190] on div "Planned Maint Nurnberg Planned Maint Paris (Le Bourget) No Crew - - UCFM 05:00 …" at bounding box center [540, 199] width 927 height 352
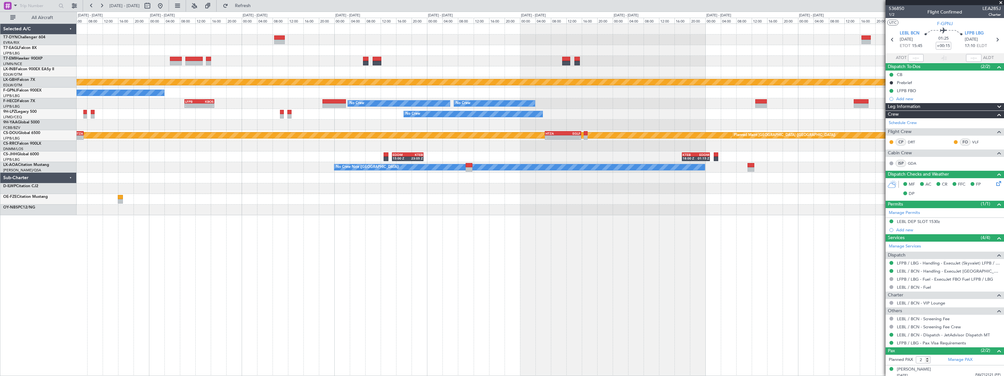
click at [344, 183] on div "Planned Maint Nurnberg No Crew - - LFPB 09:15 Z KBOS 16:55 Z No Crew No Crew No…" at bounding box center [540, 119] width 927 height 191
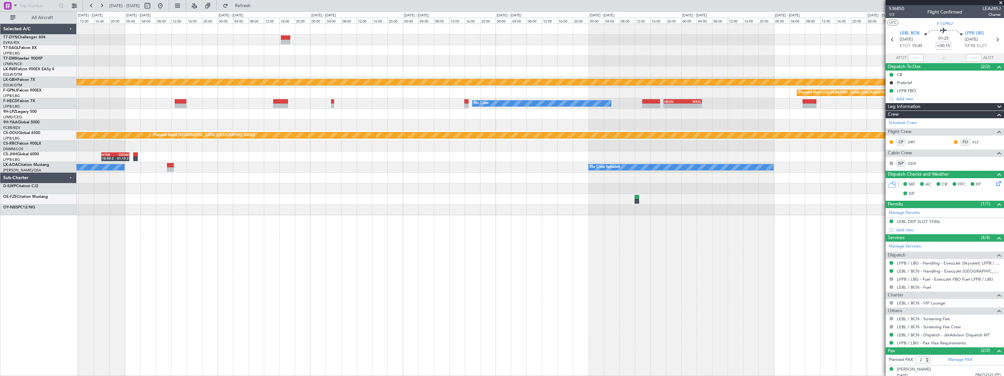
click at [380, 177] on div "Planned Maint Nurnberg Planned Maint Paris (Le Bourget) No Crew - - HEGN 19:30 …" at bounding box center [540, 119] width 927 height 191
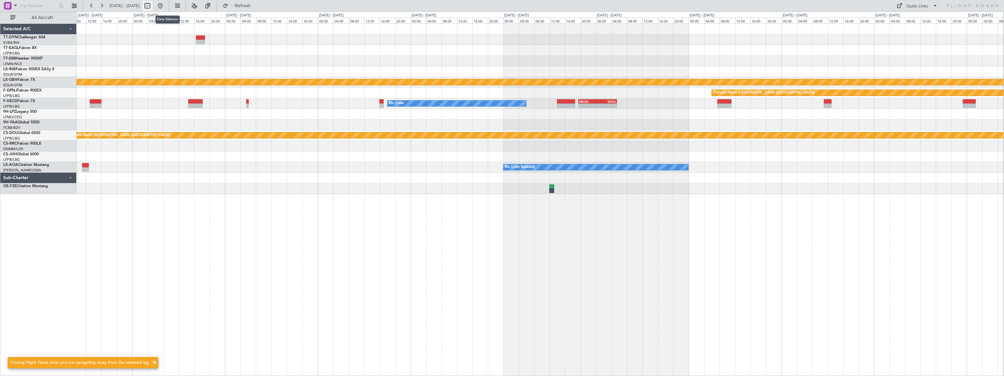
click at [153, 5] on button at bounding box center [147, 6] width 10 height 10
select select "9"
select select "2025"
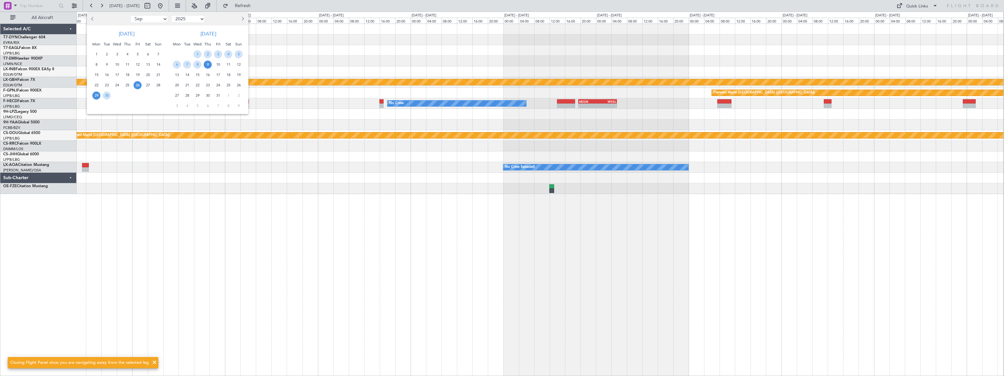
click at [137, 85] on span "26" at bounding box center [138, 85] width 8 height 8
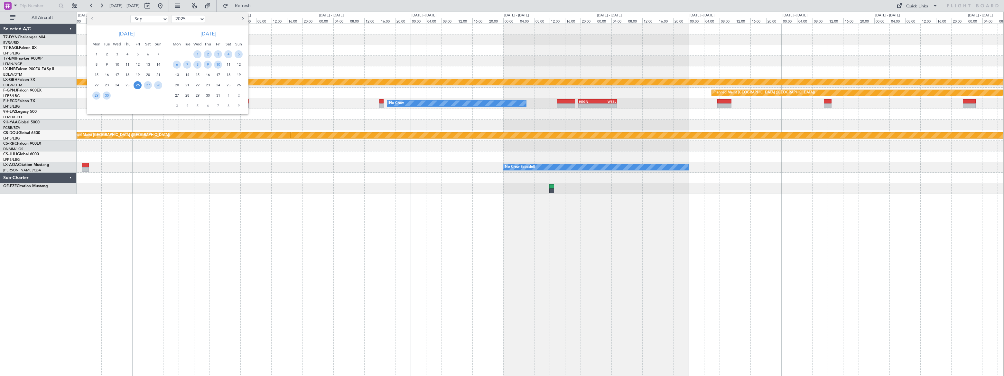
click at [137, 85] on span "26" at bounding box center [138, 85] width 8 height 8
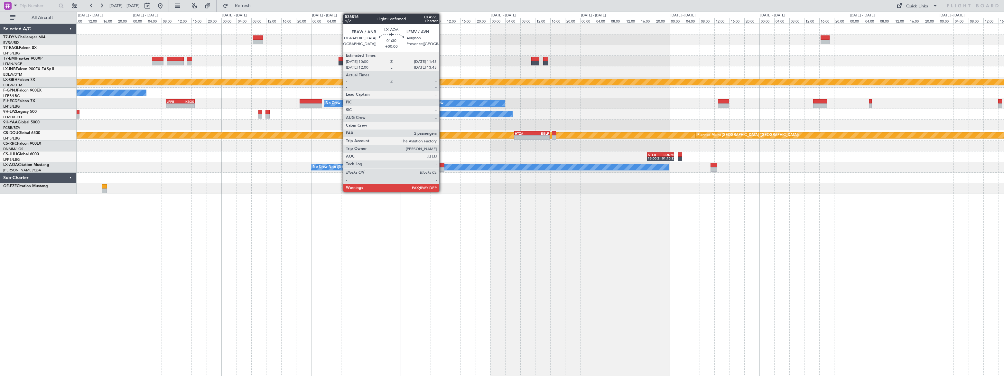
click at [442, 164] on div at bounding box center [441, 165] width 7 height 5
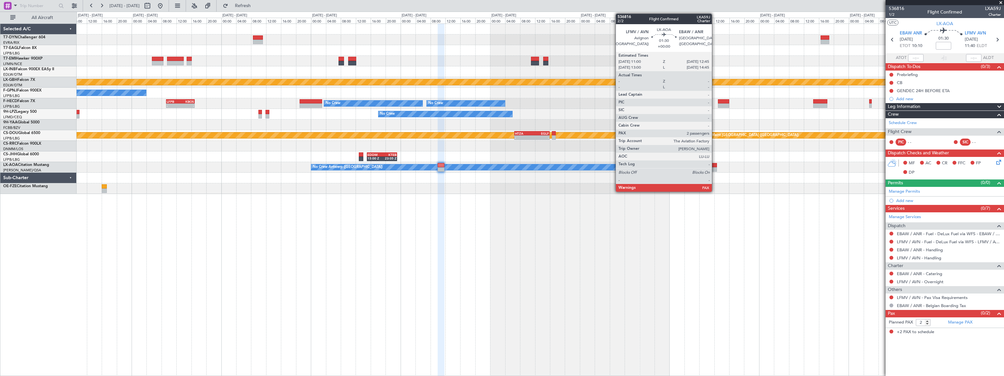
click at [715, 165] on div at bounding box center [714, 165] width 7 height 5
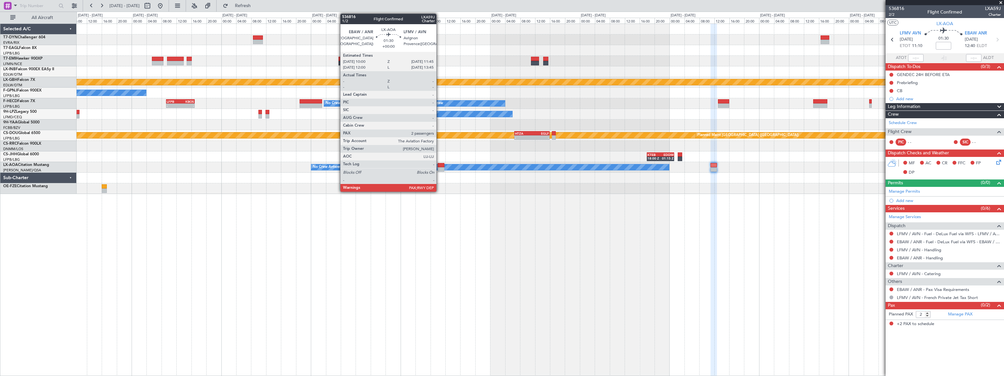
click at [439, 164] on div at bounding box center [441, 165] width 7 height 5
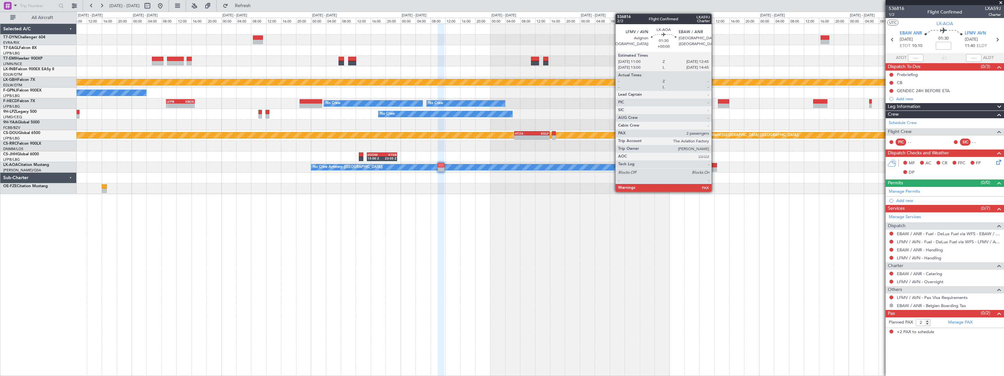
click at [714, 167] on div at bounding box center [714, 169] width 7 height 5
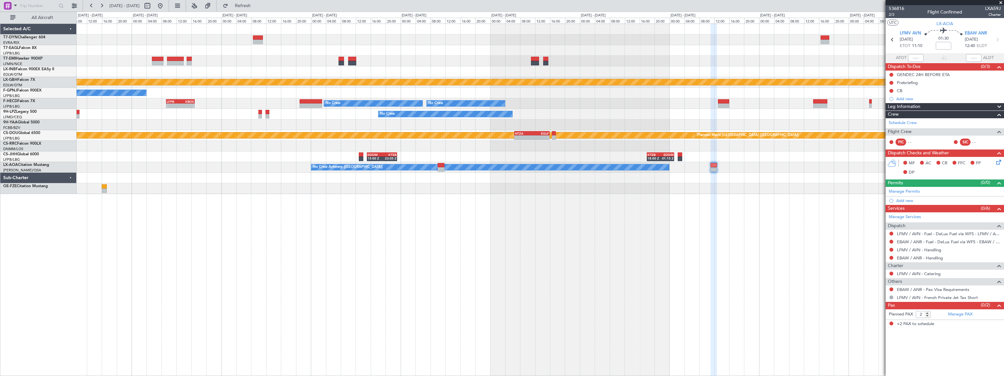
click at [653, 231] on div "Planned Maint Nurnberg No Crew No Crew No Crew - - LFPB 09:15 Z KBOS 16:55 Z No…" at bounding box center [540, 199] width 927 height 352
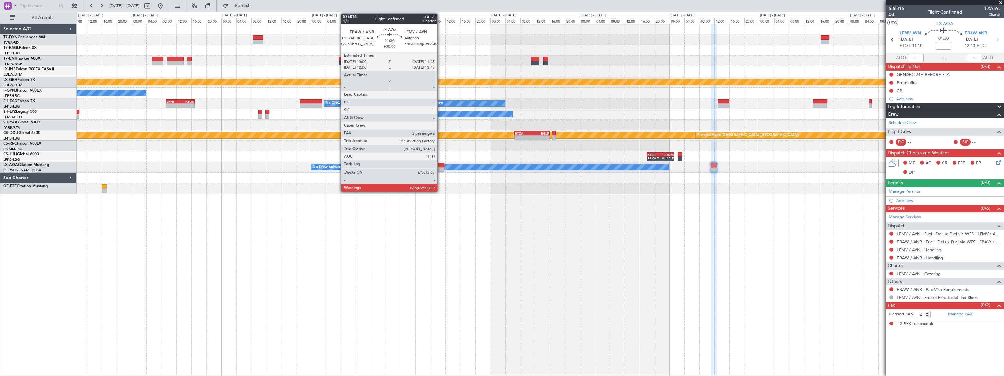
click at [439, 167] on div at bounding box center [441, 169] width 7 height 5
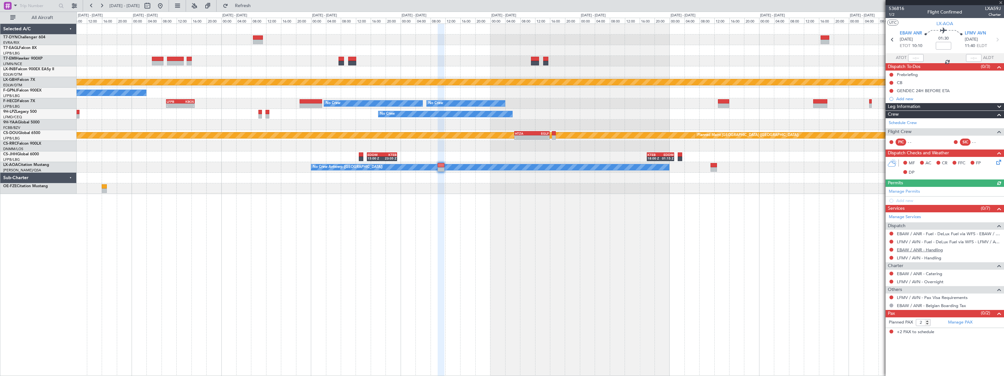
click at [936, 251] on link "EBAW / ANR - Handling" at bounding box center [920, 249] width 46 height 5
click at [934, 249] on link "EBAW / ANR - Handling" at bounding box center [920, 249] width 46 height 5
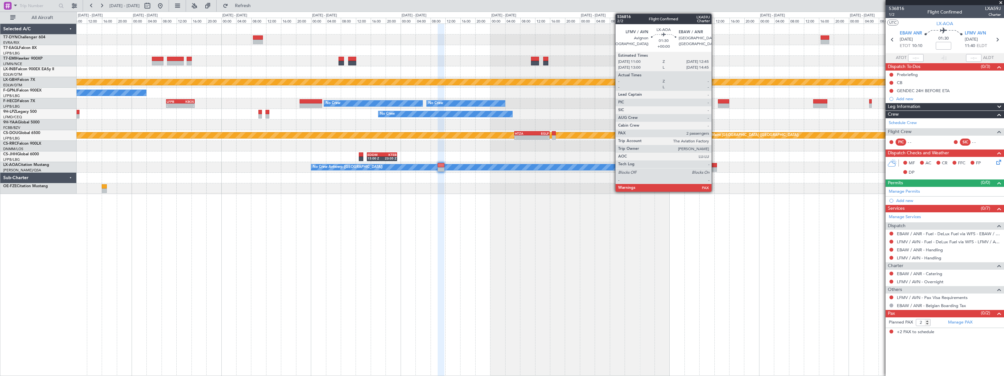
click at [714, 164] on div at bounding box center [714, 165] width 7 height 5
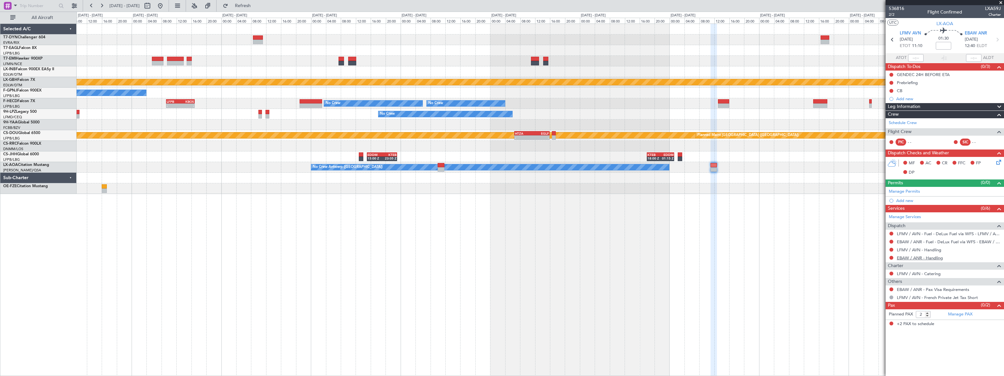
click at [925, 257] on link "EBAW / ANR - Handling" at bounding box center [920, 257] width 46 height 5
drag, startPoint x: 270, startPoint y: 6, endPoint x: 454, endPoint y: 33, distance: 186.1
click at [256, 6] on span "Refresh" at bounding box center [242, 6] width 27 height 5
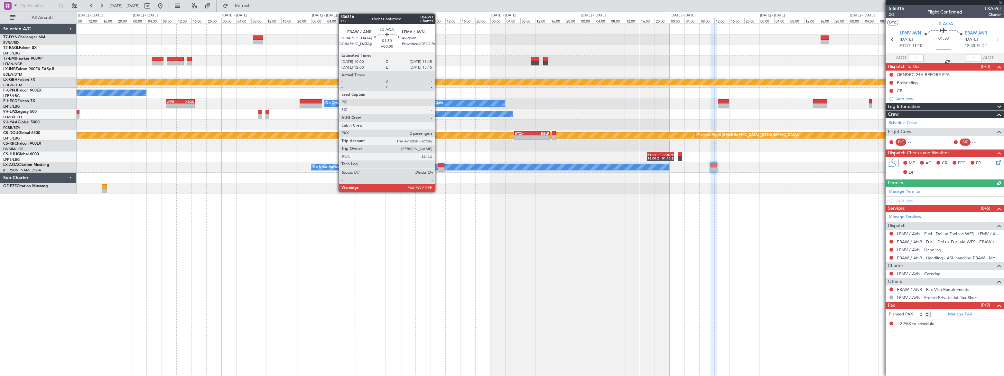
click at [438, 165] on div at bounding box center [441, 165] width 7 height 5
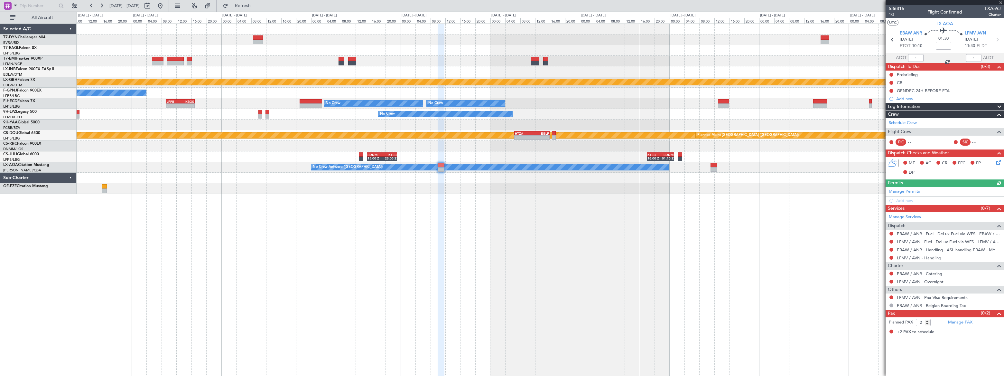
click at [936, 256] on link "LFMV / AVN - Handling" at bounding box center [919, 257] width 44 height 5
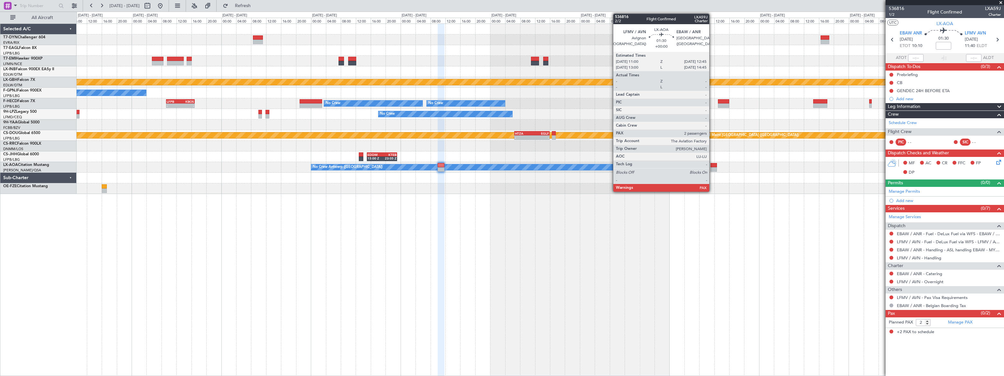
click at [712, 165] on div at bounding box center [714, 165] width 7 height 5
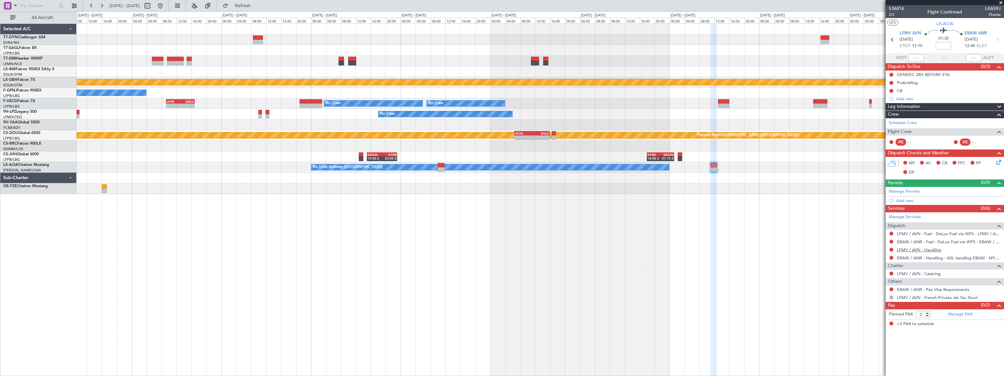
click at [928, 248] on link "LFMV / AVN - Handling" at bounding box center [919, 249] width 44 height 5
click at [165, 8] on button at bounding box center [160, 6] width 10 height 10
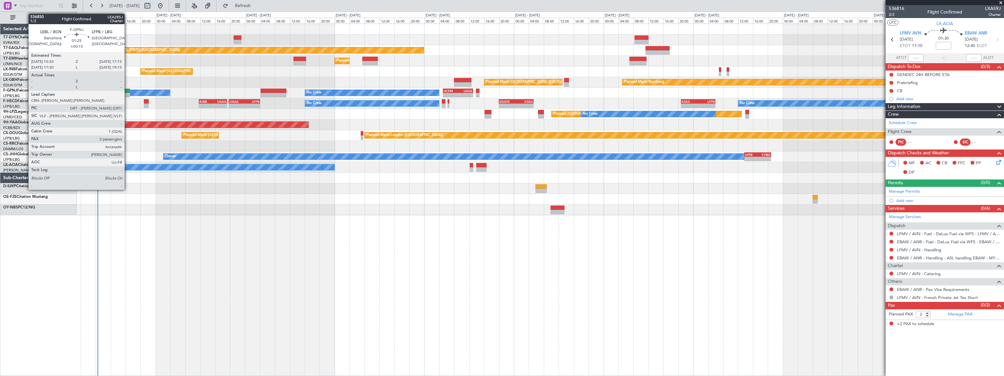
click at [127, 90] on div at bounding box center [127, 91] width 7 height 5
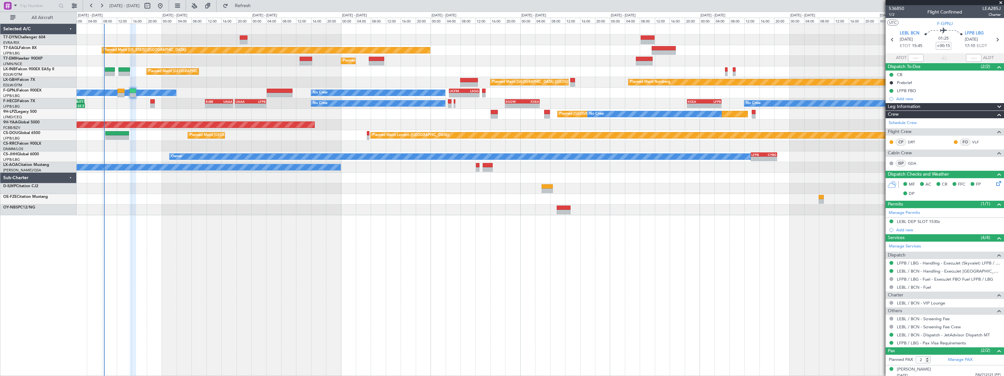
click at [116, 112] on div "Planned [GEOGRAPHIC_DATA] ([GEOGRAPHIC_DATA]) No Crew" at bounding box center [540, 114] width 927 height 11
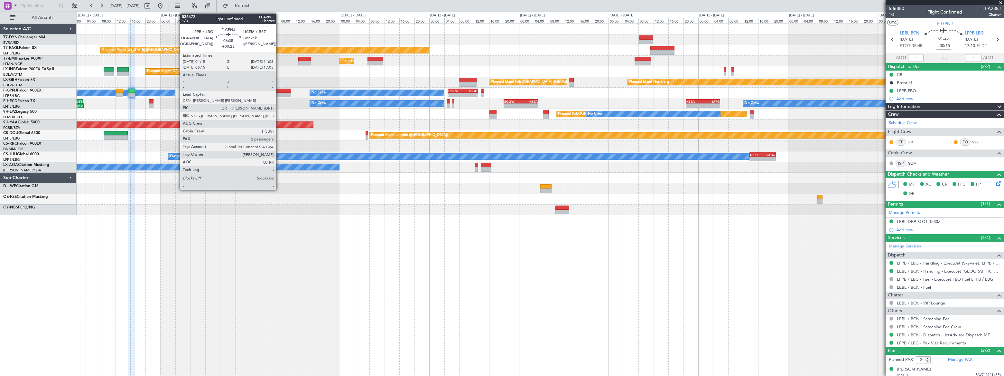
click at [279, 91] on div at bounding box center [279, 91] width 26 height 5
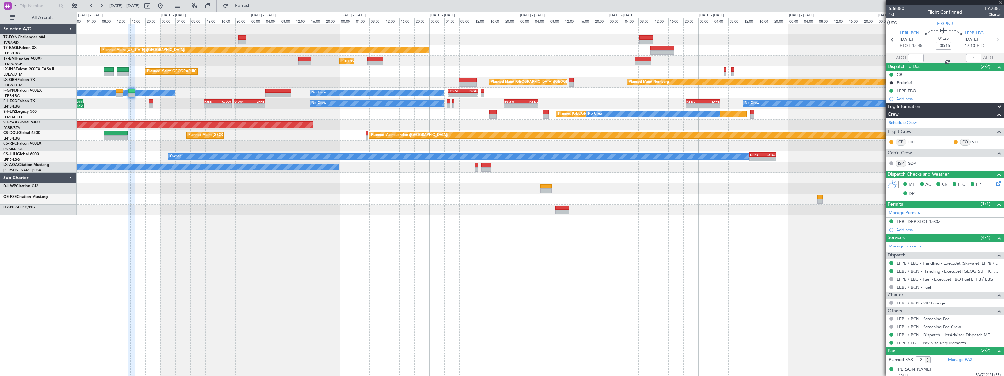
type input "+00:25"
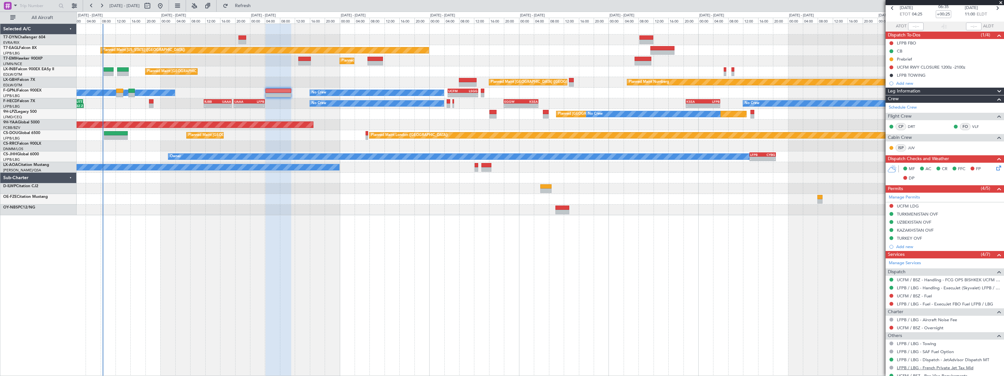
scroll to position [81, 0]
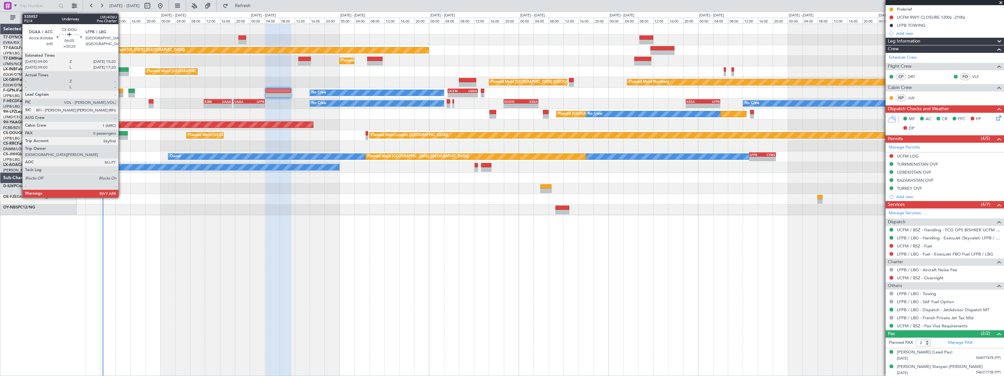
click at [121, 135] on div at bounding box center [116, 137] width 24 height 5
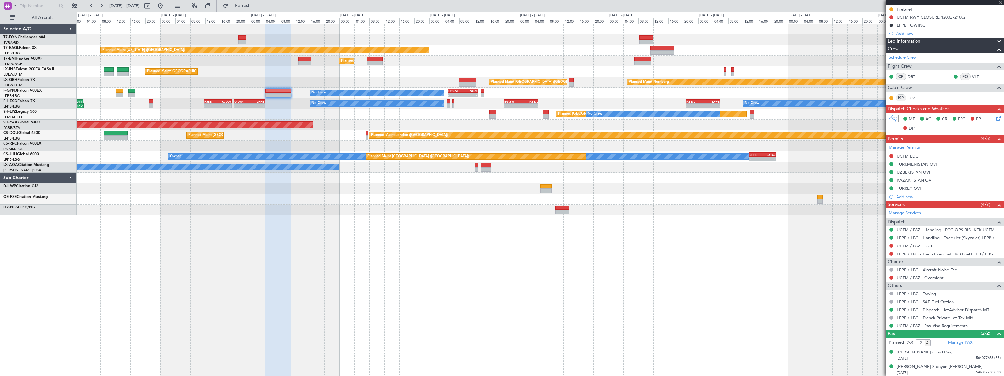
type input "0"
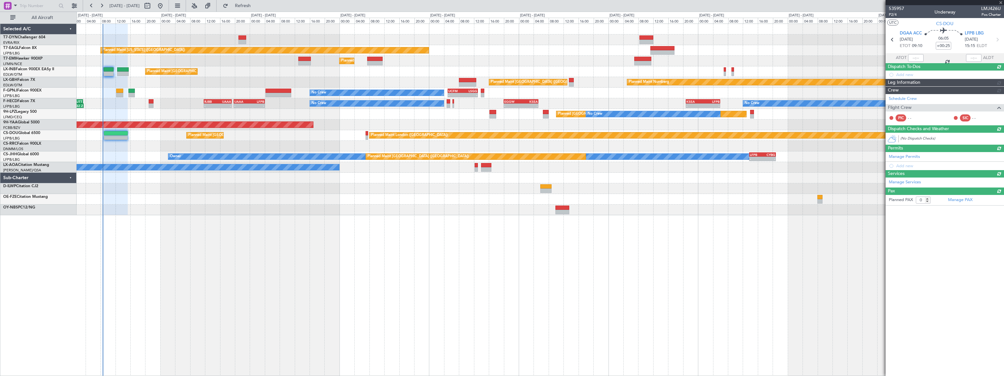
scroll to position [0, 0]
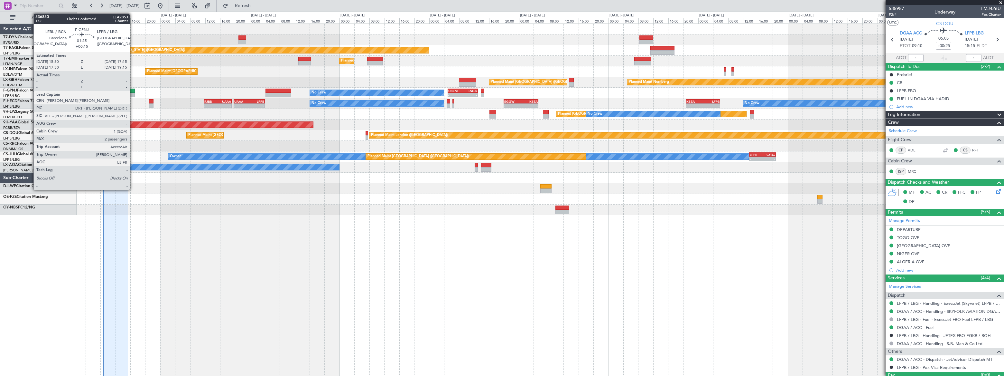
click at [133, 92] on div at bounding box center [131, 91] width 7 height 5
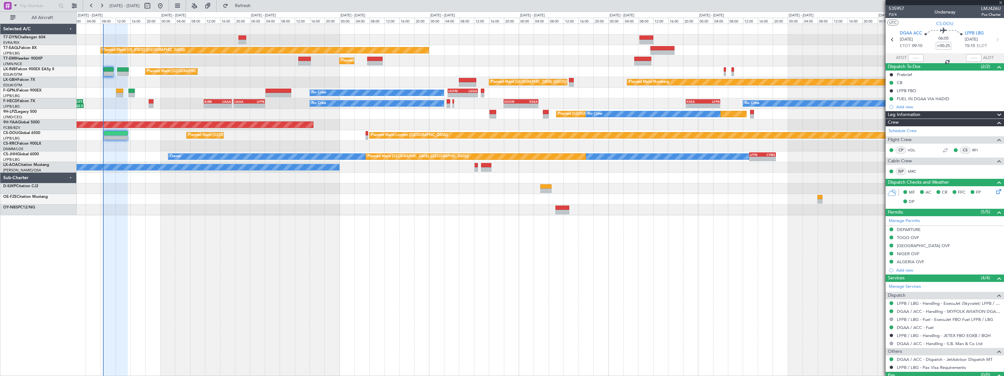
type input "+00:15"
type input "2"
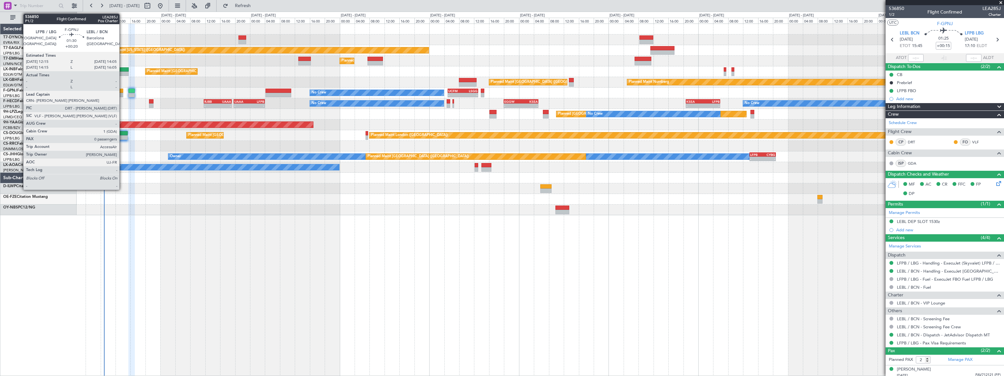
click at [123, 92] on div at bounding box center [119, 91] width 7 height 5
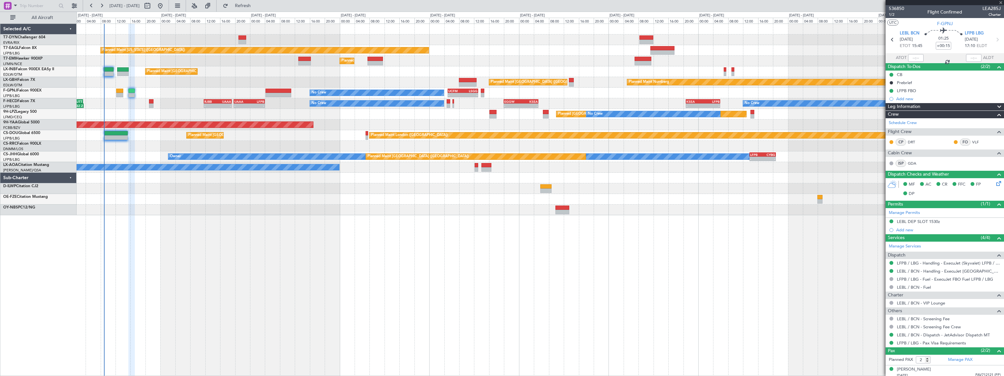
click at [119, 92] on div at bounding box center [119, 91] width 7 height 5
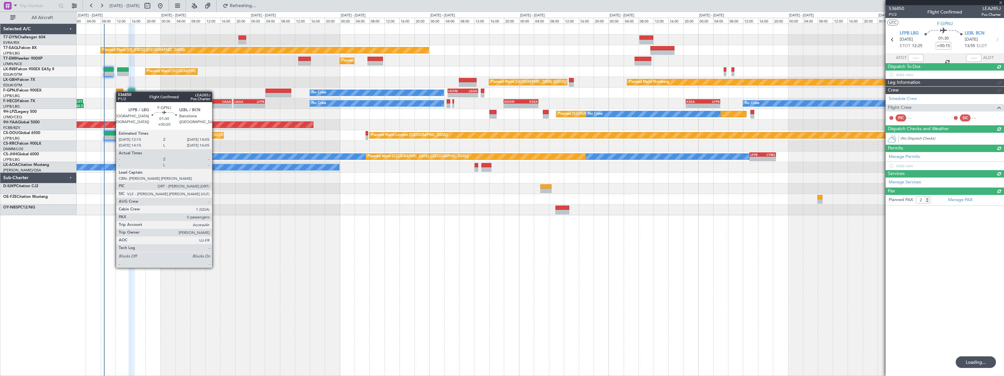
type input "+00:20"
type input "0"
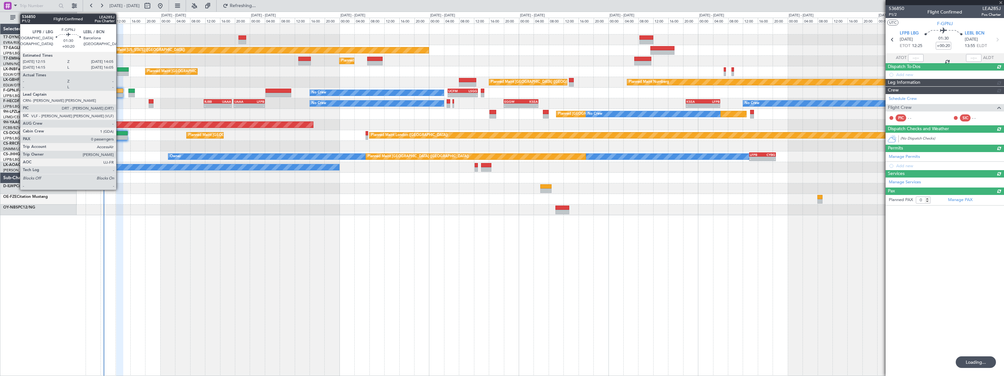
type input "+00:15"
type input "2"
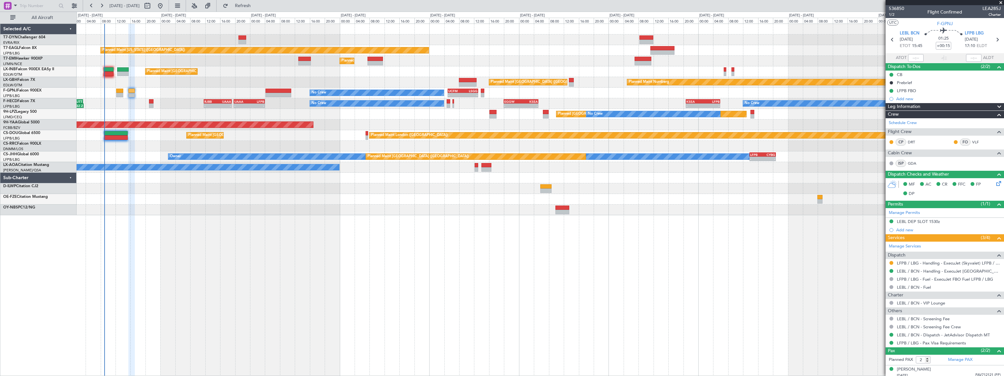
click at [473, 39] on div at bounding box center [540, 39] width 927 height 11
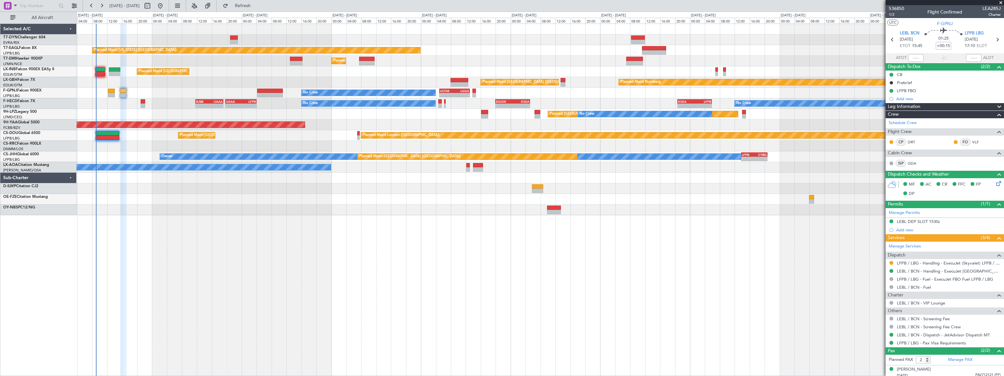
click at [331, 35] on div "Planned Maint New York (Teterboro) Planned Maint Zurich Planned Maint Zurich Pl…" at bounding box center [540, 119] width 927 height 191
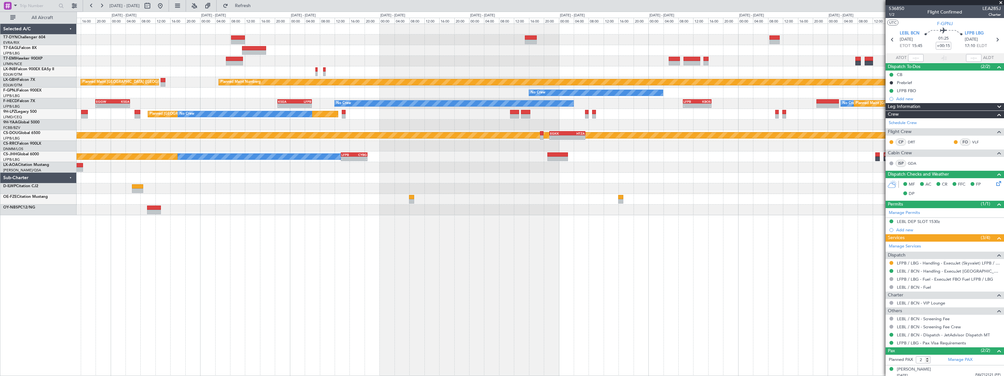
click at [400, 44] on div "Planned Maint New York (Teterboro) Planned Maint Zurich Planned Maint Nurnberg …" at bounding box center [540, 119] width 927 height 191
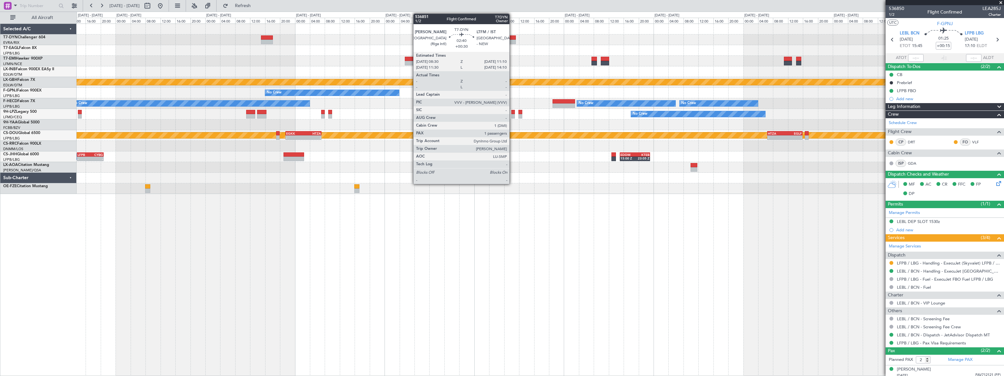
click at [512, 37] on div at bounding box center [511, 37] width 10 height 5
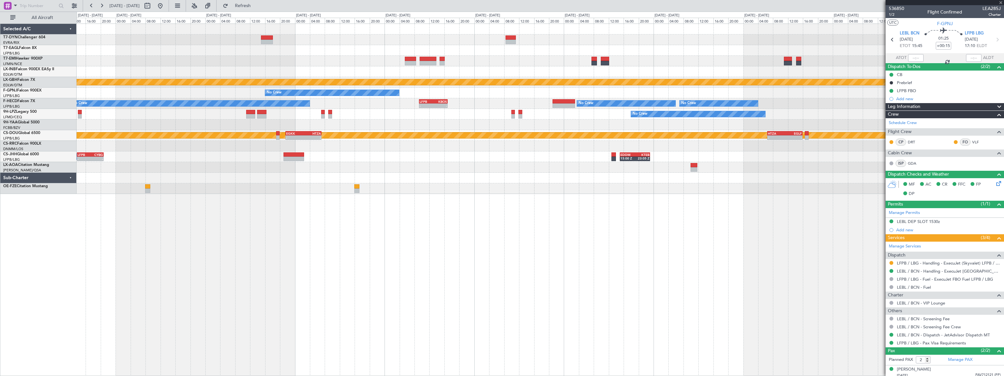
type input "+00:30"
type input "1"
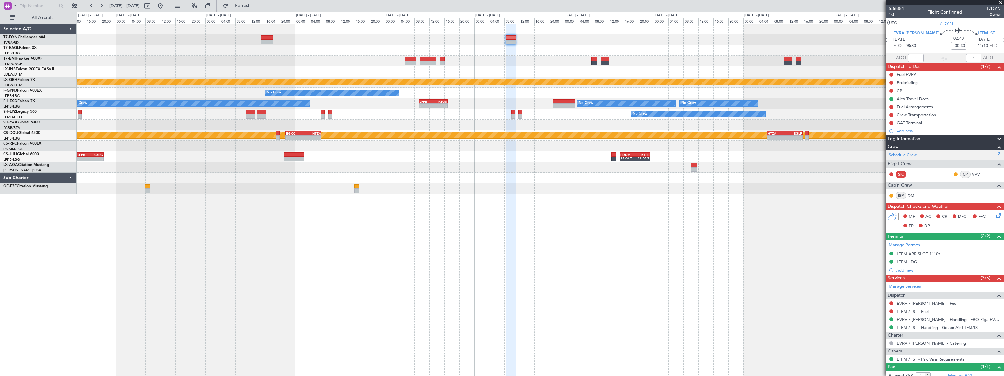
click at [916, 154] on link "Schedule Crew" at bounding box center [903, 155] width 28 height 6
click at [256, 6] on span "Refresh" at bounding box center [242, 6] width 27 height 5
click at [256, 8] on span "Refresh" at bounding box center [242, 6] width 27 height 5
click at [256, 5] on span "Refresh" at bounding box center [242, 6] width 27 height 5
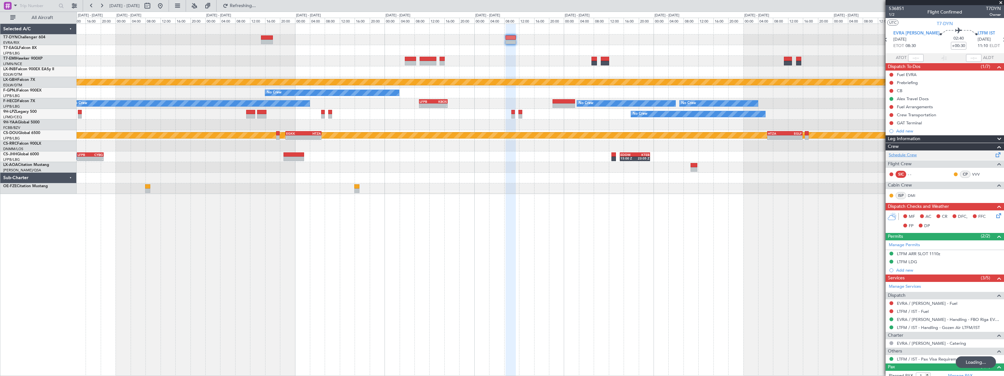
click at [910, 153] on div "Schedule Crew Flight Crew SIC - - CP VVV Cabin Crew ISP DMI" at bounding box center [945, 176] width 118 height 52
click at [913, 155] on link "Schedule Crew" at bounding box center [903, 155] width 28 height 6
click at [256, 6] on span "Refresh" at bounding box center [242, 6] width 27 height 5
click at [913, 154] on link "Schedule Crew" at bounding box center [903, 155] width 28 height 6
click at [915, 154] on link "Schedule Crew" at bounding box center [903, 155] width 28 height 6
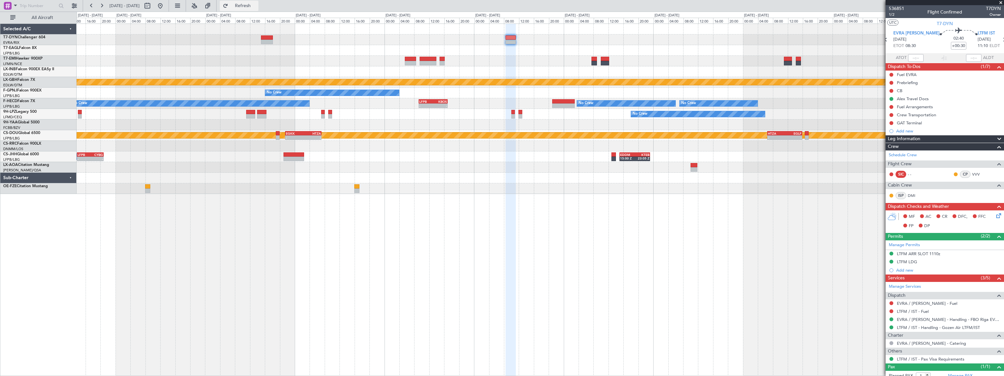
click at [256, 7] on span "Refresh" at bounding box center [242, 6] width 27 height 5
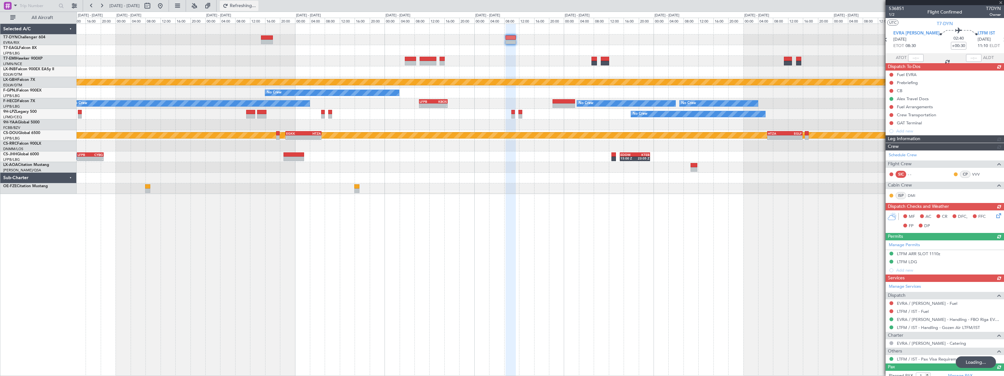
click at [256, 7] on span "Refreshing..." at bounding box center [242, 6] width 27 height 5
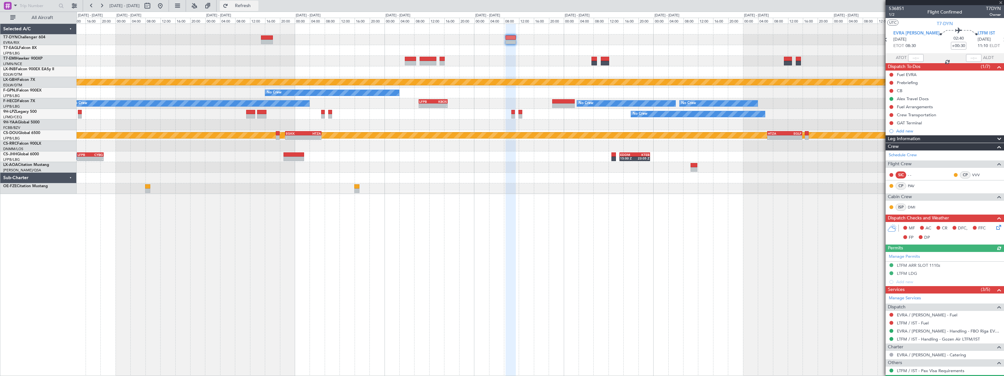
click at [256, 7] on span "Refresh" at bounding box center [242, 6] width 27 height 5
click at [256, 5] on span "Refresh" at bounding box center [242, 6] width 27 height 5
click at [256, 5] on span "Refreshing..." at bounding box center [242, 6] width 27 height 5
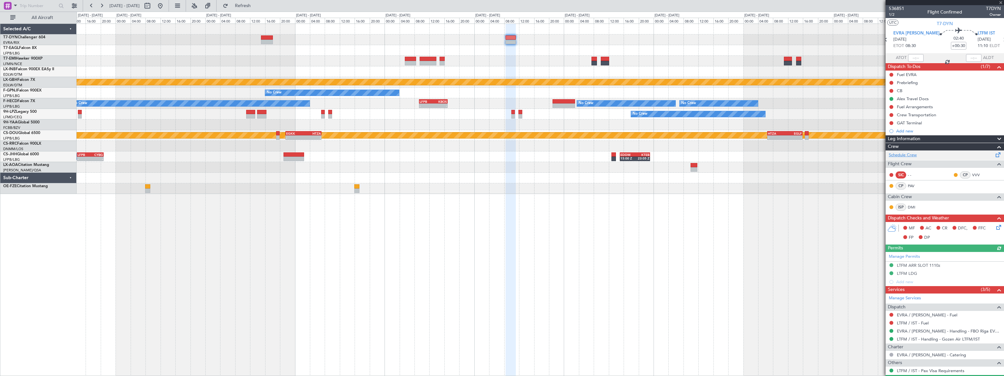
click at [914, 154] on link "Schedule Crew" at bounding box center [903, 155] width 28 height 6
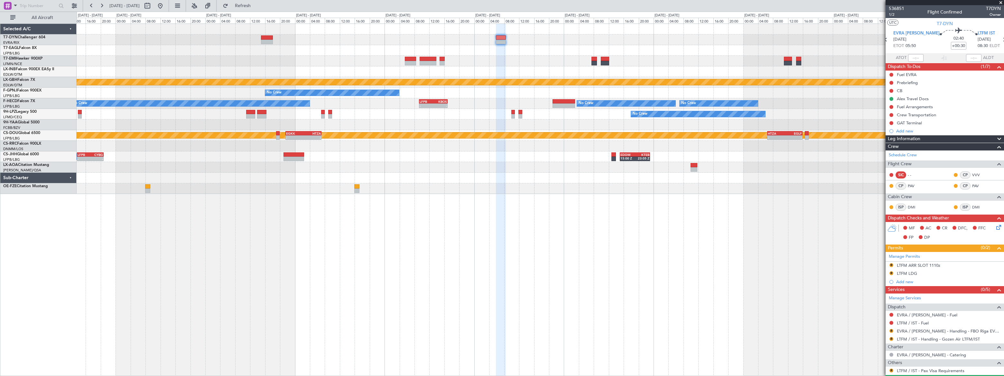
click at [488, 16] on div "Planned Maint Nurnberg Planned Maint [GEOGRAPHIC_DATA] ([GEOGRAPHIC_DATA]) No C…" at bounding box center [502, 194] width 1004 height 364
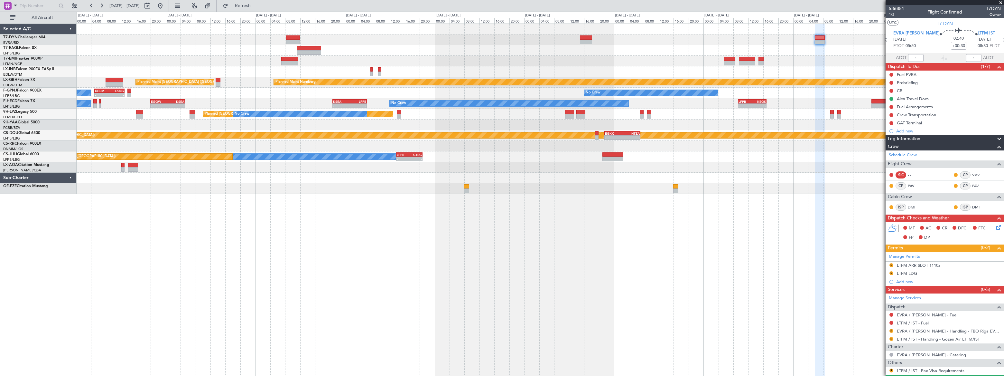
click at [400, 35] on div "Planned Maint [US_STATE] ([GEOGRAPHIC_DATA]) Planned Maint [GEOGRAPHIC_DATA] Pl…" at bounding box center [540, 109] width 927 height 170
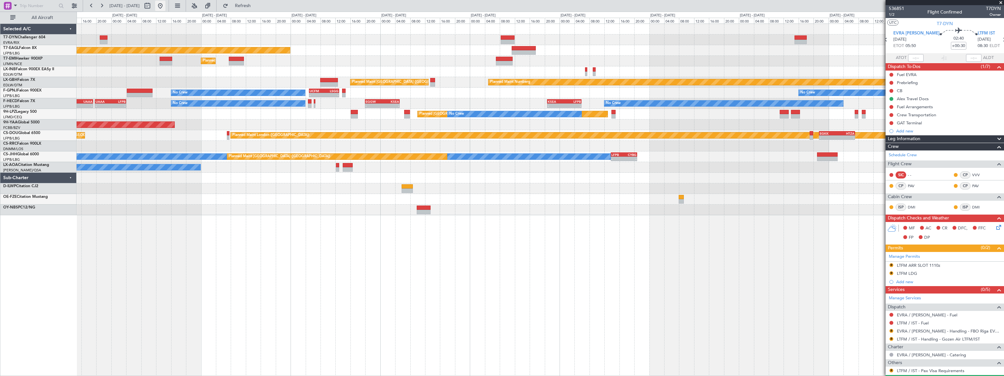
click at [165, 6] on button at bounding box center [160, 6] width 10 height 10
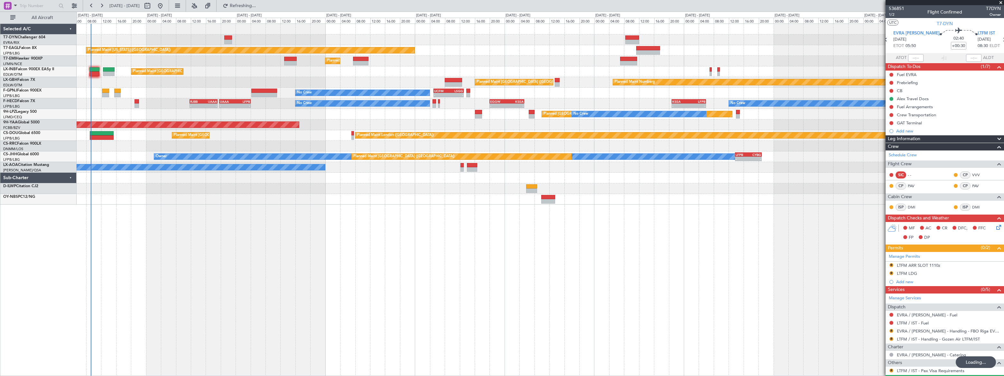
click at [217, 56] on div "Planned Maint New York (Teterboro) Planned Maint Zurich Planned Maint Zurich Pl…" at bounding box center [540, 114] width 927 height 181
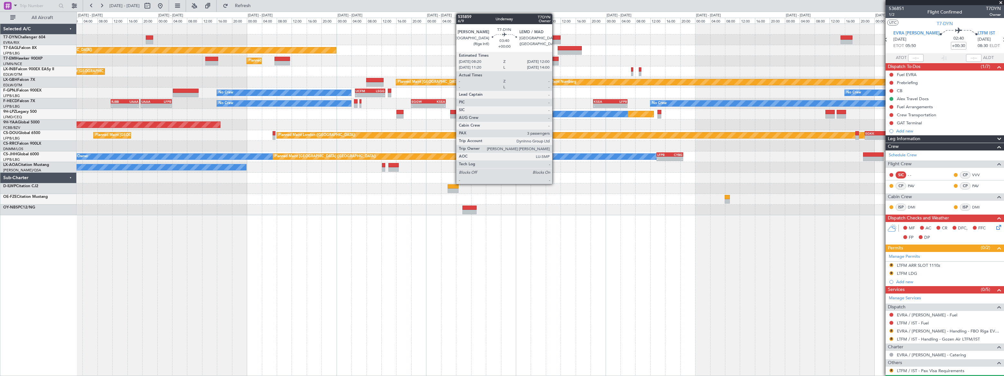
click at [555, 36] on div at bounding box center [554, 37] width 14 height 5
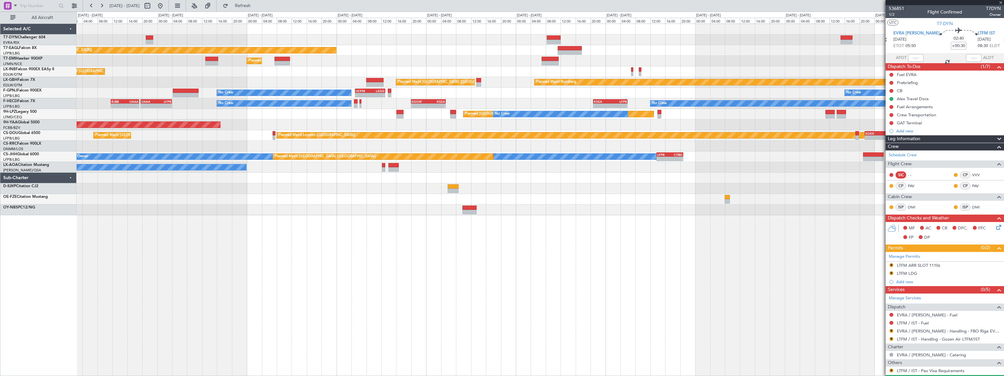
type input "3"
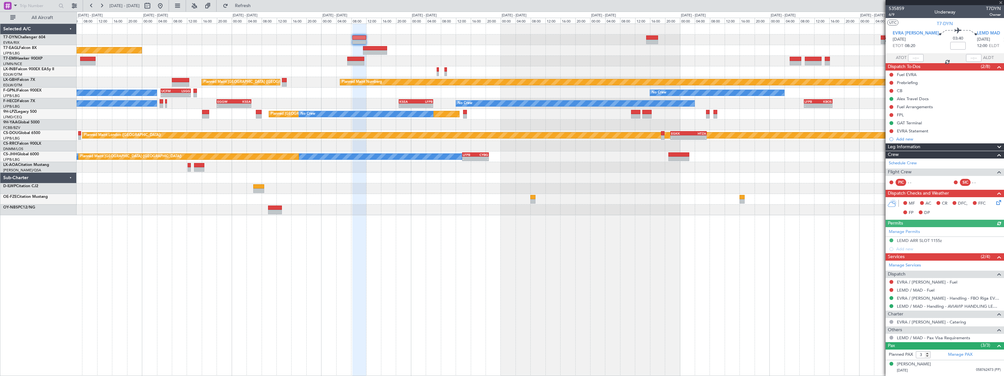
click at [442, 119] on div "Planned Maint New York (Teterboro) Planned Maint Zurich Planned Maint London (F…" at bounding box center [540, 119] width 927 height 191
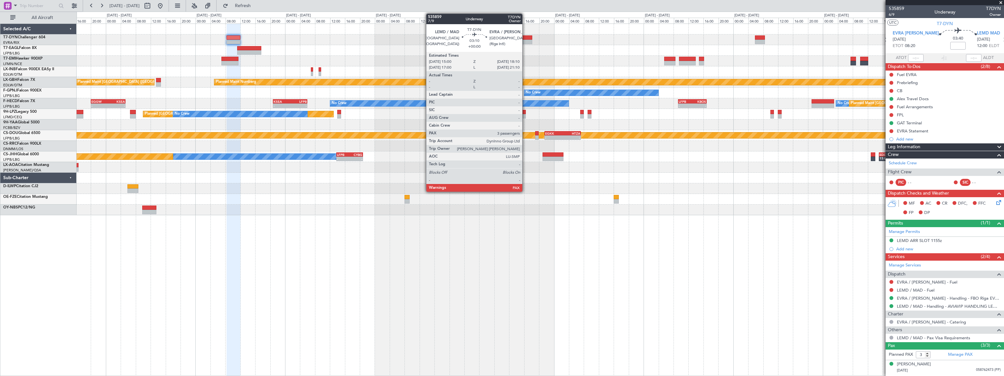
click at [526, 36] on div at bounding box center [526, 37] width 12 height 5
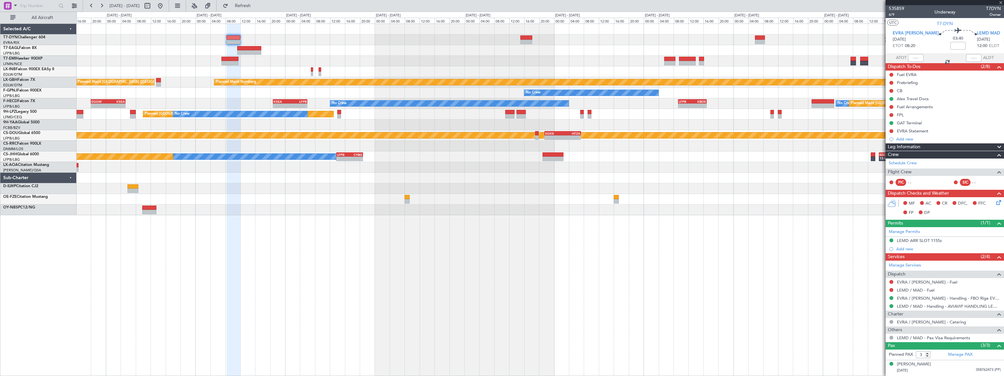
click at [526, 36] on div at bounding box center [526, 37] width 12 height 5
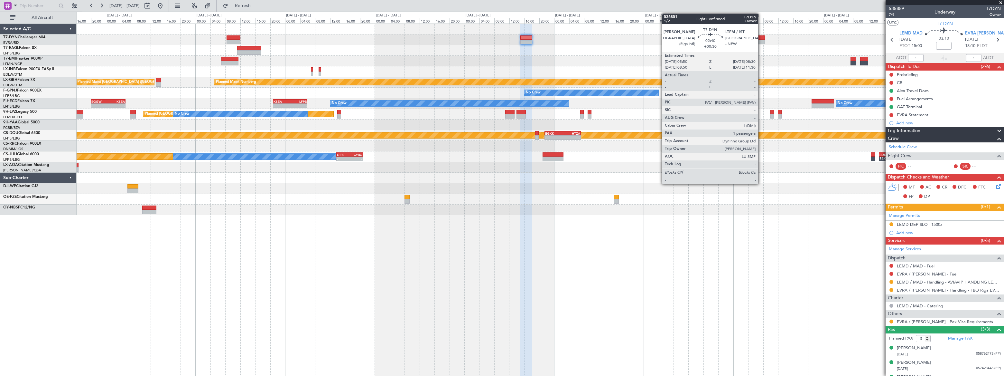
click at [761, 35] on div at bounding box center [760, 37] width 10 height 5
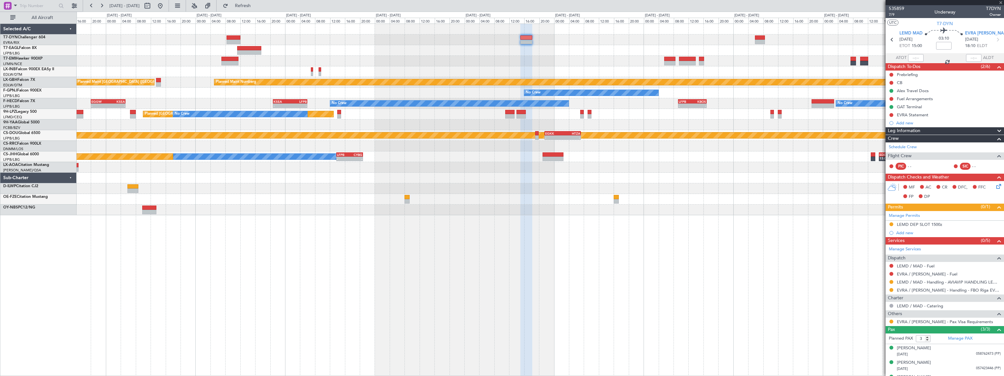
type input "+00:30"
type input "1"
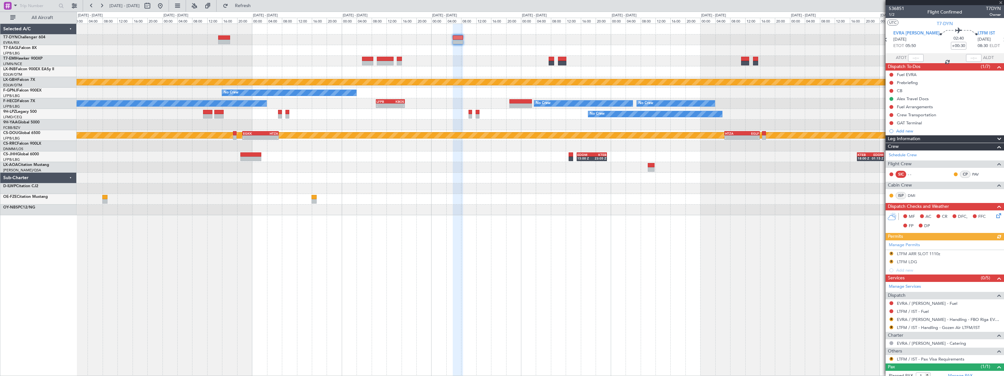
click at [482, 56] on div at bounding box center [540, 61] width 927 height 11
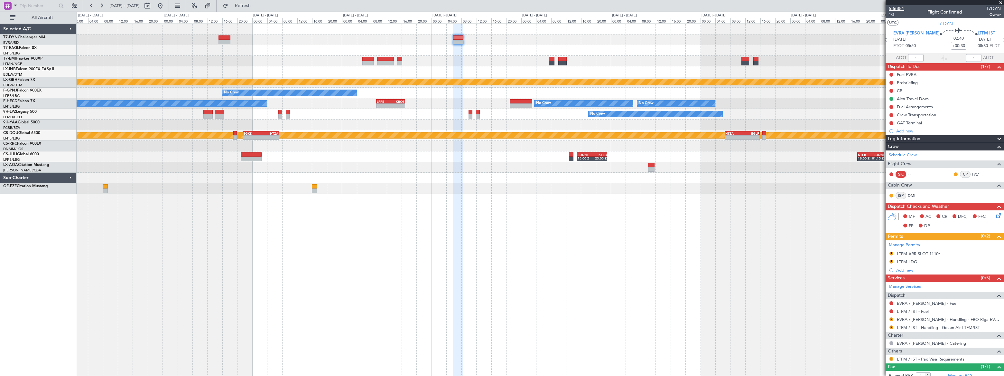
click at [897, 6] on span "536851" at bounding box center [896, 8] width 15 height 7
click at [906, 131] on div "Add new" at bounding box center [945, 130] width 99 height 5
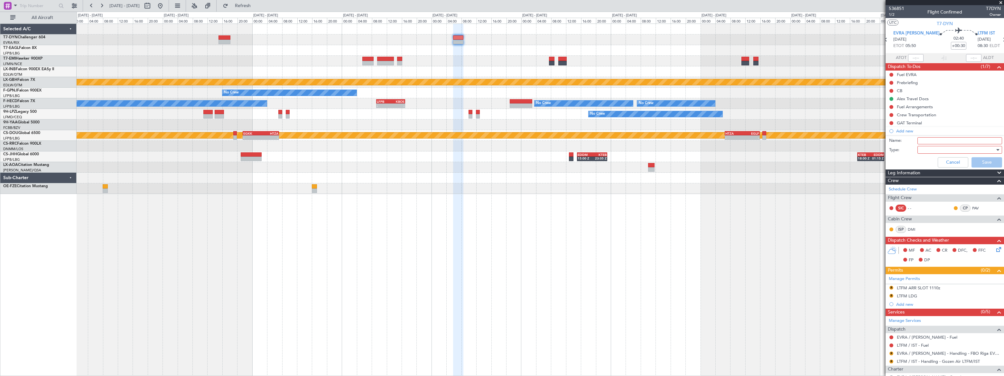
click at [919, 138] on input "Name:" at bounding box center [960, 140] width 85 height 7
type input "Requested ETA 11.30LT"
click at [927, 150] on div at bounding box center [957, 150] width 75 height 10
click at [926, 162] on span "Generic" at bounding box center [957, 163] width 76 height 10
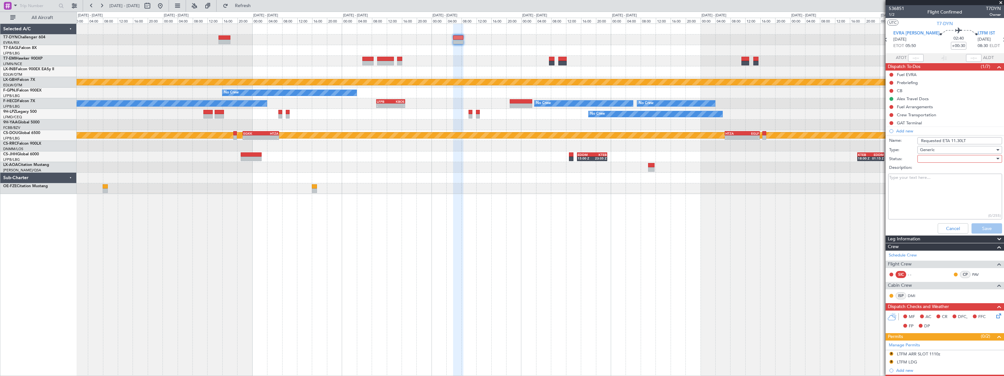
click at [922, 158] on div at bounding box center [957, 159] width 75 height 10
click at [925, 172] on span "Not Started" at bounding box center [957, 172] width 76 height 10
click at [983, 229] on button "Save" at bounding box center [987, 228] width 31 height 10
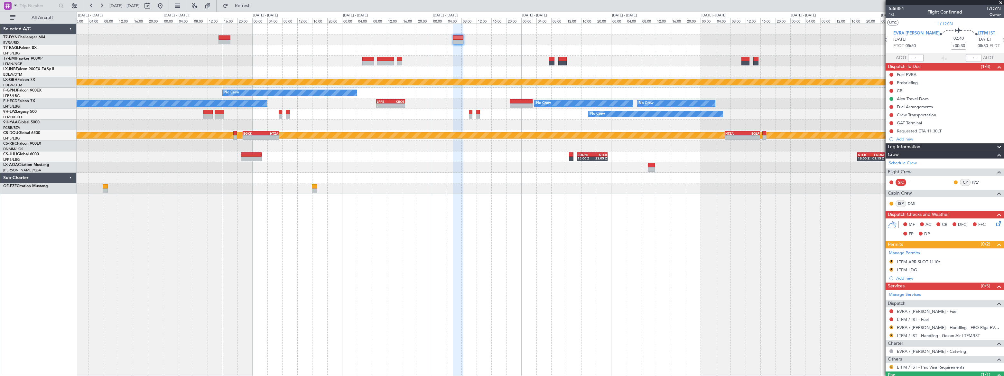
click at [481, 48] on div "Planned Maint Nurnberg Planned Maint Paris (Le Bourget) No Crew Planned Maint P…" at bounding box center [540, 109] width 927 height 170
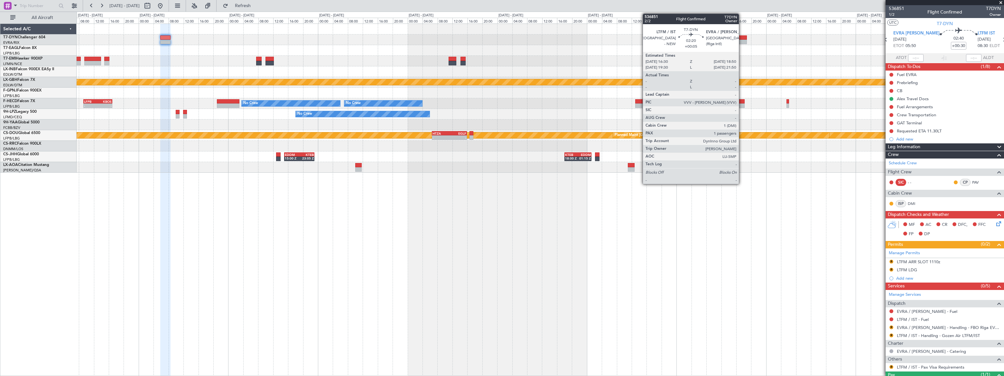
click at [743, 38] on div at bounding box center [742, 37] width 9 height 5
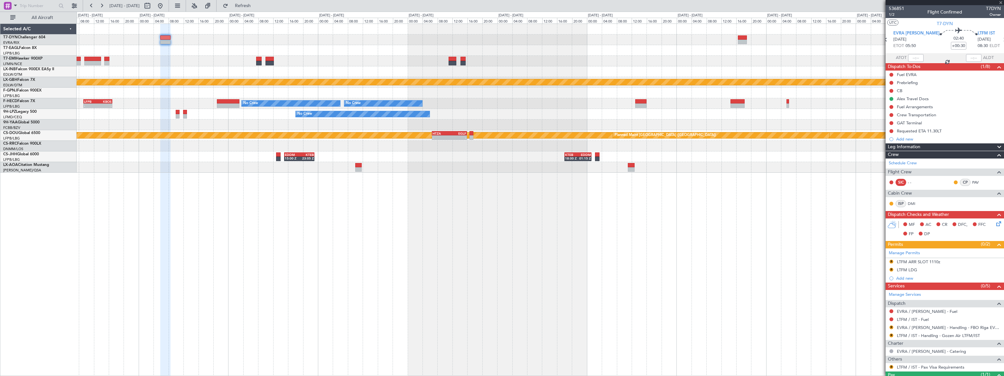
type input "+00:05"
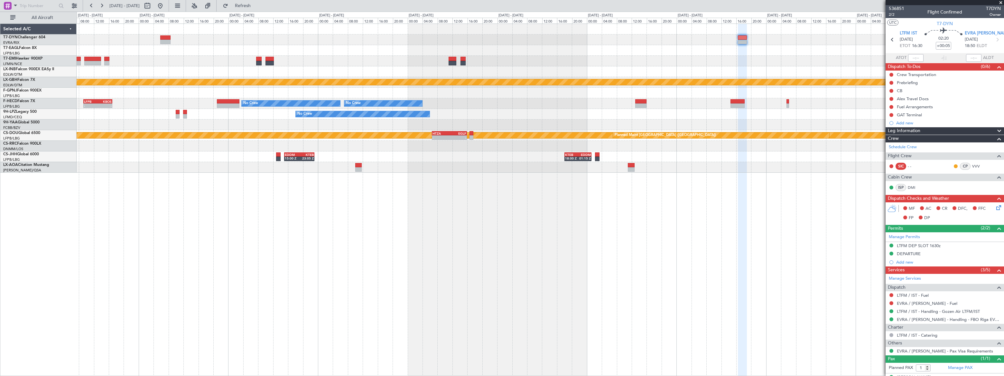
click at [432, 98] on div "No Crew Planned Maint Paris (Le Bourget) No Crew No Crew - - LFPB 09:15 Z KBOS …" at bounding box center [540, 103] width 927 height 11
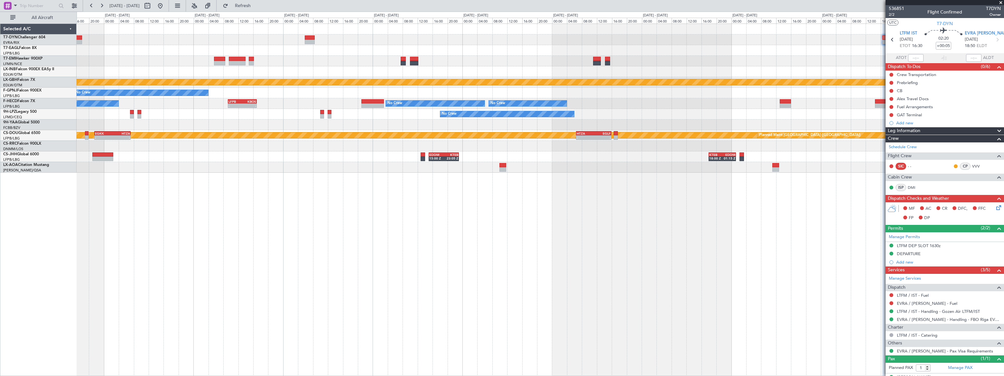
click at [609, 181] on div "Planned Maint Nurnberg No Crew Planned Maint Paris (Le Bourget) No Crew No Crew…" at bounding box center [540, 199] width 927 height 352
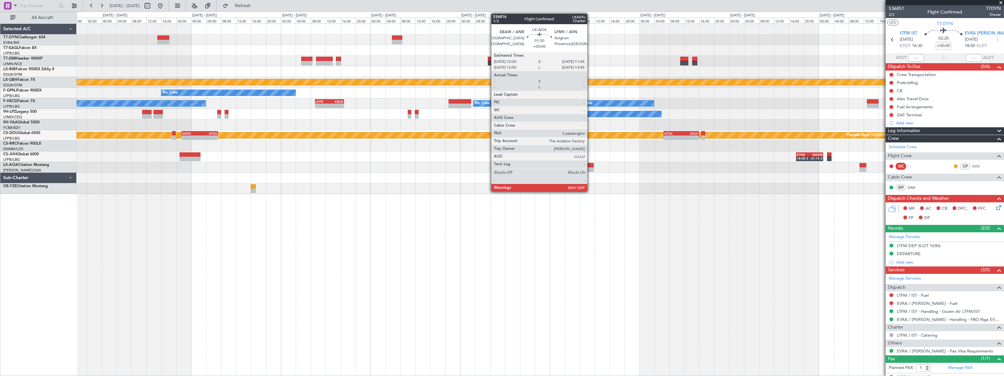
click at [590, 165] on div at bounding box center [590, 165] width 7 height 5
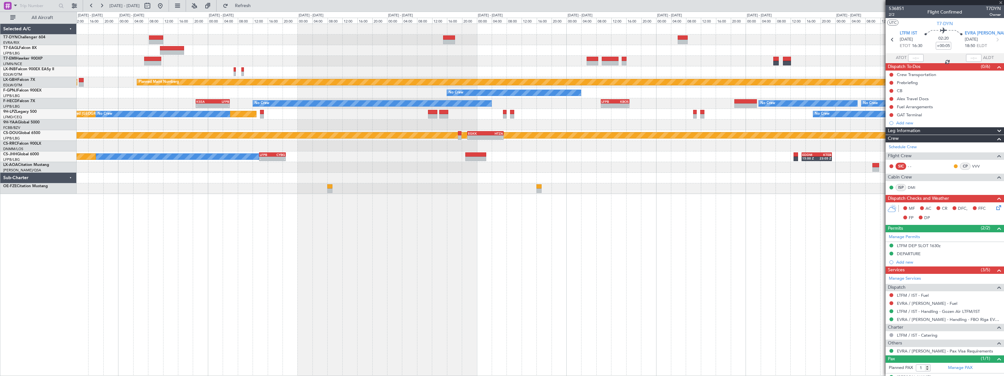
type input "2"
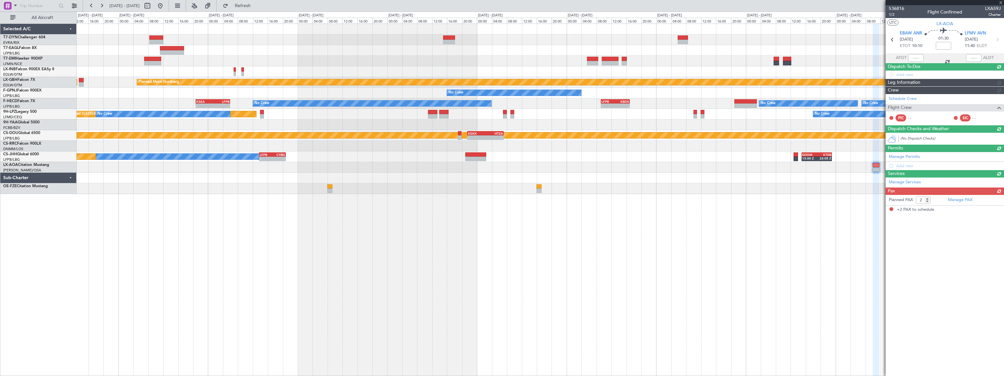
click at [627, 219] on div "Planned Maint New York (Teterboro) Planned Maint Zurich Planned Maint Nurnberg …" at bounding box center [540, 199] width 927 height 352
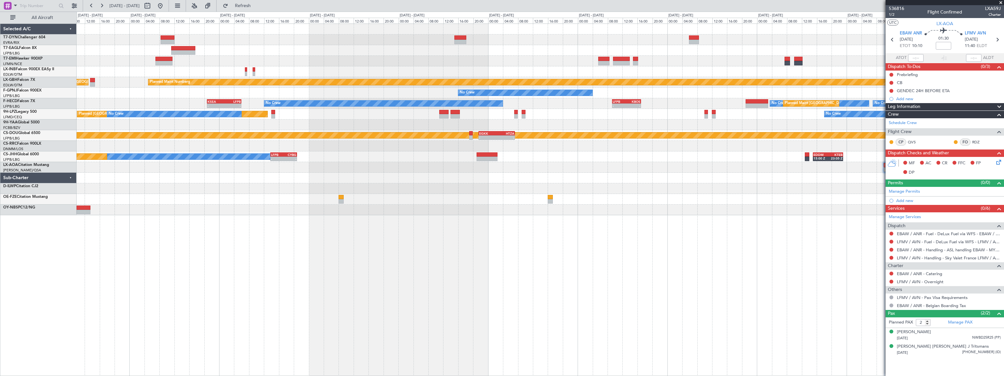
click at [460, 175] on div "Planned Maint New York (Teterboro) Planned Maint Zurich Planned Maint Nurnberg …" at bounding box center [540, 119] width 927 height 191
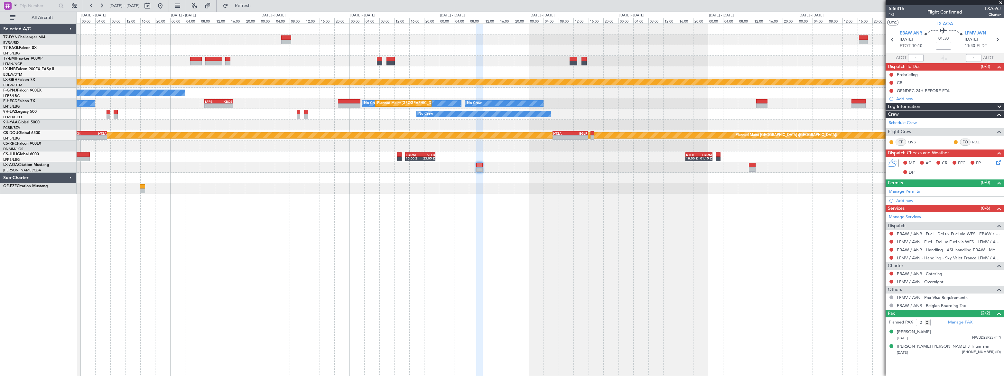
click at [472, 182] on div at bounding box center [540, 177] width 927 height 11
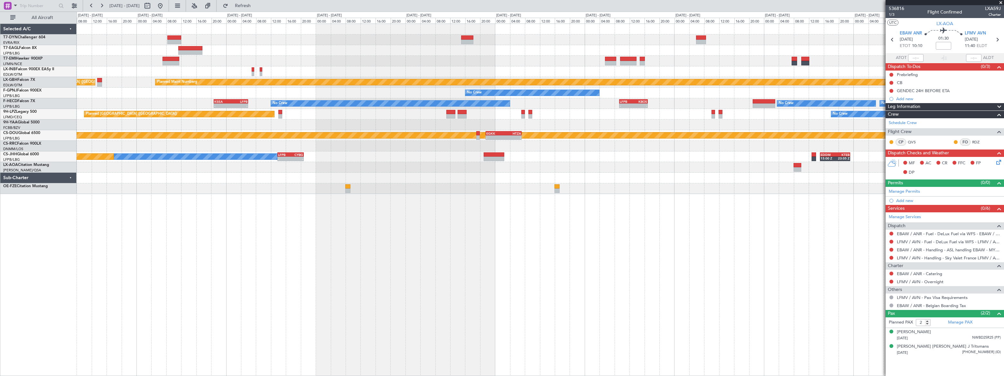
click at [647, 103] on div "Planned Maint New York (Teterboro) Planned Maint Zurich Planned Maint Nurnberg …" at bounding box center [540, 109] width 927 height 170
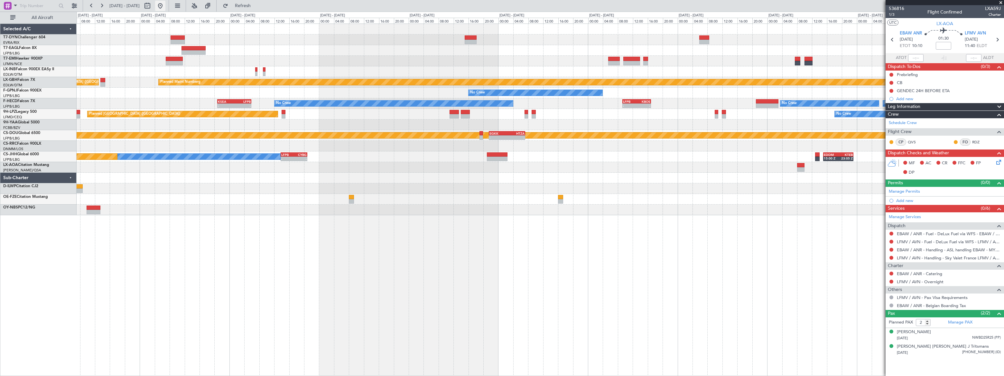
click at [165, 5] on button at bounding box center [160, 6] width 10 height 10
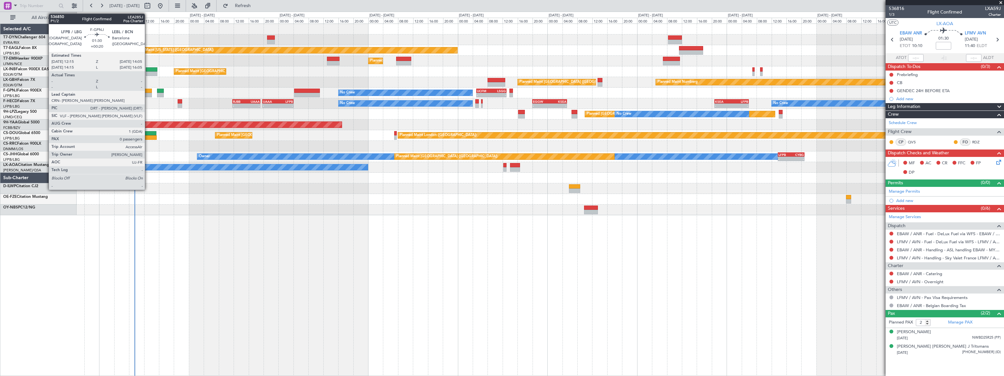
click at [148, 90] on div at bounding box center [148, 91] width 7 height 5
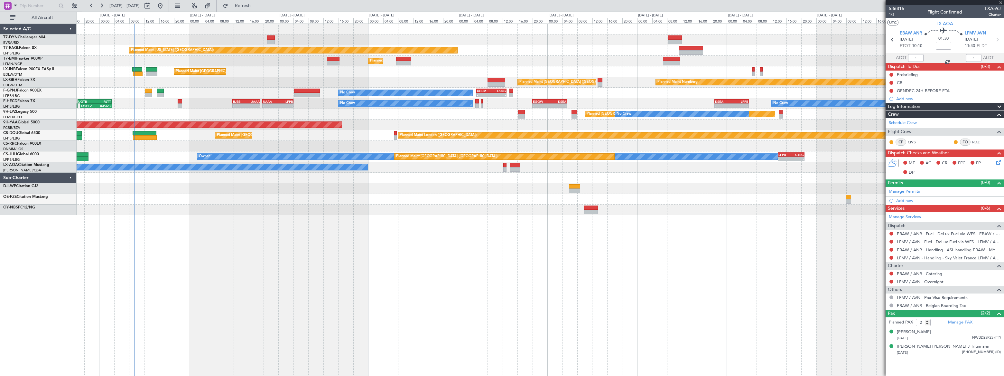
type input "+00:20"
type input "0"
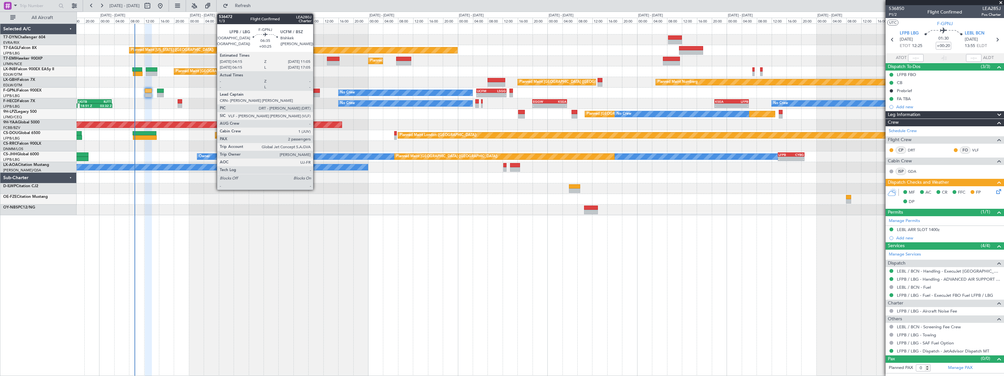
click at [316, 93] on div at bounding box center [307, 95] width 26 height 5
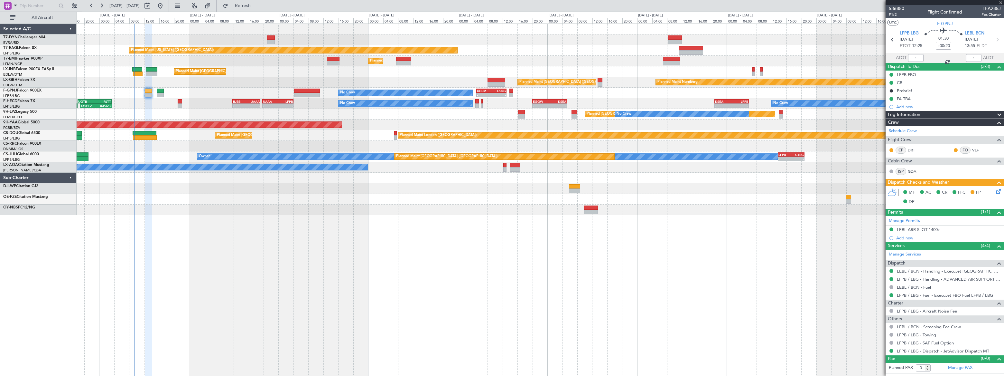
type input "+00:25"
type input "2"
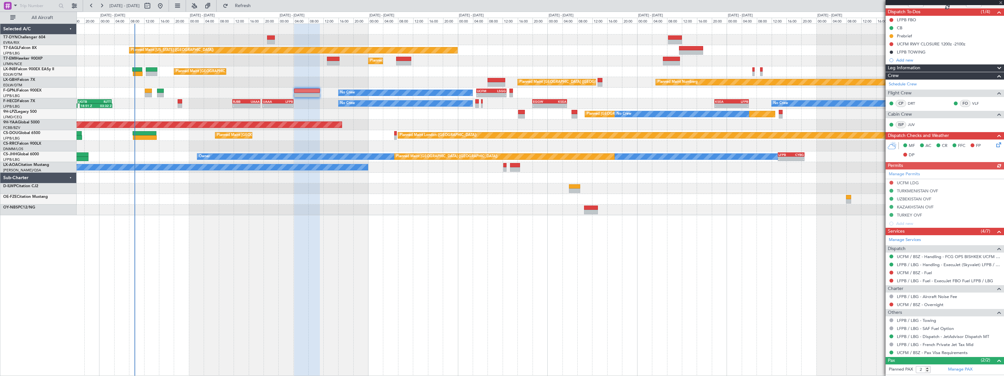
scroll to position [81, 0]
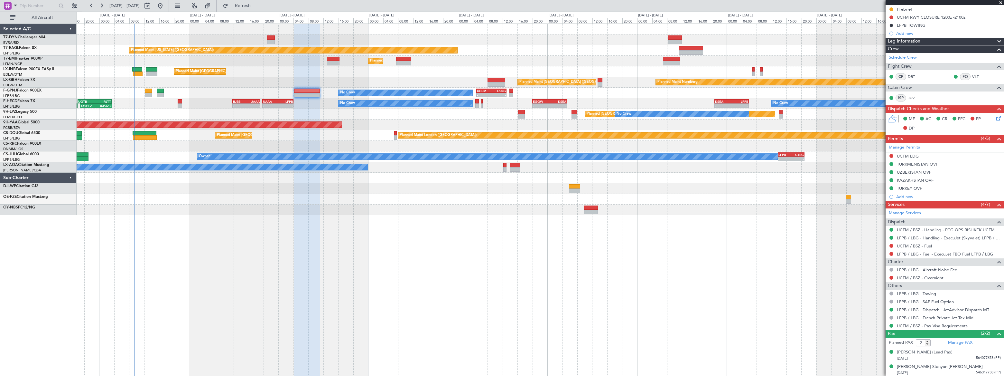
click at [397, 51] on div "Planned Maint [US_STATE] ([GEOGRAPHIC_DATA])" at bounding box center [540, 50] width 927 height 11
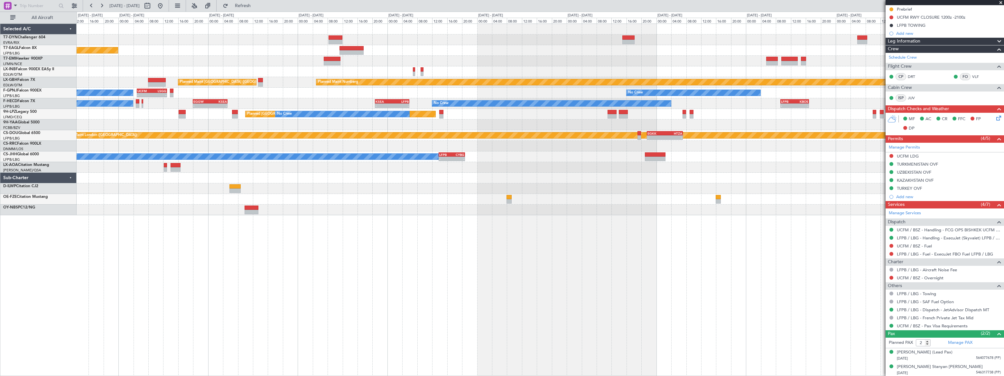
click at [600, 39] on div "Planned Maint New York (Teterboro) Planned Maint Zurich Planned Maint London (F…" at bounding box center [540, 119] width 927 height 191
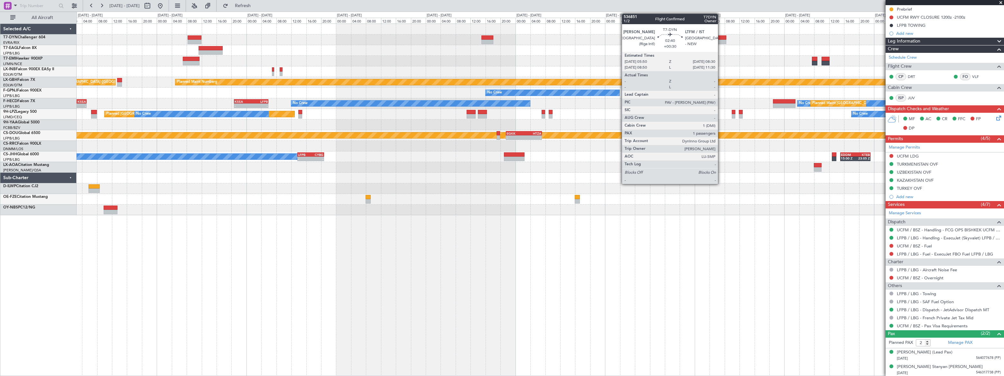
click at [721, 37] on div at bounding box center [721, 37] width 10 height 5
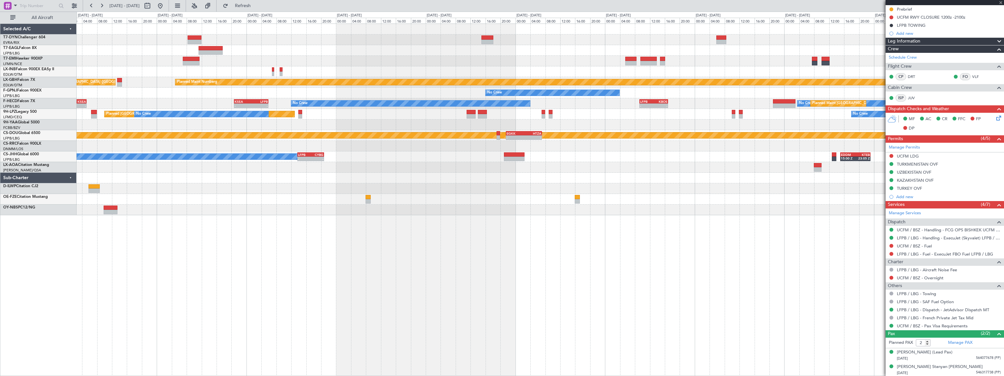
type input "+00:30"
type input "1"
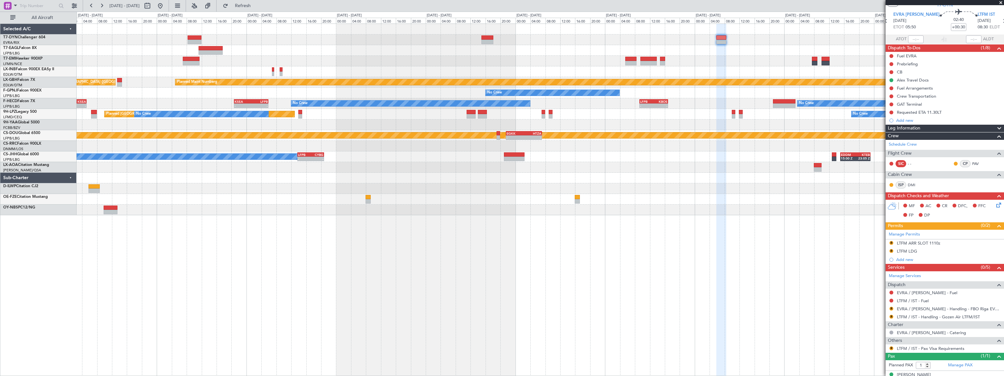
scroll to position [27, 0]
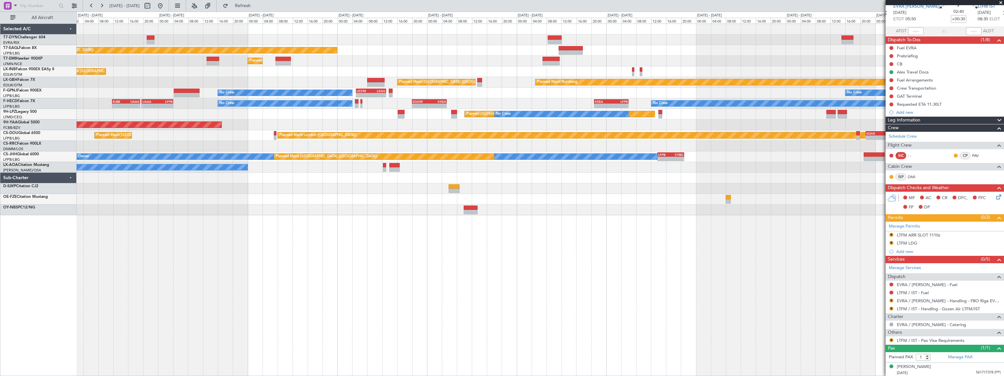
click at [522, 73] on div "Planned Maint New York (Teterboro) Planned Maint Zurich Planned Maint London (F…" at bounding box center [540, 119] width 927 height 191
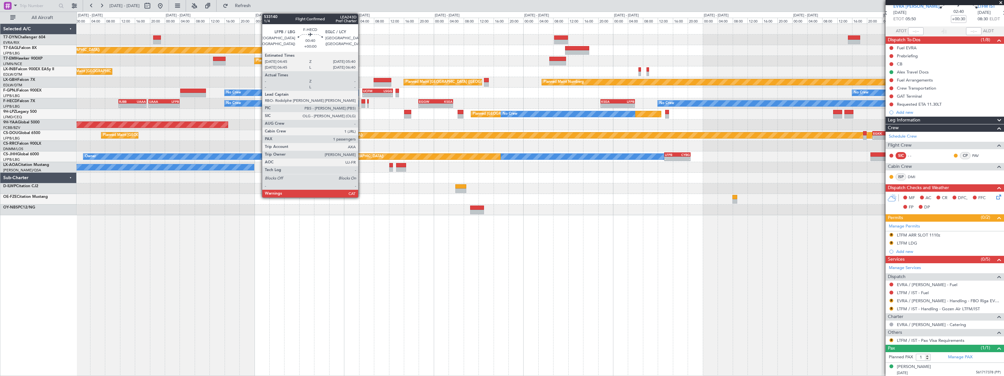
click at [619, 112] on div "Planned Maint St Gallen (Altenrhein) No Crew No Crew" at bounding box center [540, 114] width 927 height 11
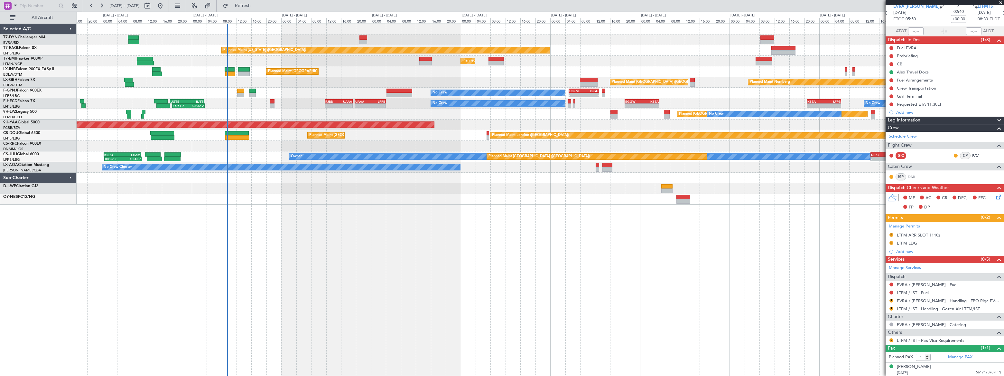
click at [177, 88] on div "Planned Maint New York (Teterboro) Planned Maint Zurich Planned Maint Zurich Pl…" at bounding box center [540, 114] width 927 height 181
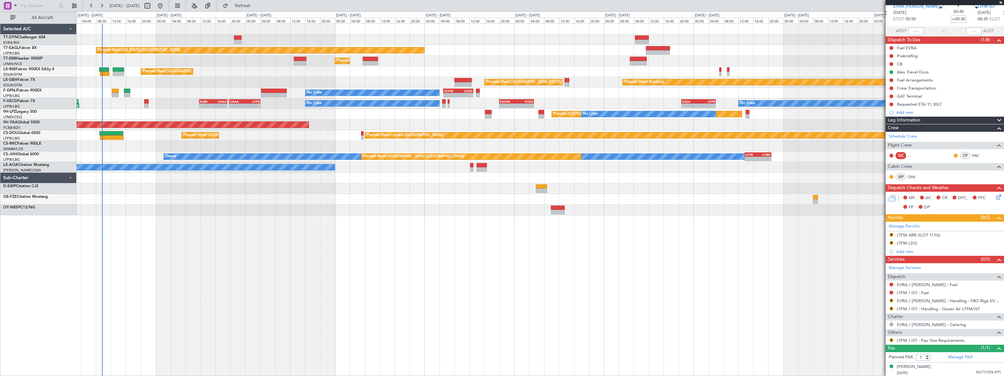
click at [576, 237] on div "Planned Maint New York (Teterboro) Planned Maint Zurich Planned Maint Zurich Pl…" at bounding box center [540, 199] width 927 height 352
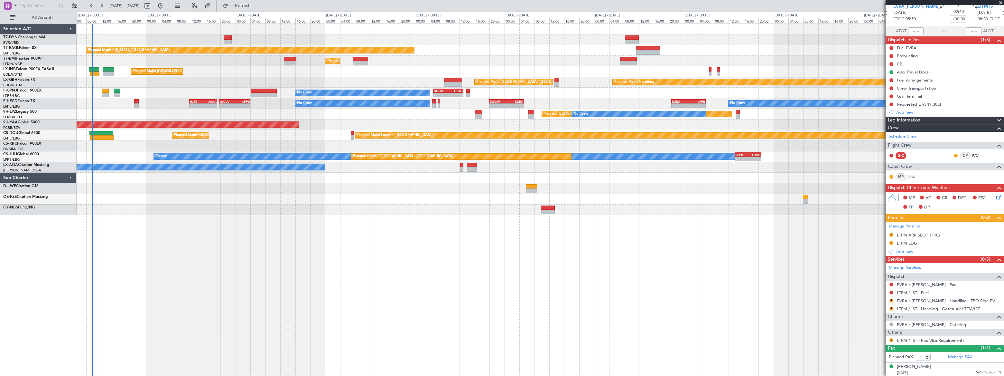
click at [157, 207] on div at bounding box center [540, 209] width 927 height 11
